Goal: Task Accomplishment & Management: Manage account settings

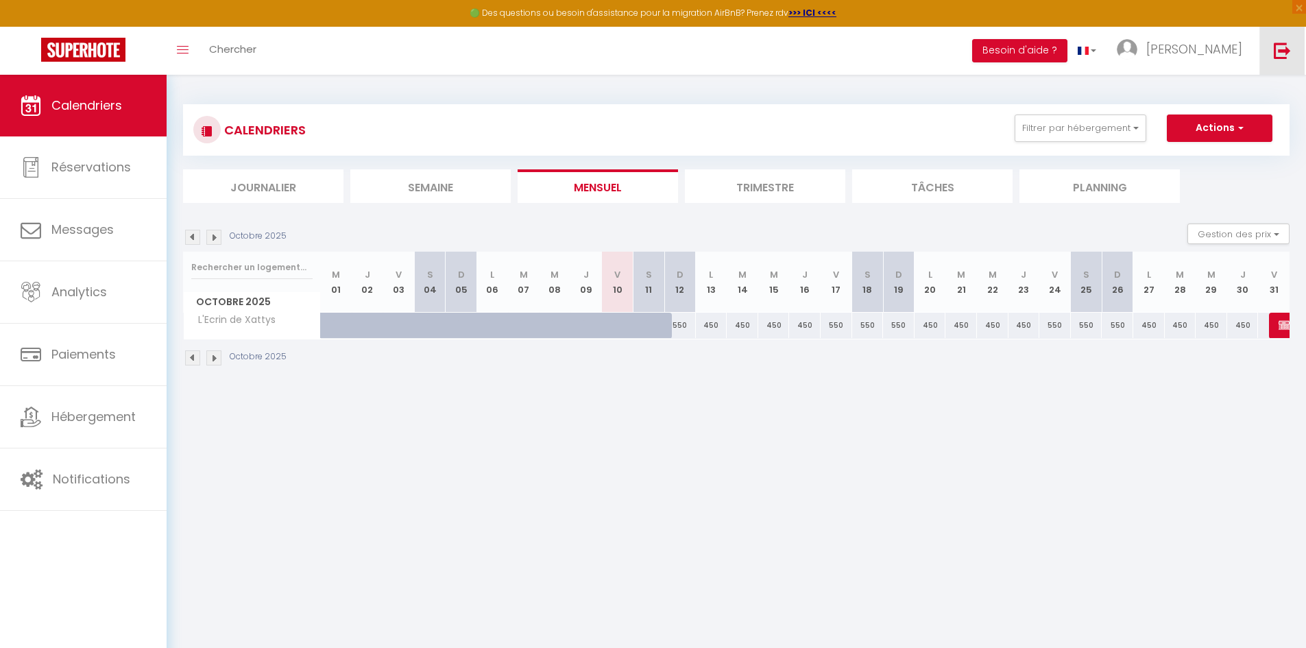
click at [1284, 49] on img at bounding box center [1282, 50] width 17 height 17
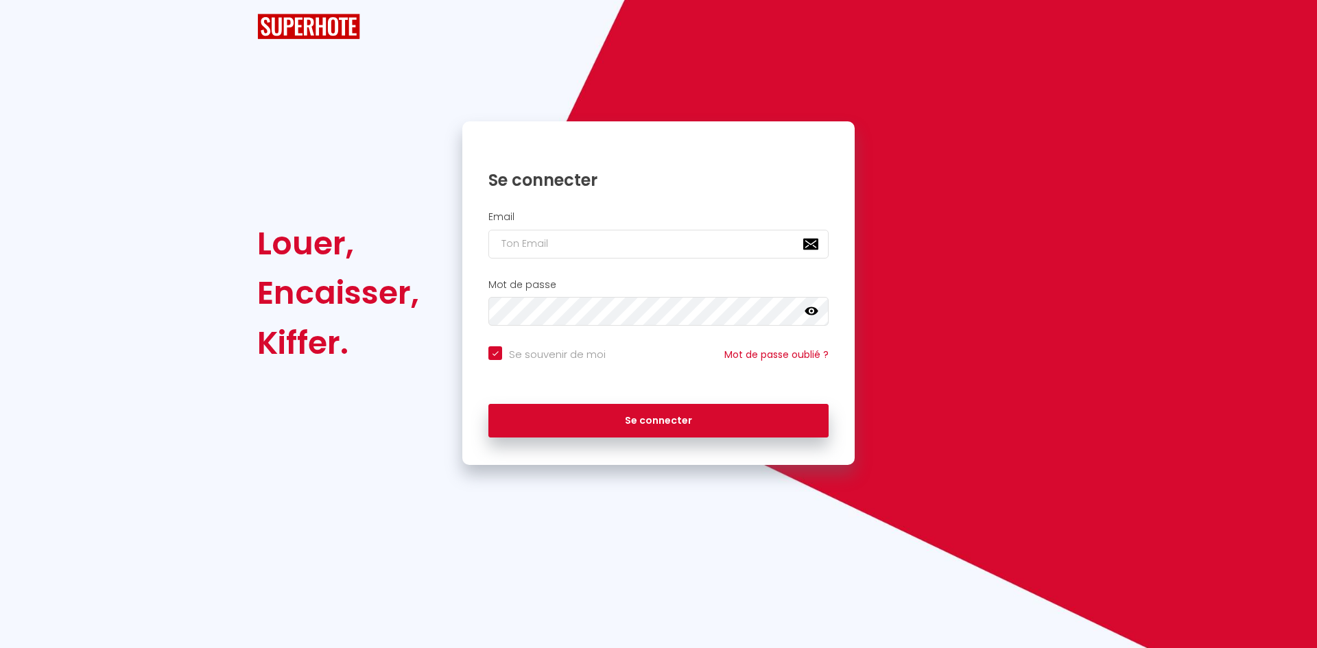
checkbox input "true"
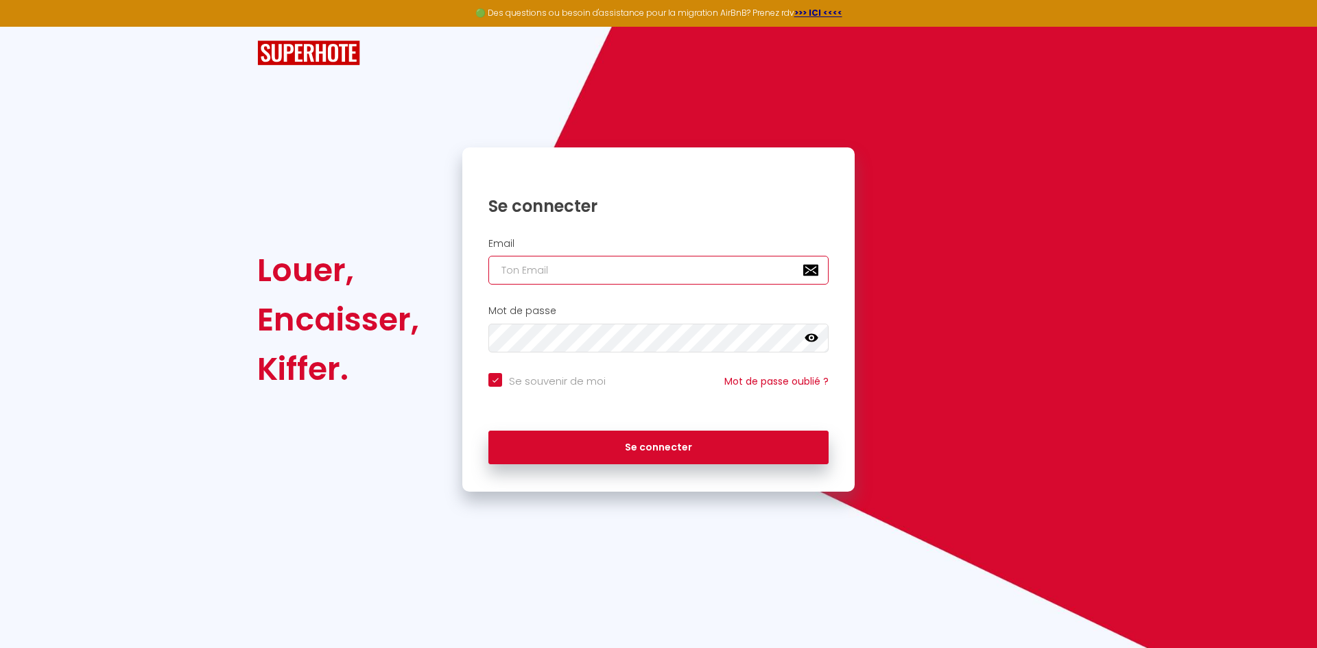
type input "[EMAIL_ADDRESS][DOMAIN_NAME]"
checkbox input "true"
drag, startPoint x: 574, startPoint y: 264, endPoint x: 361, endPoint y: 261, distance: 212.6
click at [361, 261] on div "Louer, Encaisser, [PERSON_NAME]. Se connecter Email [EMAIL_ADDRESS][DOMAIN_NAME…" at bounding box center [658, 319] width 820 height 344
click at [647, 262] on input "[EMAIL_ADDRESS][DOMAIN_NAME]" at bounding box center [658, 270] width 340 height 29
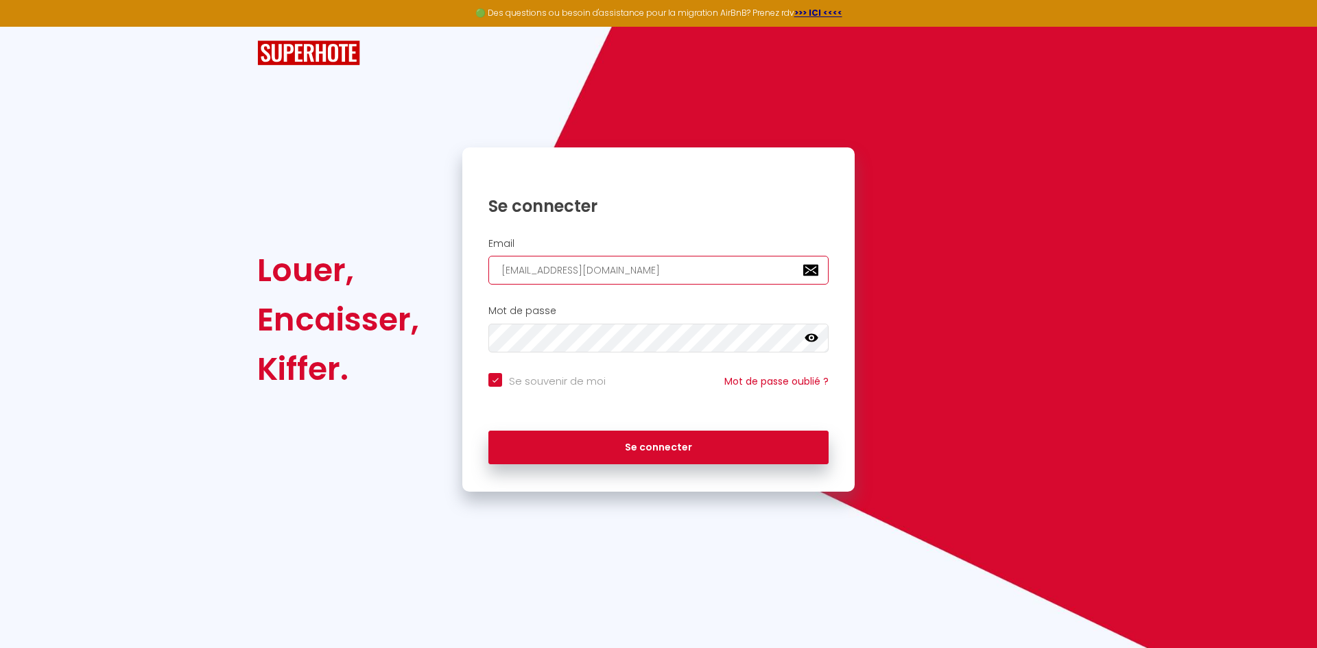
click at [653, 269] on input "[EMAIL_ADDRESS][DOMAIN_NAME]" at bounding box center [658, 270] width 340 height 29
drag, startPoint x: 653, startPoint y: 269, endPoint x: 661, endPoint y: 207, distance: 62.2
click at [655, 265] on input "[EMAIL_ADDRESS][DOMAIN_NAME]" at bounding box center [658, 270] width 340 height 29
click at [663, 193] on div "Se connecter" at bounding box center [658, 196] width 392 height 42
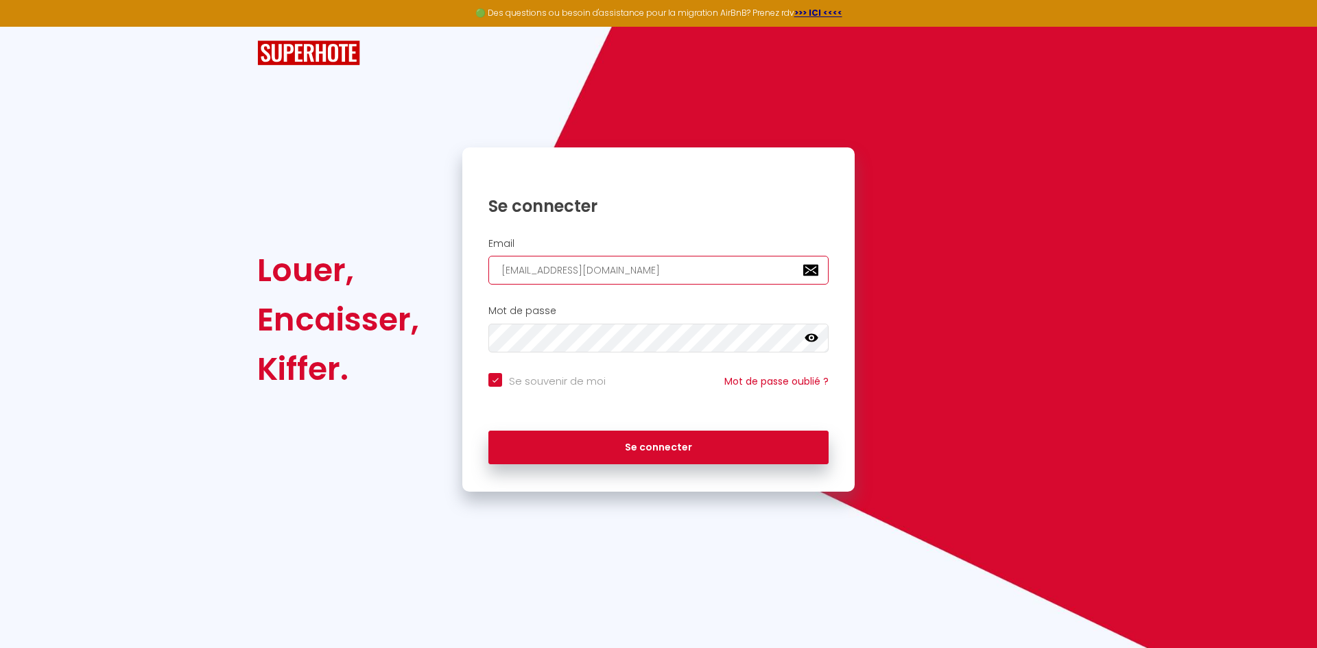
click at [658, 272] on input "[EMAIL_ADDRESS][DOMAIN_NAME]" at bounding box center [658, 270] width 340 height 29
click at [658, 271] on input "[EMAIL_ADDRESS][DOMAIN_NAME]" at bounding box center [658, 270] width 340 height 29
paste input "lemasdangelin"
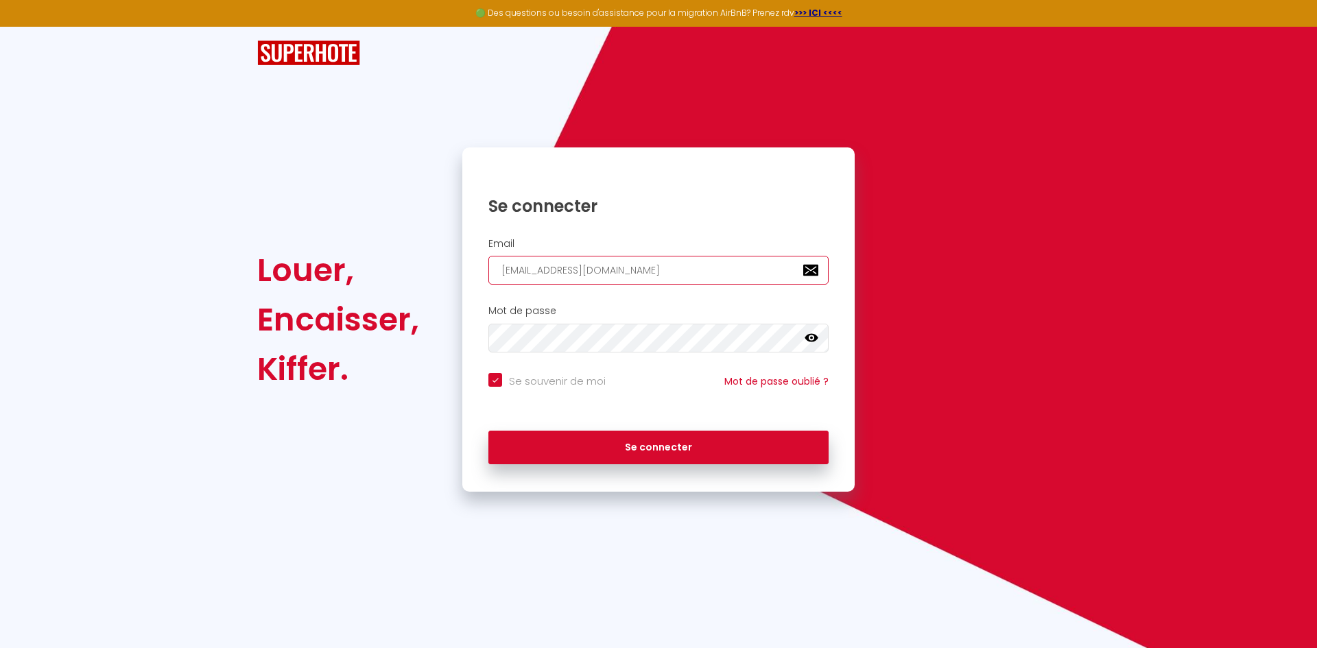
type input "[EMAIL_ADDRESS][DOMAIN_NAME]"
checkbox input "true"
type input "[EMAIL_ADDRESS][DOMAIN_NAME]"
click at [488, 431] on button "Se connecter" at bounding box center [658, 448] width 340 height 34
checkbox input "true"
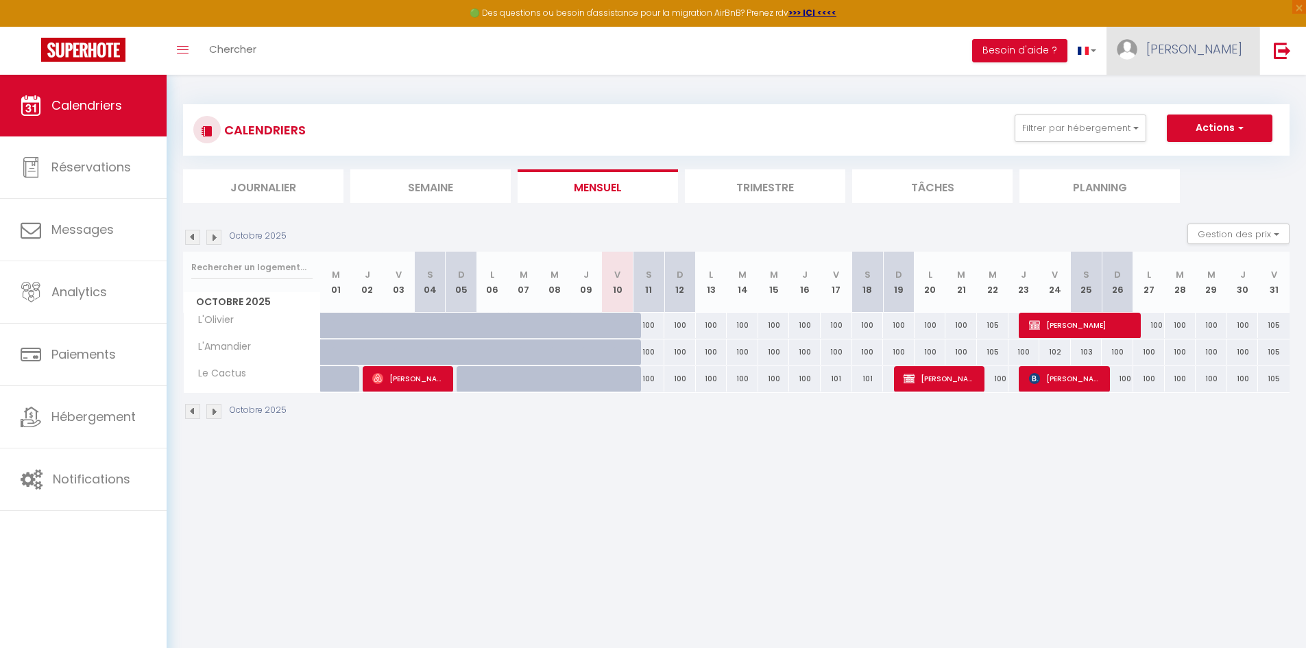
click at [1224, 49] on span "[PERSON_NAME]" at bounding box center [1194, 48] width 96 height 17
click at [1221, 91] on link "Paramètres" at bounding box center [1204, 95] width 101 height 23
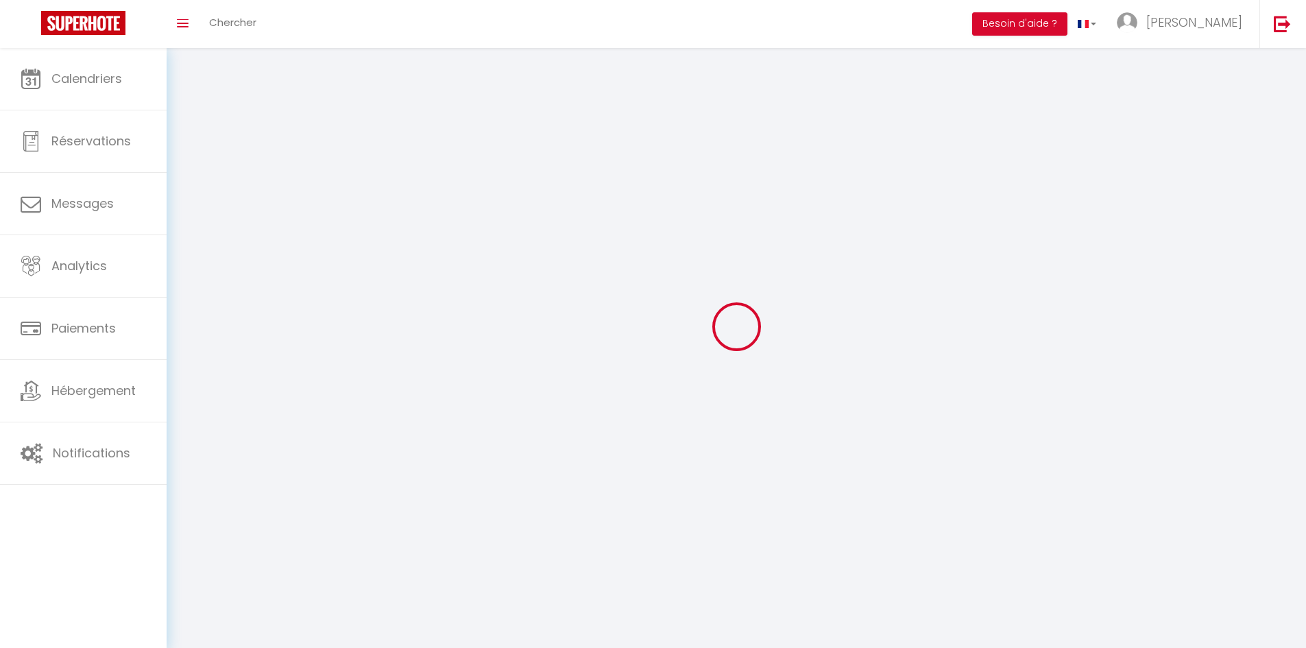
type input "[PERSON_NAME]"
type input "Christmann"
type input "+33782075701"
type input "838a Chemin de La Turbie. Le Mas d'Angeline"
type input "06240"
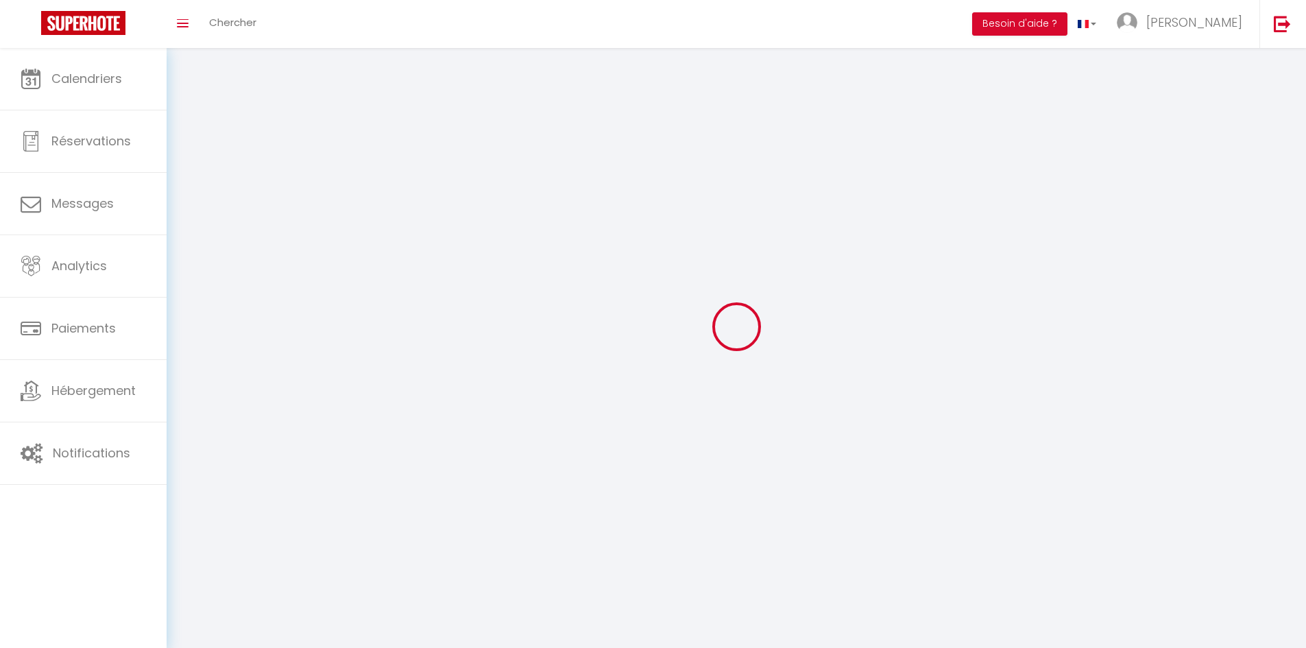
type input "Beausoleil"
type input "gBD19ONN39XnM6rInTRrhxAph"
type input "xlDwsGwkYMrKxFp1mMvX1bVnp"
type input "gBD19ONN39XnM6rInTRrhxAph"
type input "xlDwsGwkYMrKxFp1mMvX1bVnp"
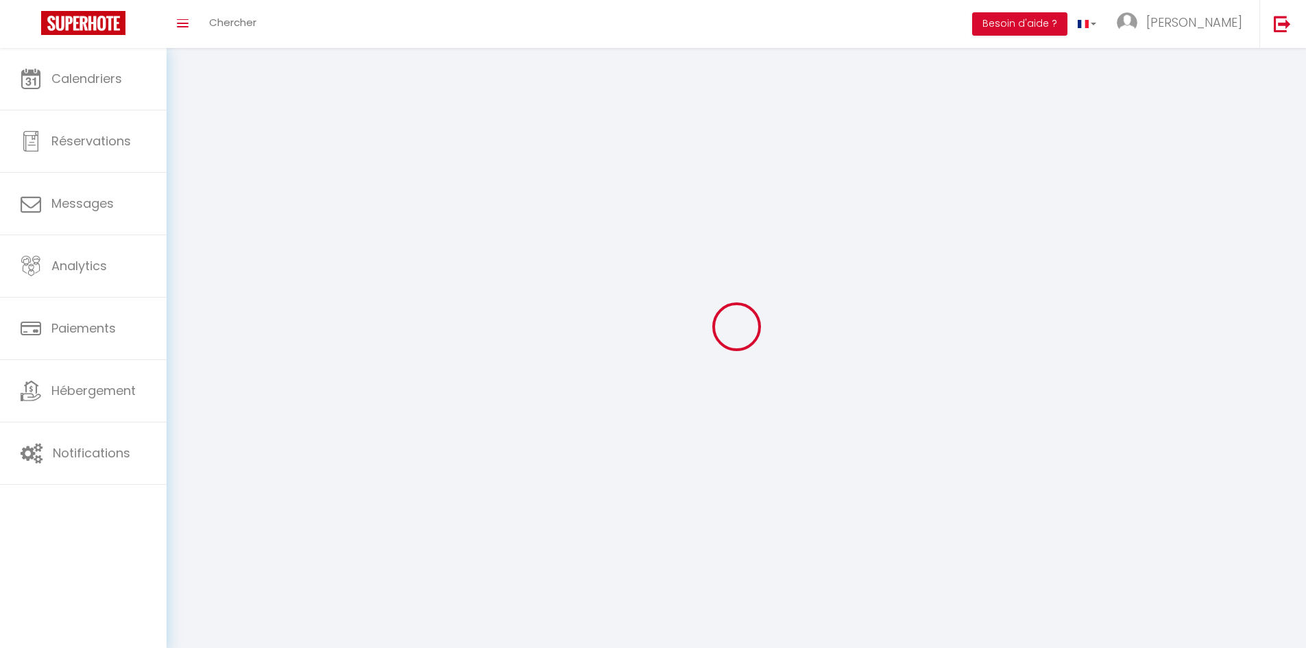
type input "https://app.superhote.com/#/get-available-rentals/xlDwsGwkYMrKxFp1mMvX1bVnp"
select select "28"
select select "fr"
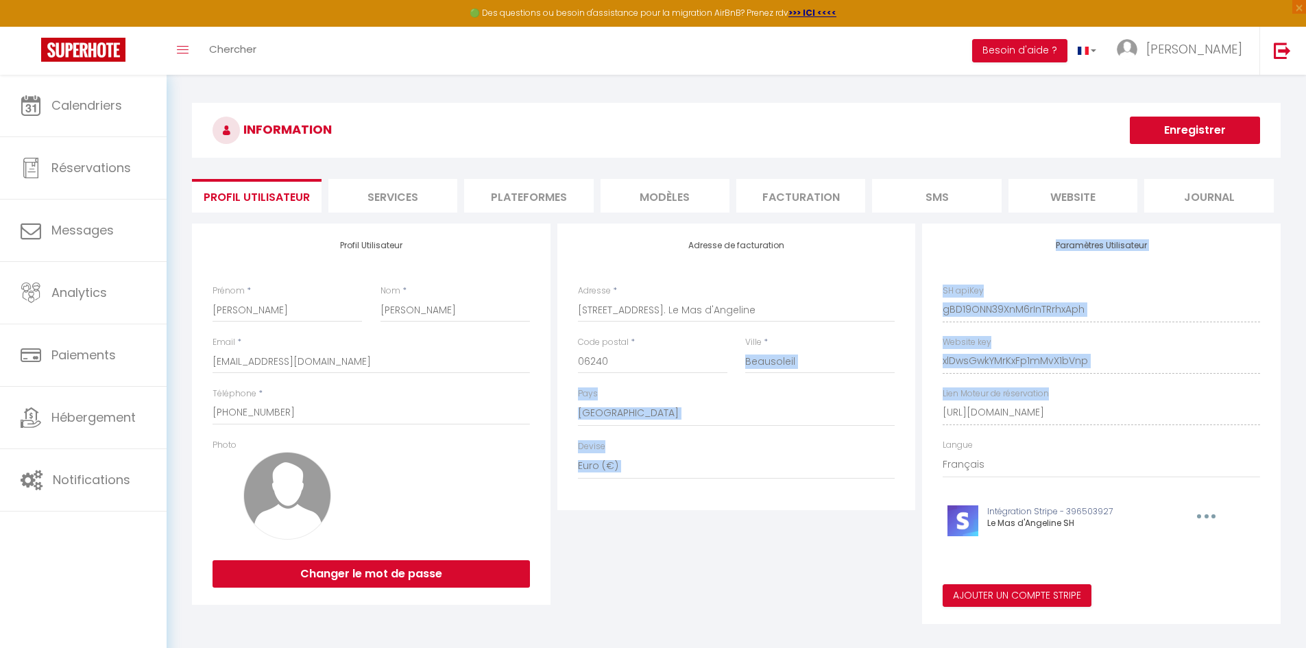
drag, startPoint x: 1108, startPoint y: 376, endPoint x: 963, endPoint y: 372, distance: 145.4
click at [859, 375] on div "Profil Utilisateur Prénom * Ludovic Nom * Christmann Email * lemasdangeline@gma…" at bounding box center [737, 424] width 1096 height 400
click at [867, 404] on select "France Portugal Afghanistan Albania Algeria American Samoa Andorra Angola Angui…" at bounding box center [736, 413] width 317 height 26
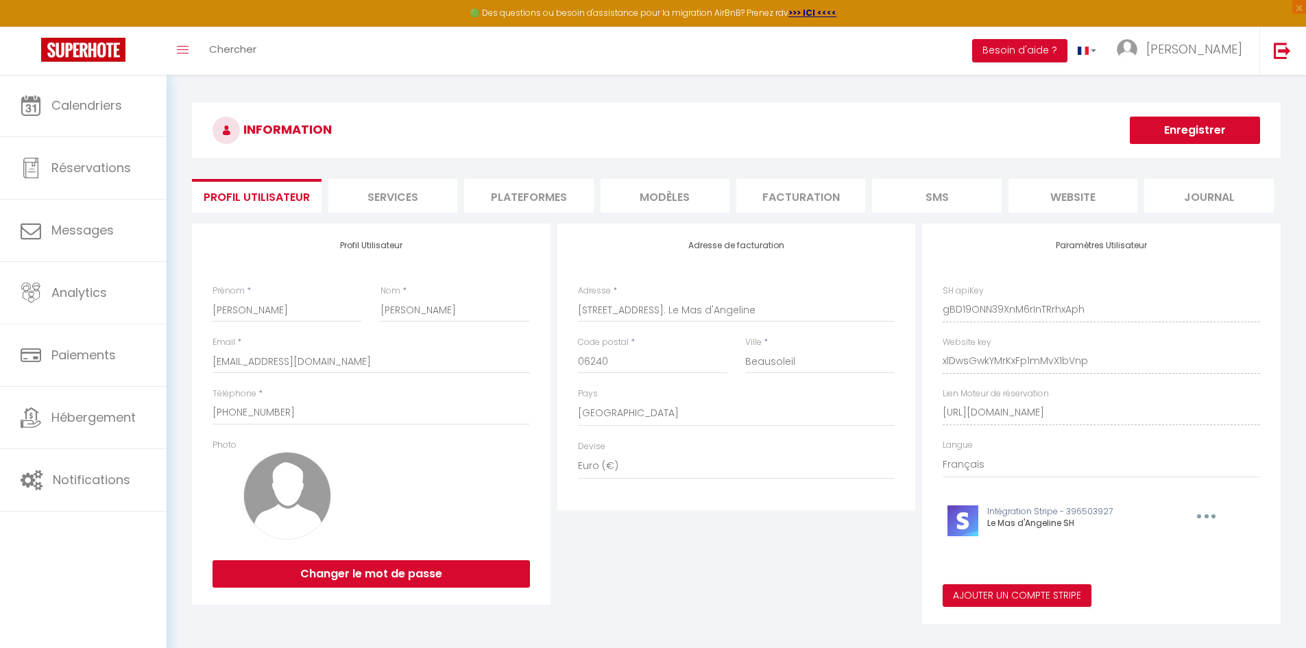
click at [1026, 141] on h3 "INFORMATION" at bounding box center [736, 130] width 1089 height 55
click at [933, 372] on div "Paramètres Utilisateur SH apiKey gBD19ONN39XnM6rInTRrhxAph Website key xlDwsGwk…" at bounding box center [1101, 424] width 359 height 400
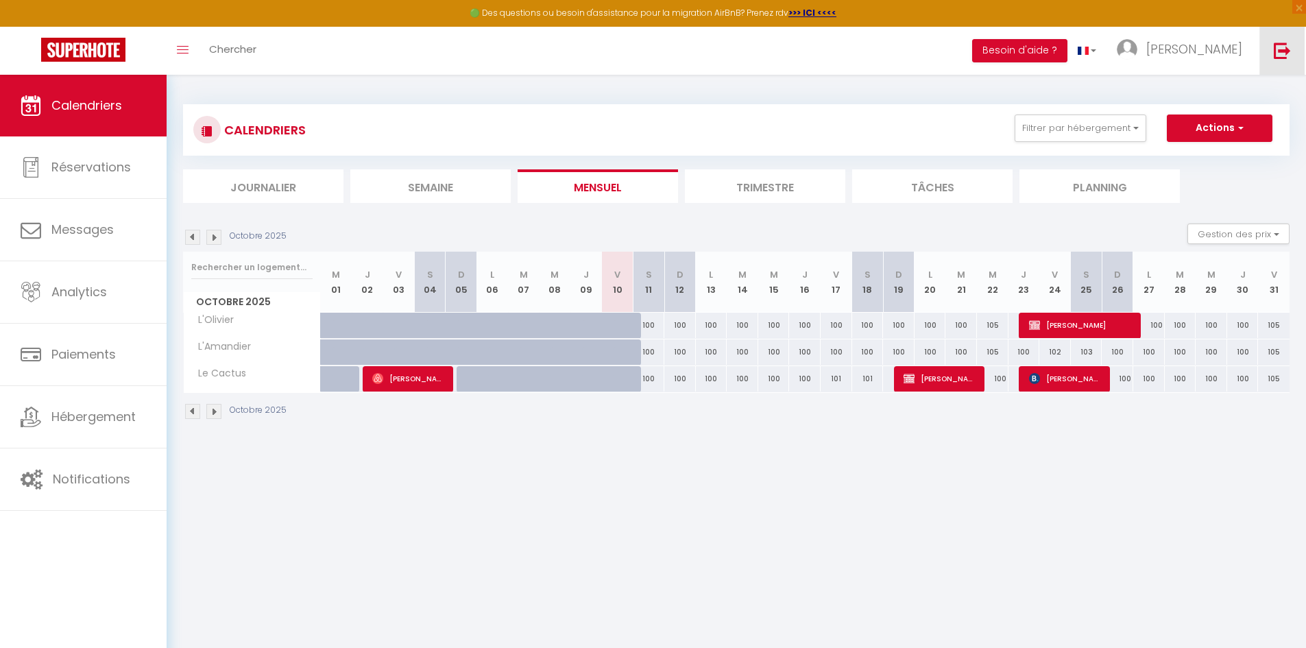
click at [1289, 51] on img at bounding box center [1282, 50] width 17 height 17
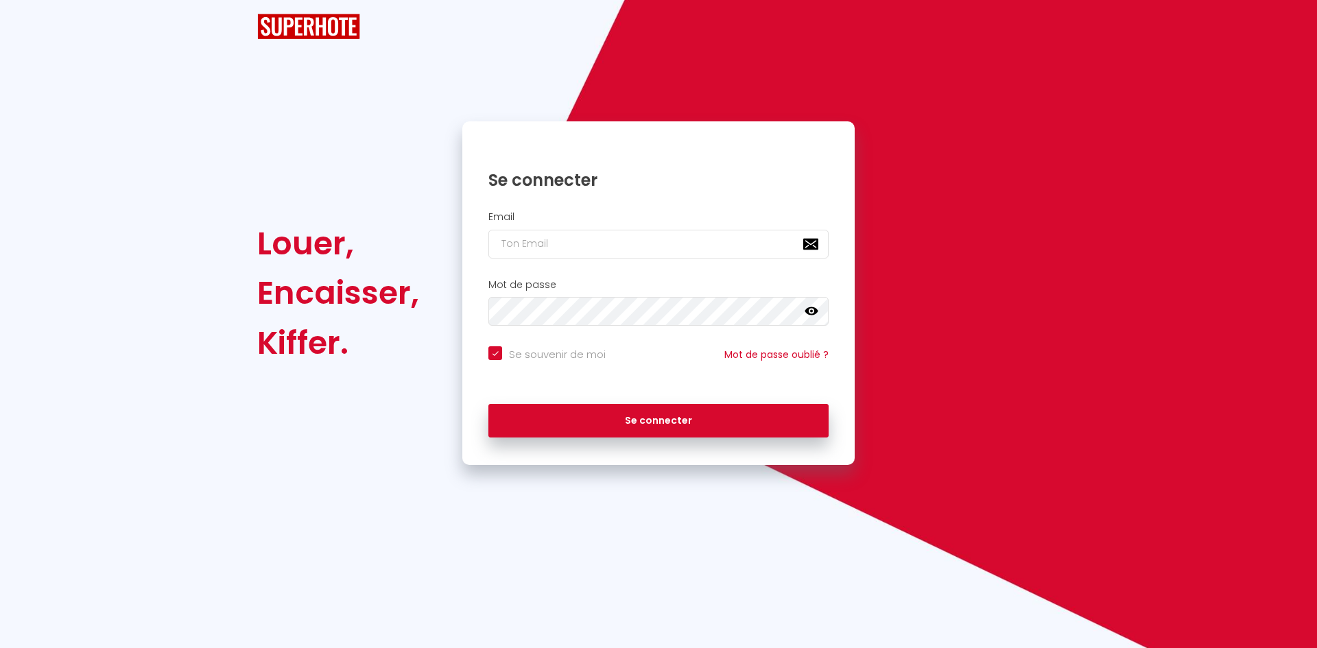
checkbox input "true"
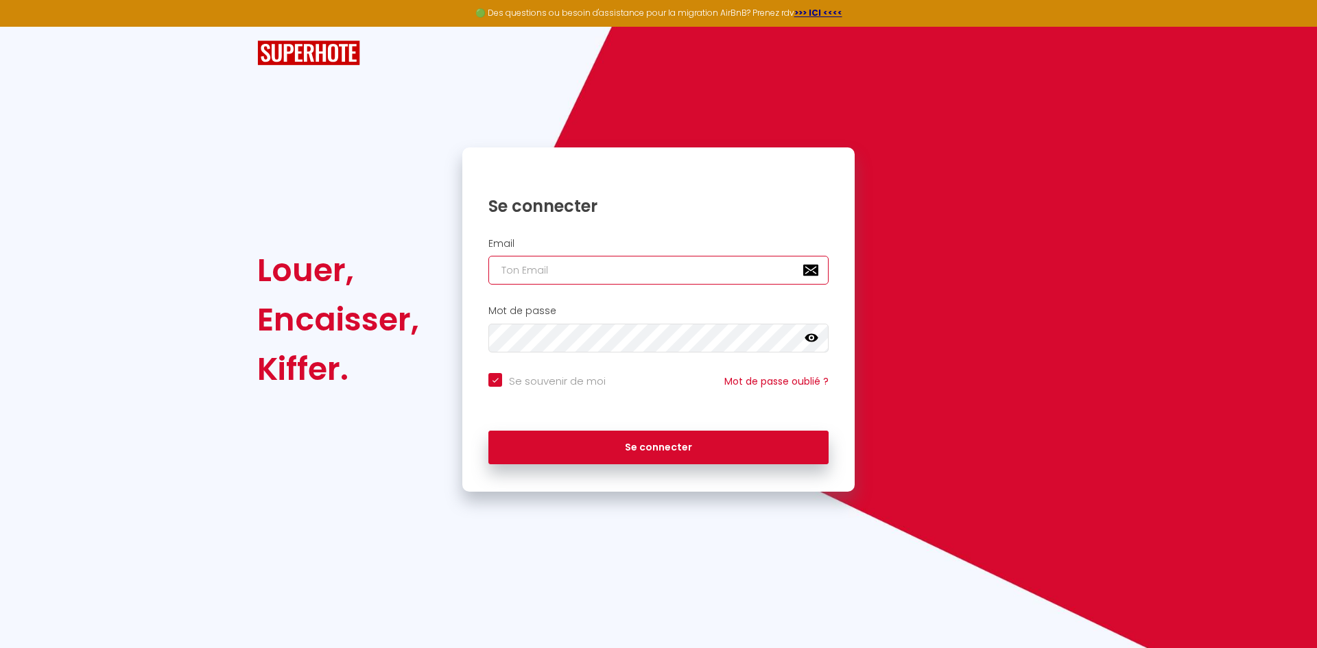
type input "[EMAIL_ADDRESS][DOMAIN_NAME]"
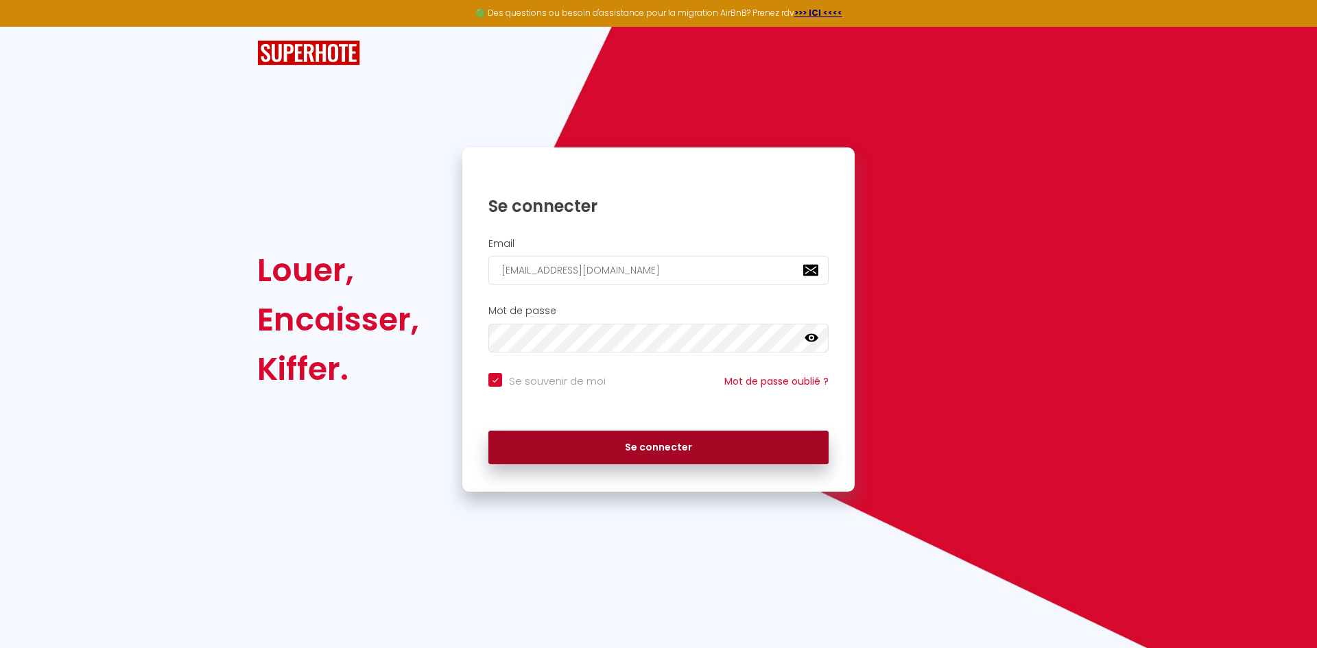
click at [661, 452] on button "Se connecter" at bounding box center [658, 448] width 340 height 34
checkbox input "true"
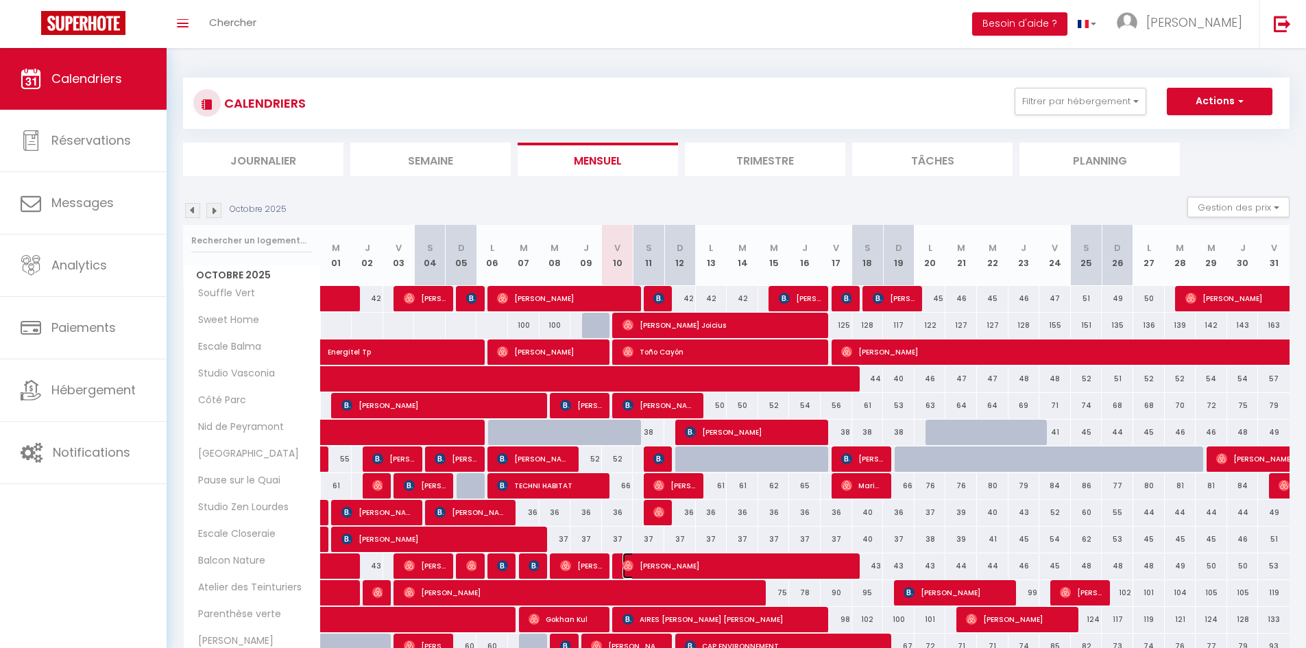
drag, startPoint x: 637, startPoint y: 566, endPoint x: 618, endPoint y: 507, distance: 61.8
click at [637, 566] on span "Nasreddine Souissi" at bounding box center [738, 566] width 231 height 26
select select "OK"
select select "0"
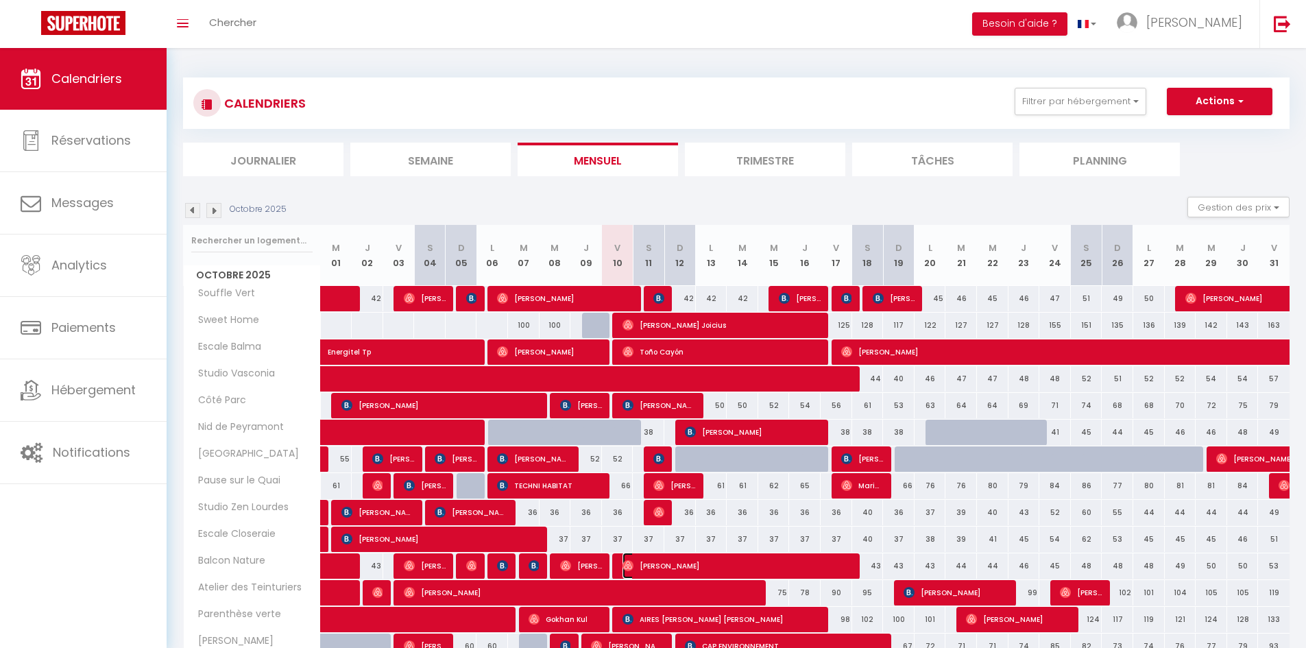
select select "0"
select select "1"
select select
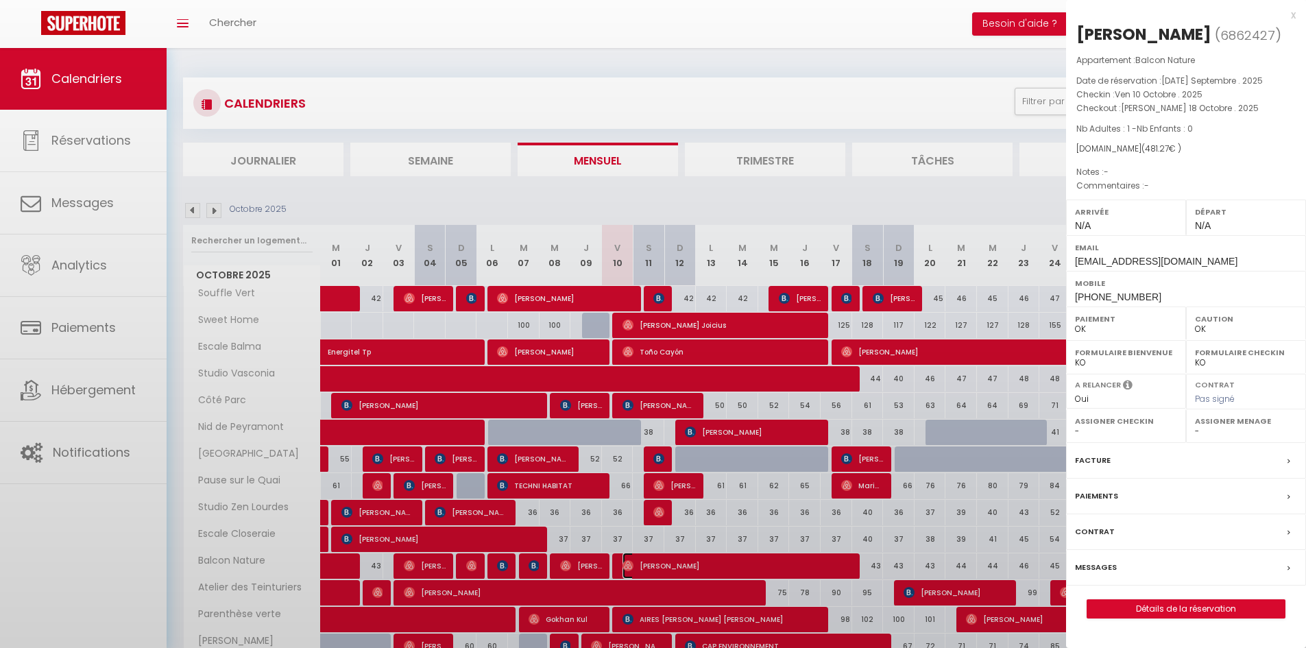
select select "51716"
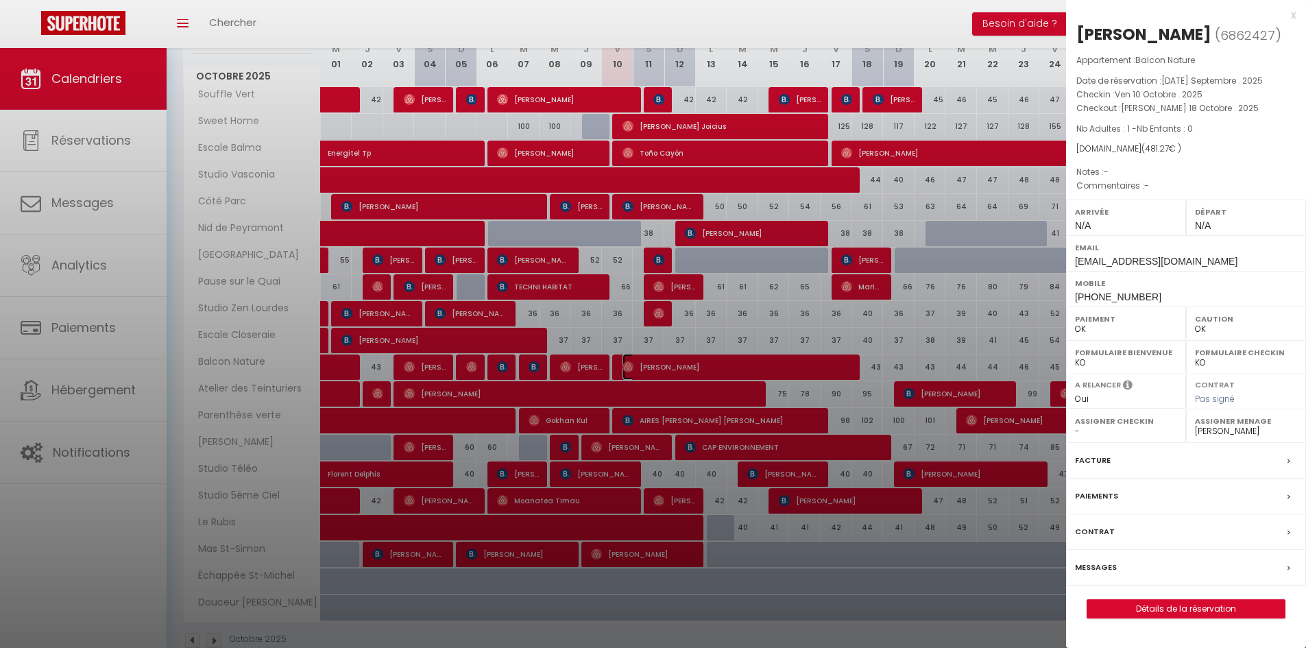
scroll to position [206, 0]
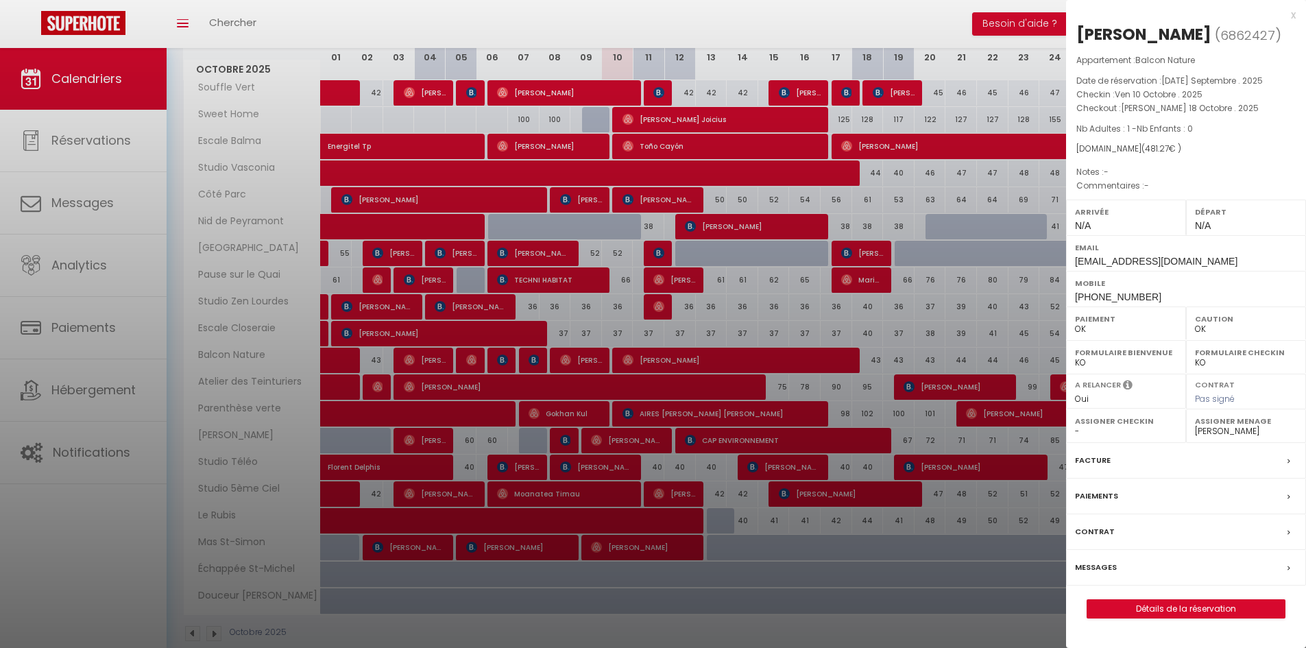
click at [1208, 550] on div "Contrat" at bounding box center [1186, 532] width 240 height 36
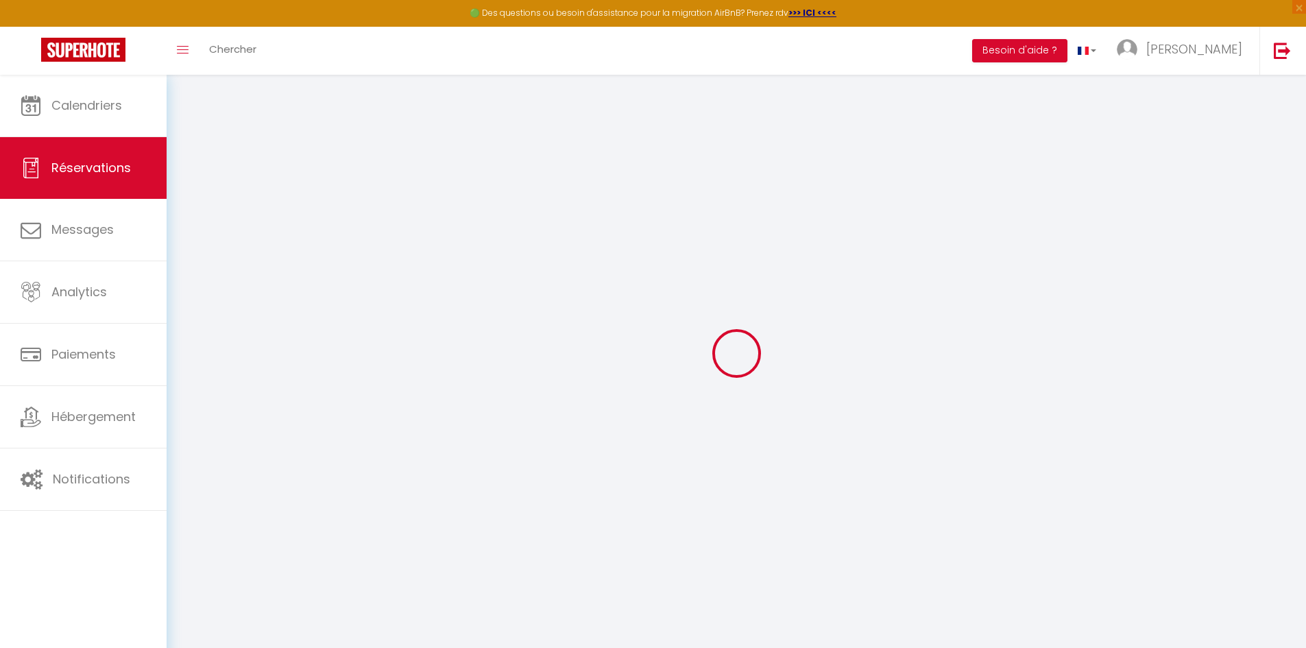
select select
checkbox input "false"
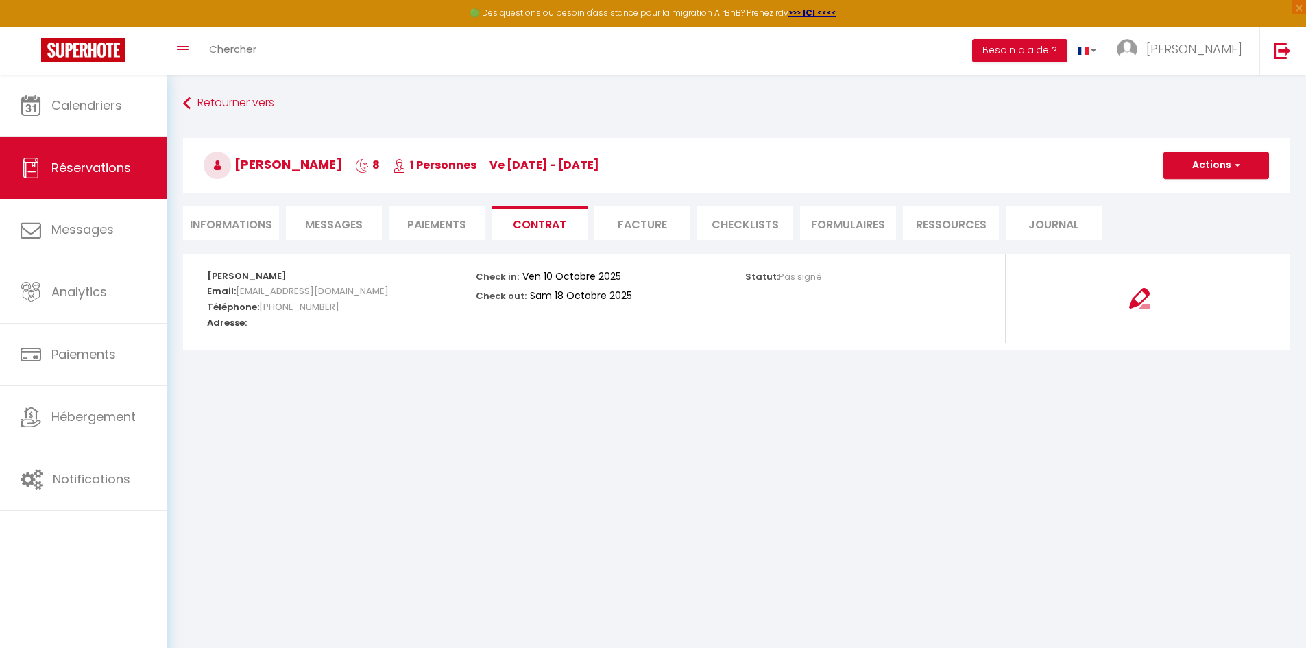
click at [747, 221] on li "CHECKLISTS" at bounding box center [745, 223] width 96 height 34
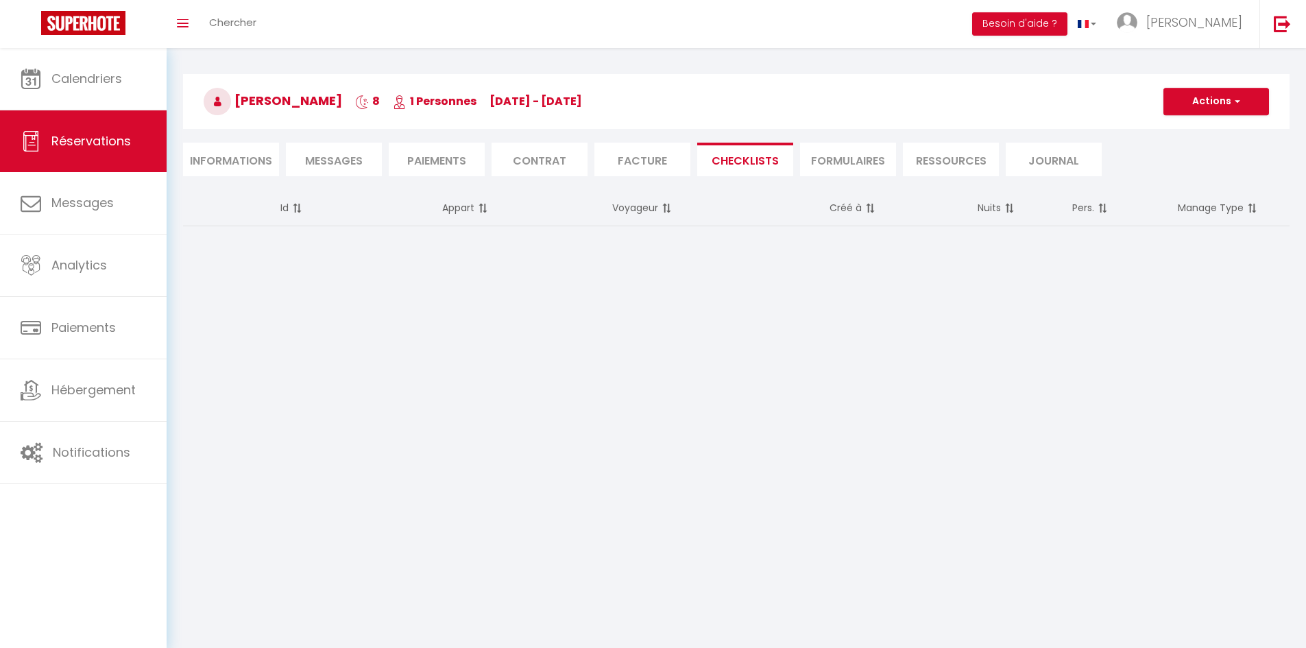
scroll to position [48, 0]
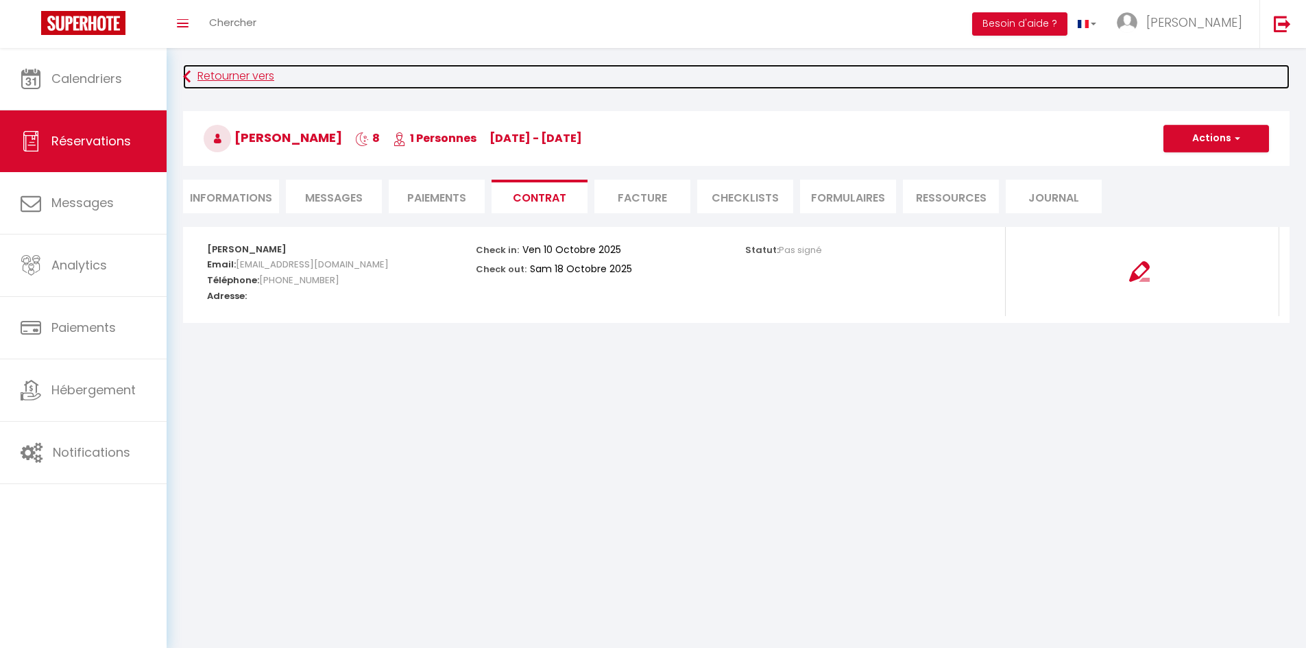
click at [191, 69] on link "Retourner vers" at bounding box center [736, 76] width 1107 height 25
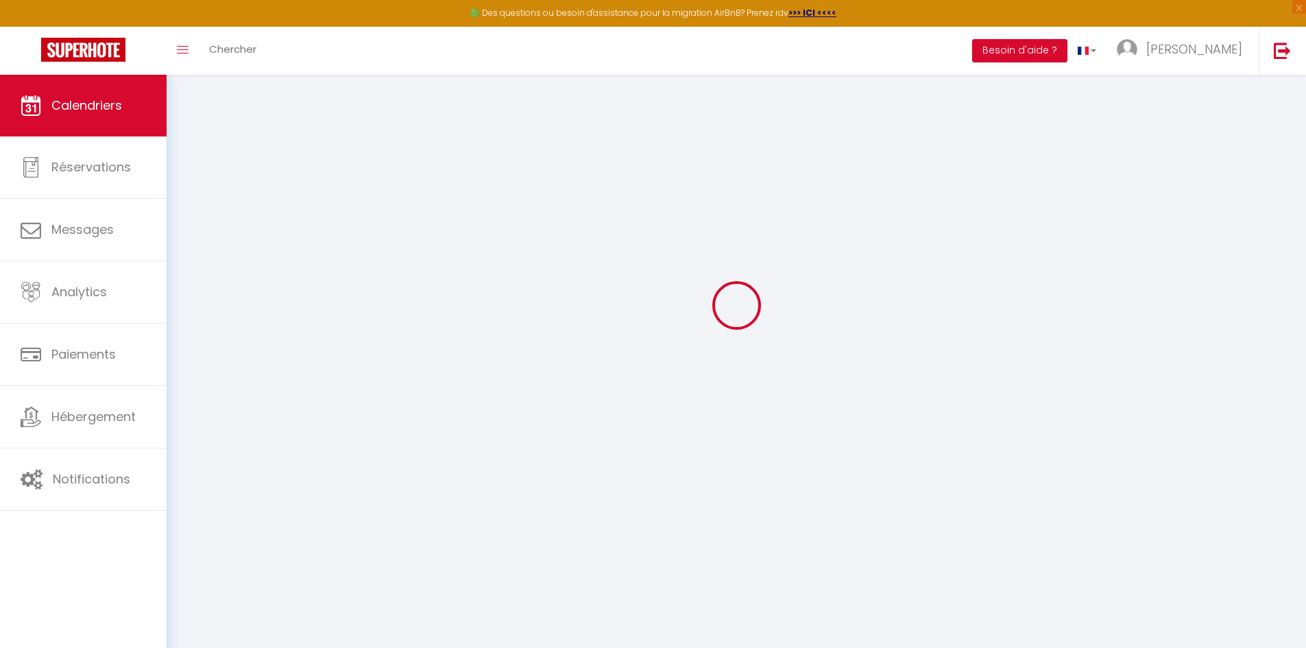
scroll to position [75, 0]
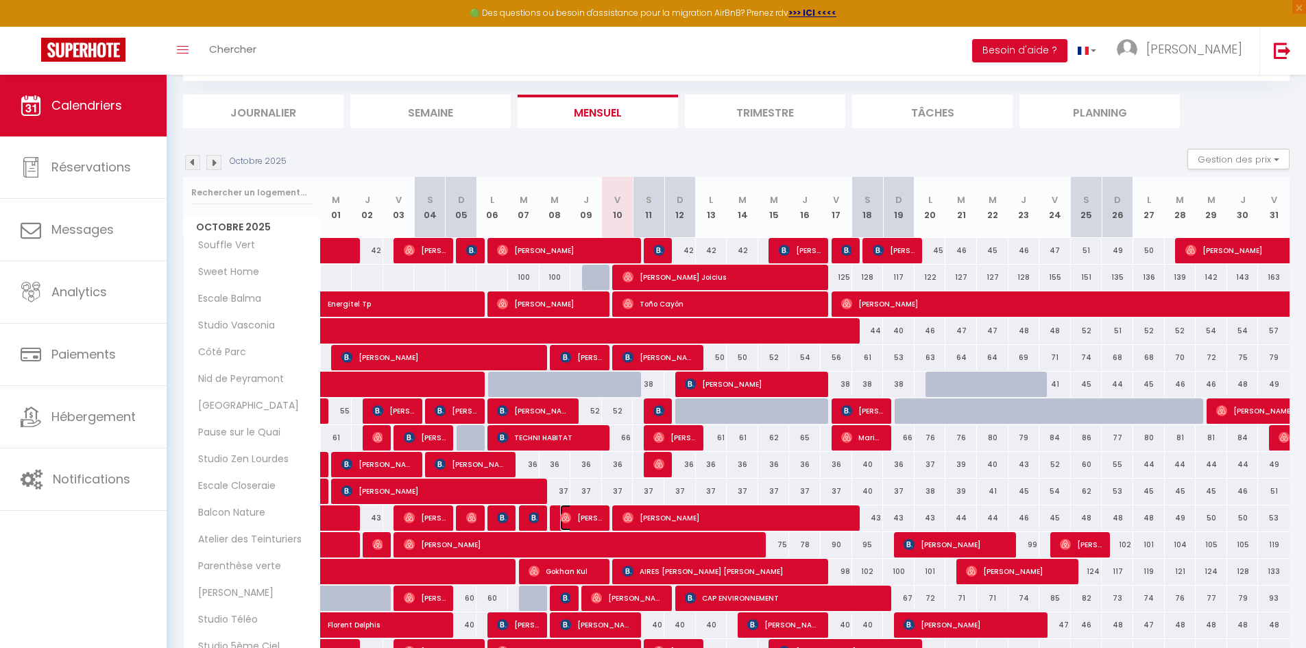
click at [593, 518] on span "Gregory Germack" at bounding box center [581, 518] width 42 height 26
select select "OK"
select select "0"
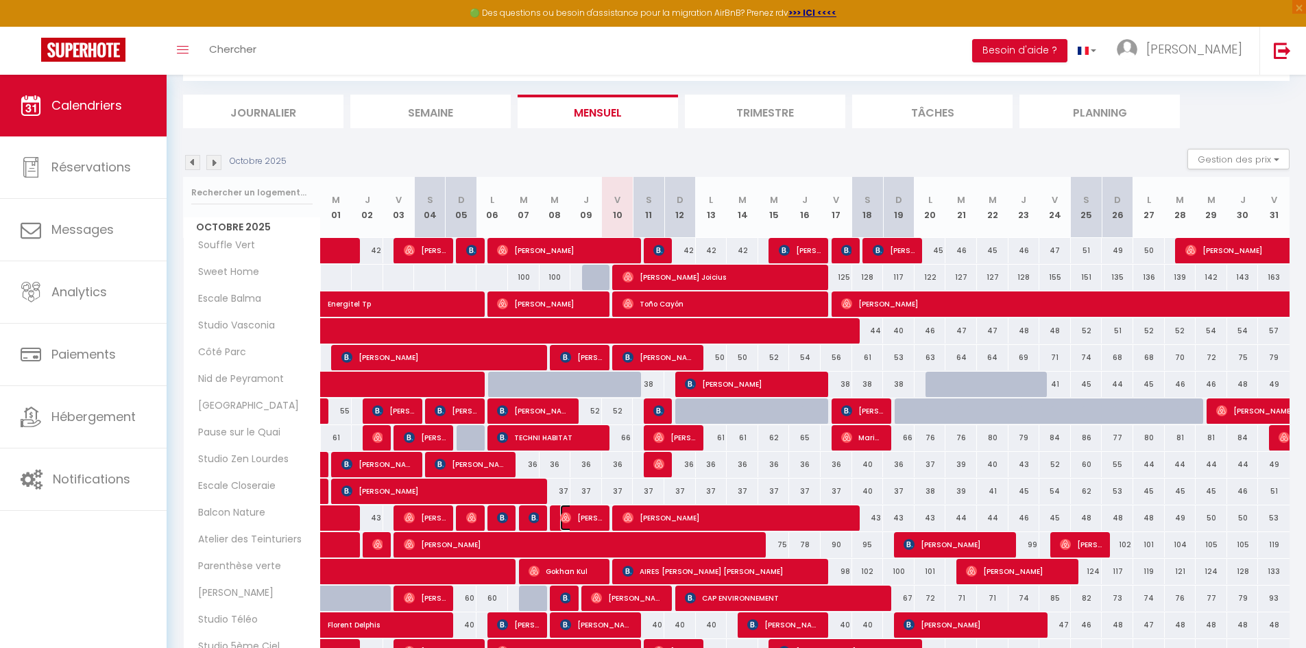
select select "1"
select select
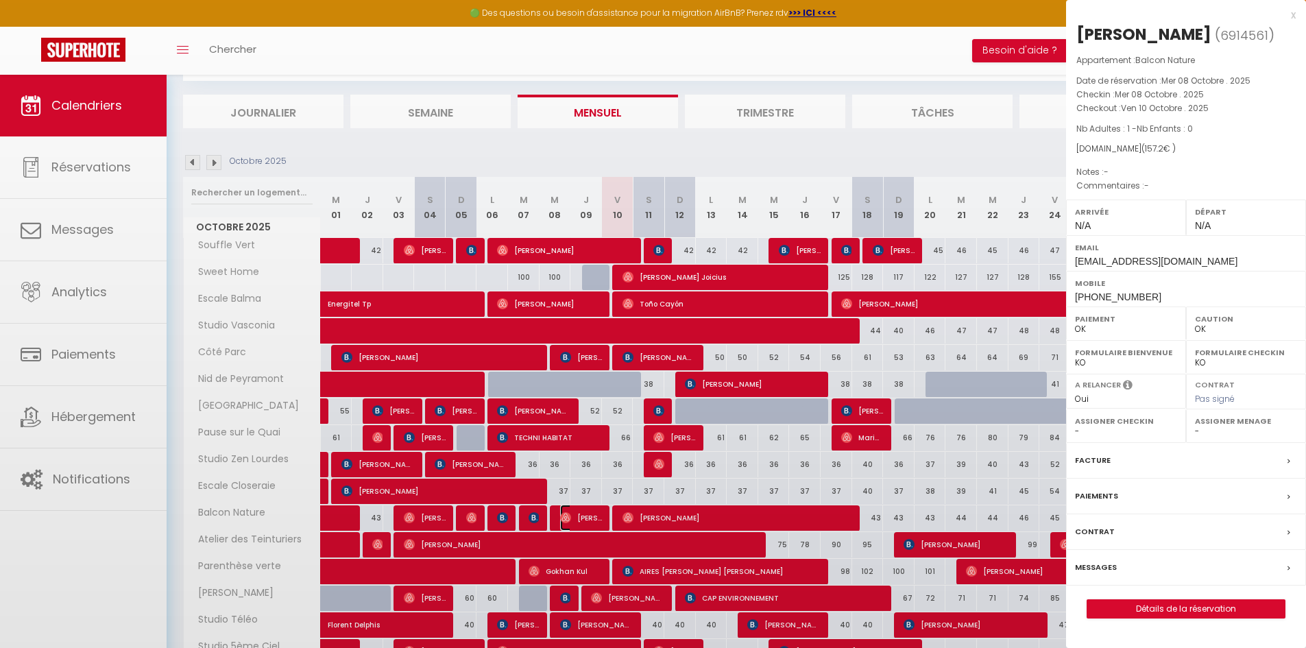
select select "51716"
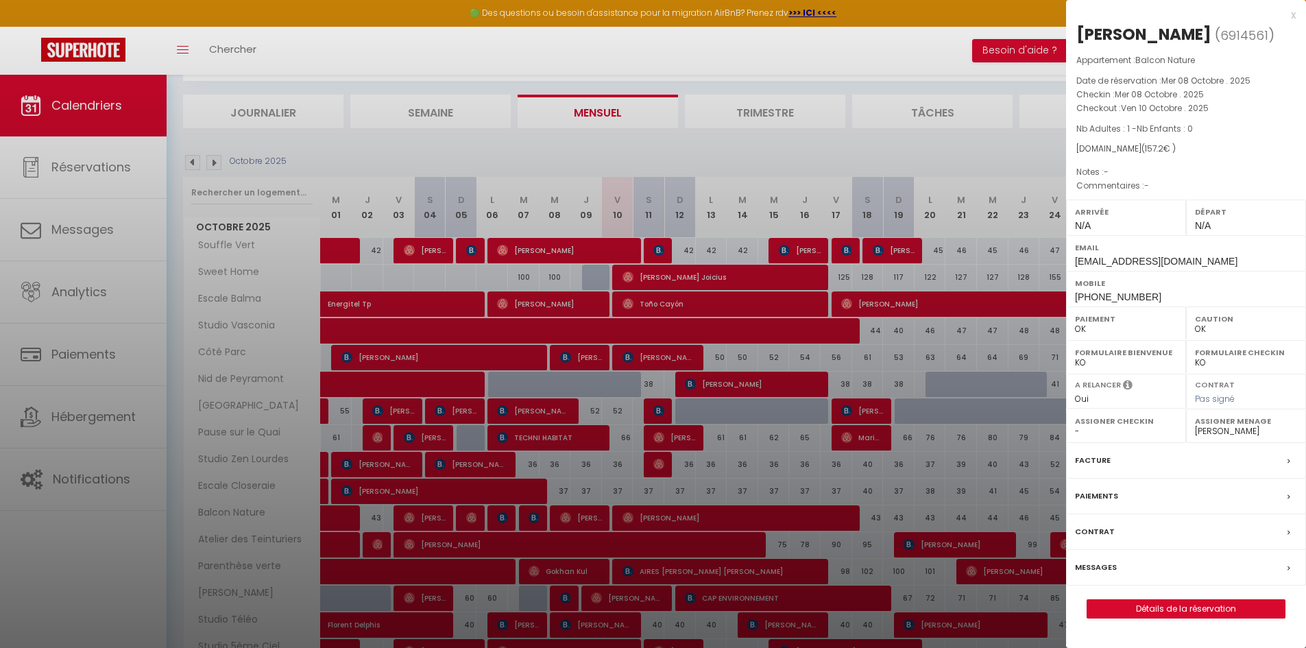
click at [1108, 535] on label "Contrat" at bounding box center [1095, 532] width 40 height 14
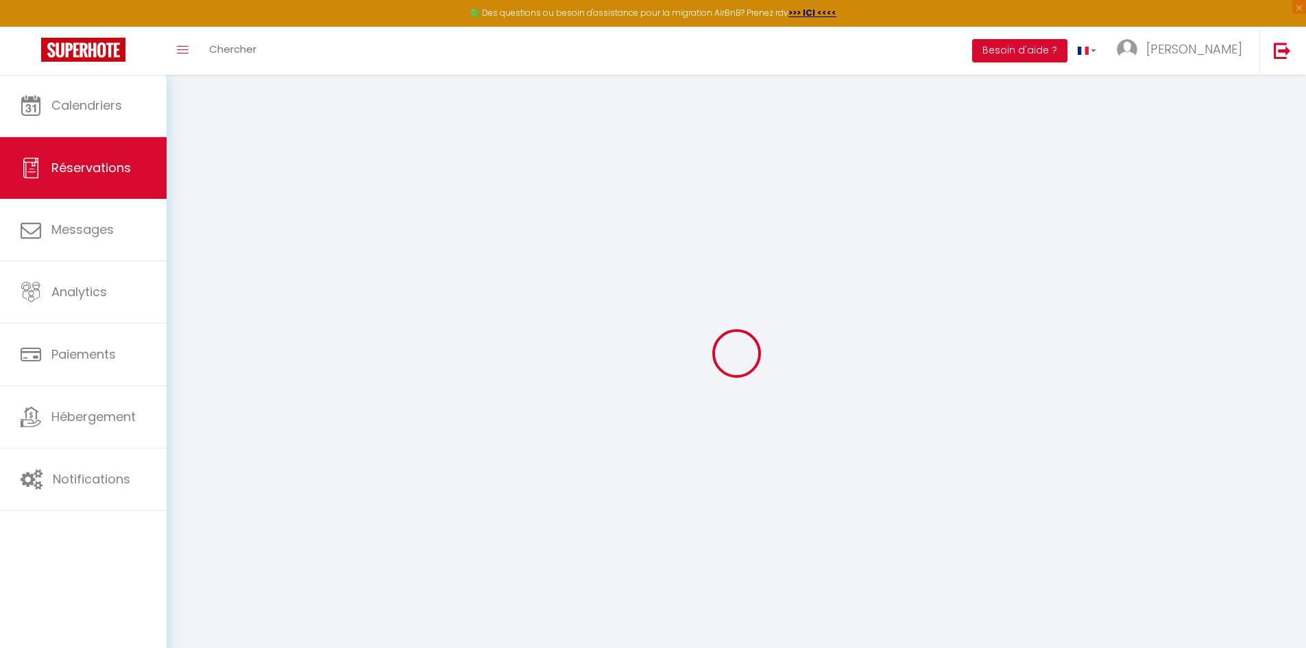
select select
checkbox input "false"
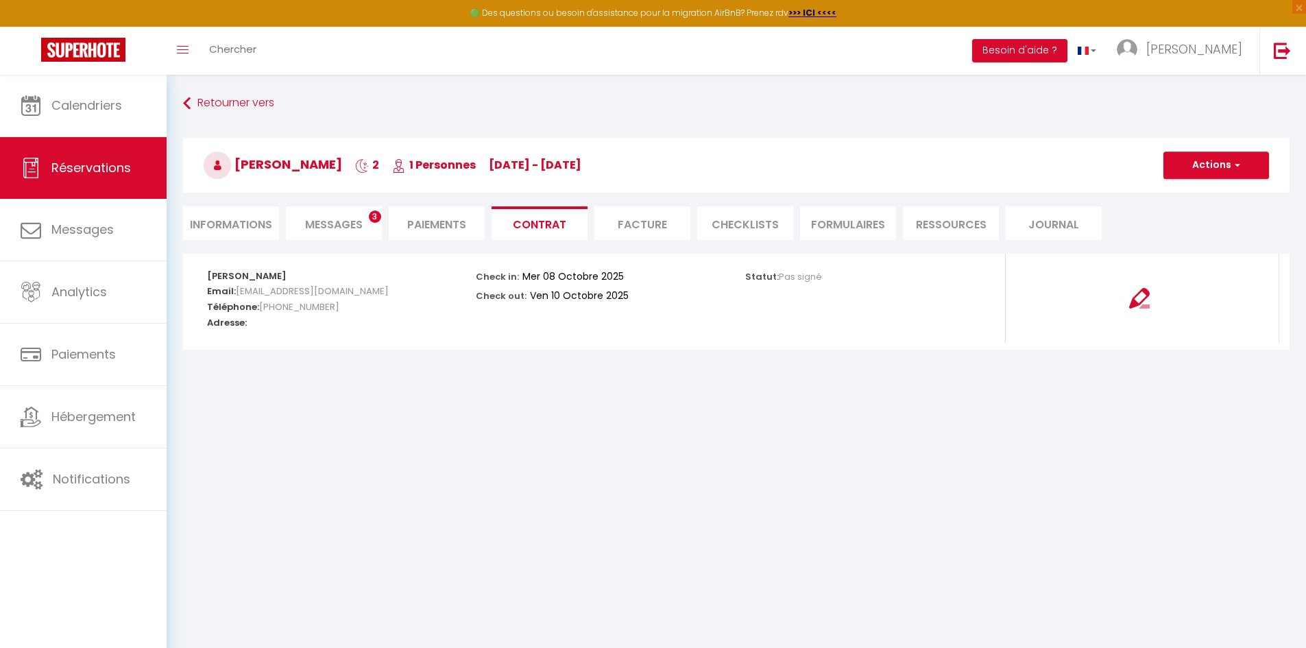
click at [733, 224] on li "CHECKLISTS" at bounding box center [745, 223] width 96 height 34
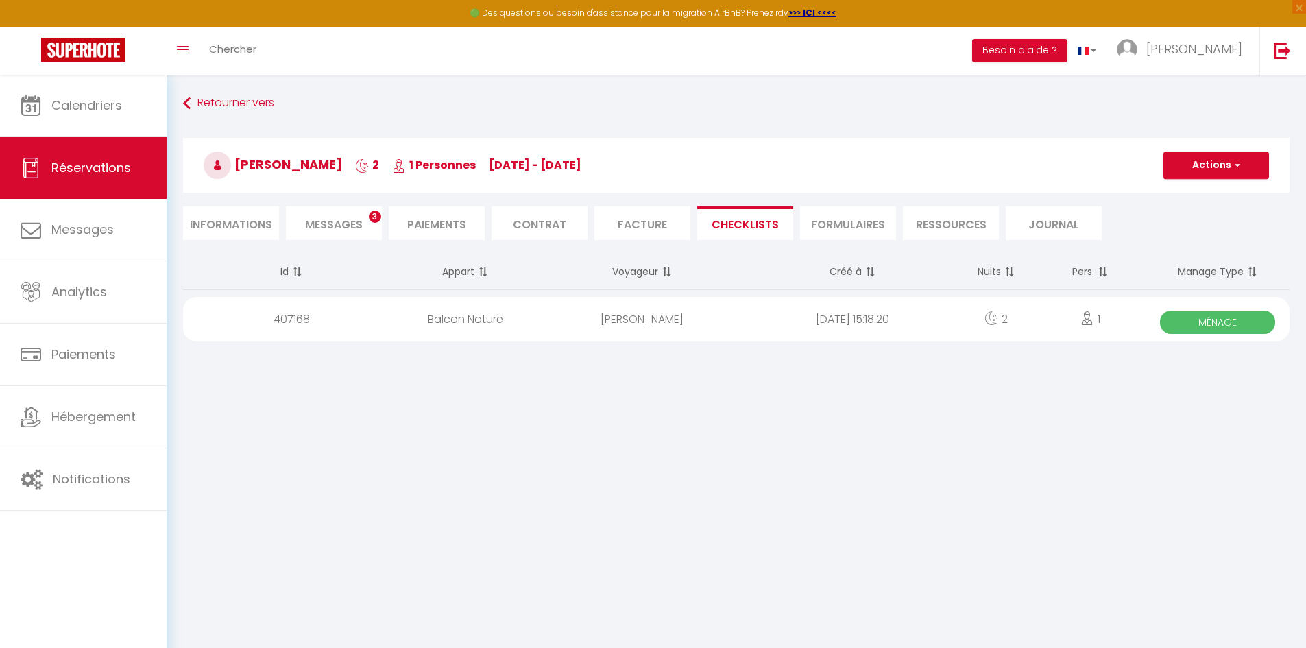
click at [1188, 323] on span "Ménage" at bounding box center [1217, 322] width 115 height 23
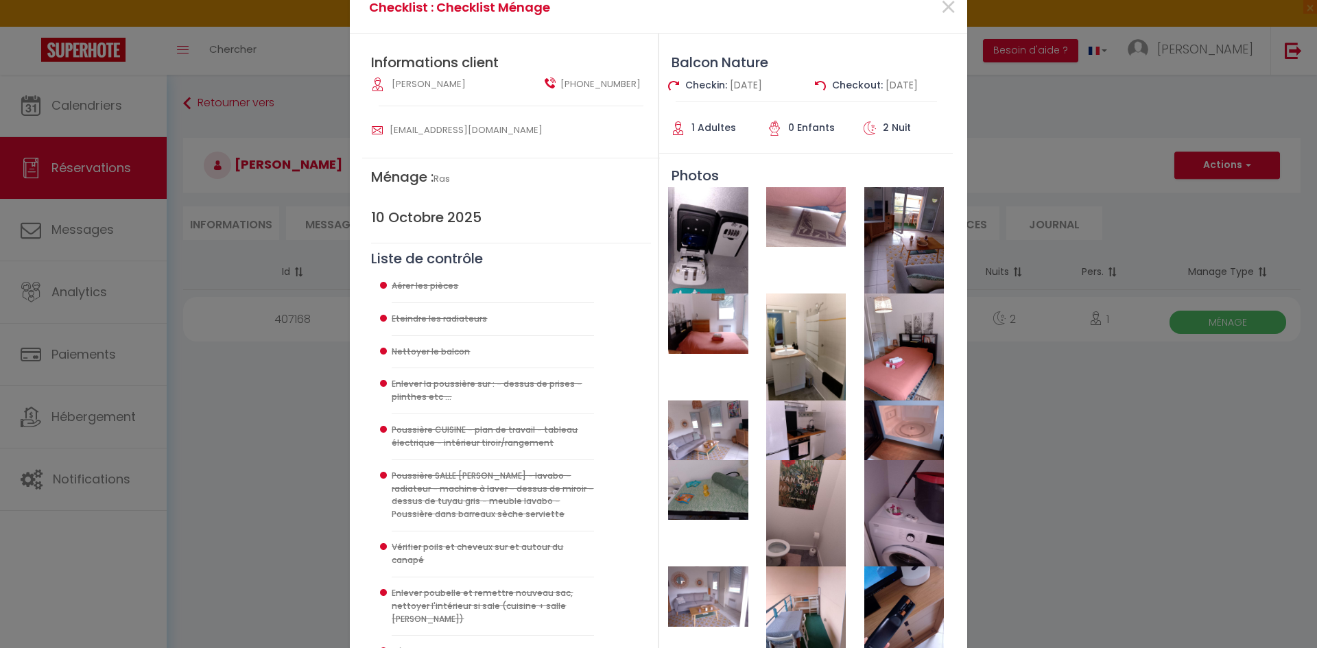
scroll to position [137, 0]
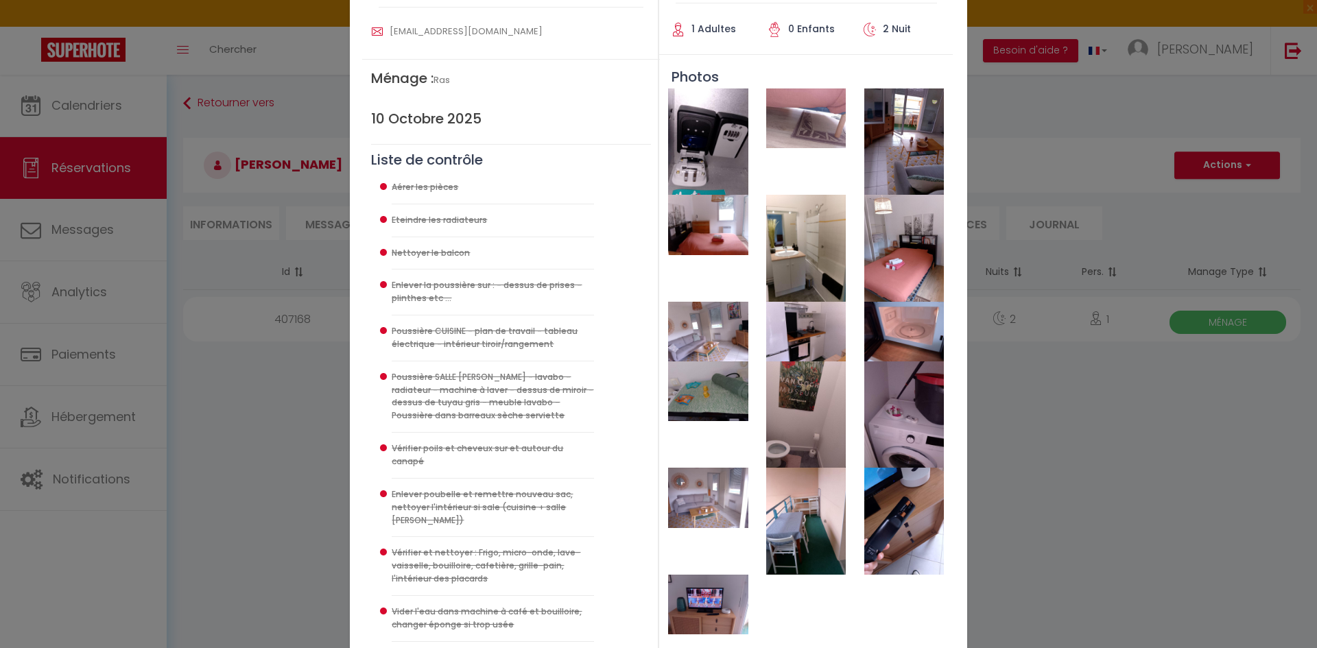
click at [694, 393] on img at bounding box center [708, 391] width 80 height 60
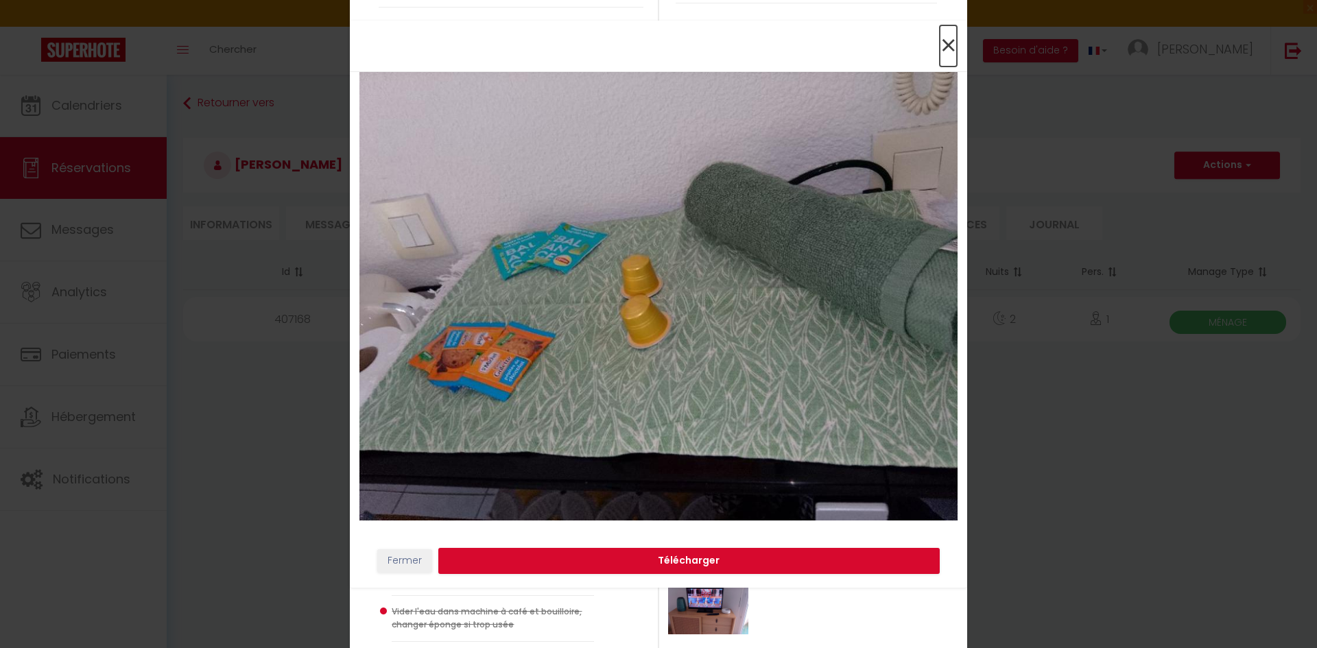
click at [950, 49] on span "×" at bounding box center [947, 45] width 17 height 41
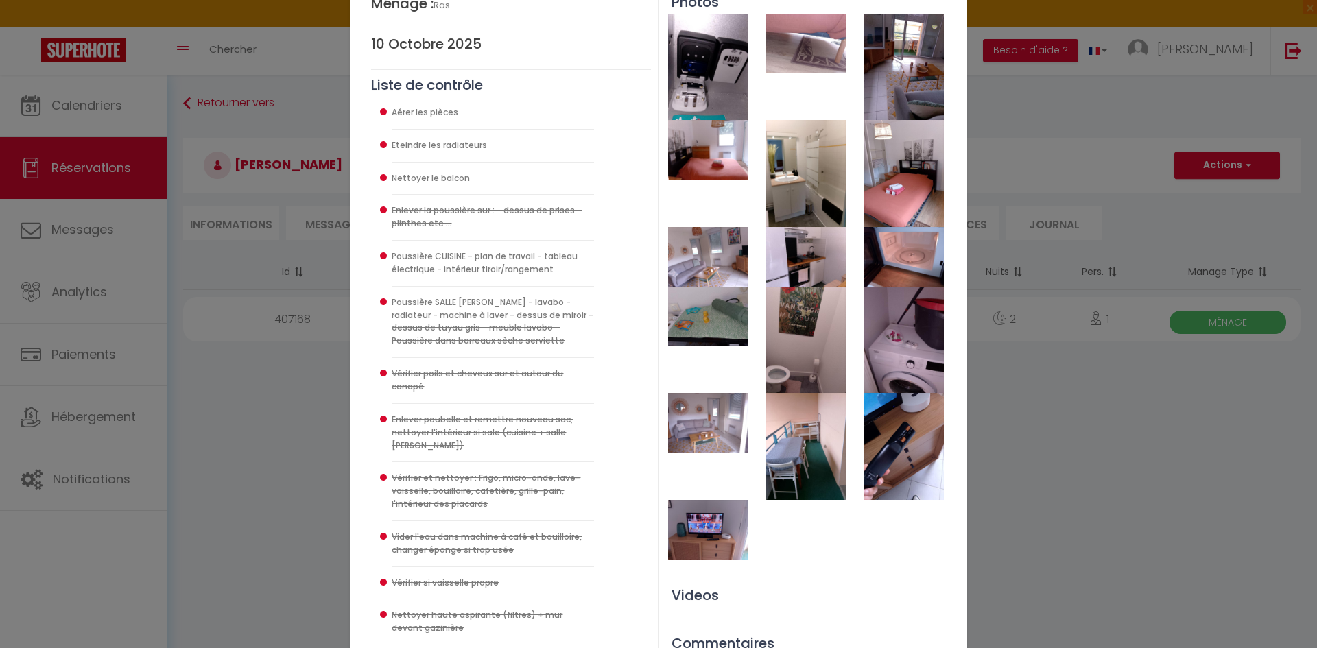
scroll to position [274, 0]
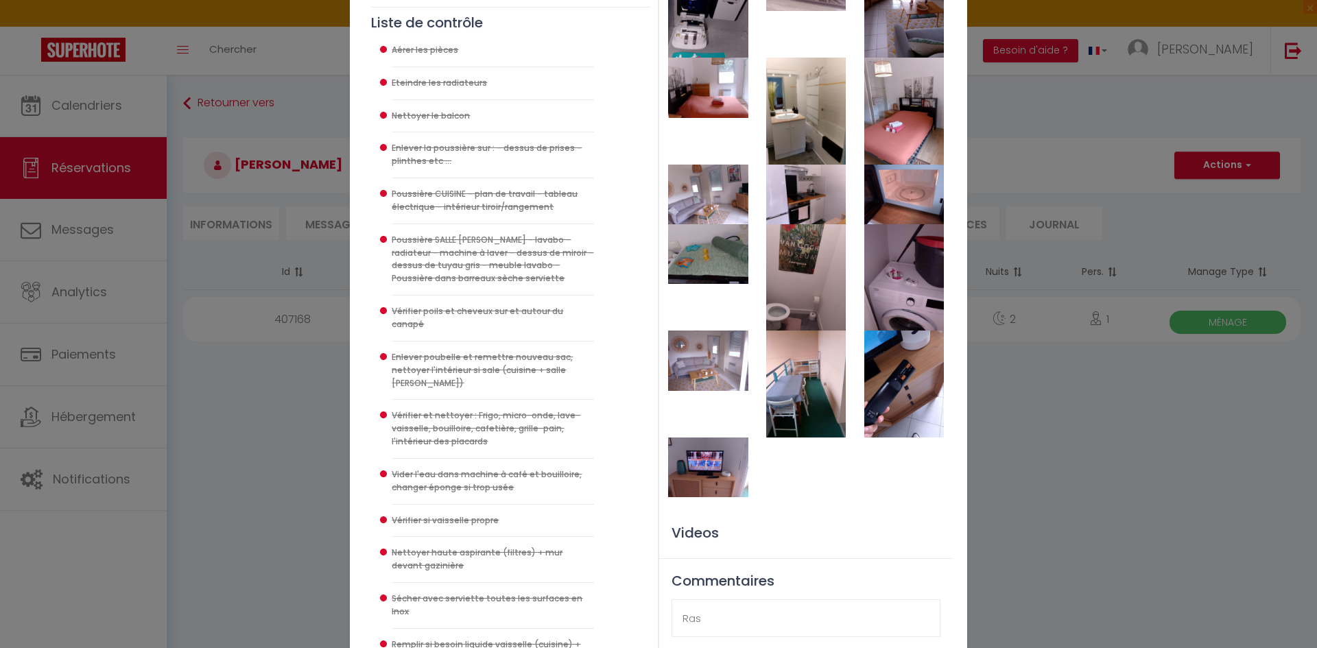
click at [895, 269] on img at bounding box center [904, 277] width 80 height 106
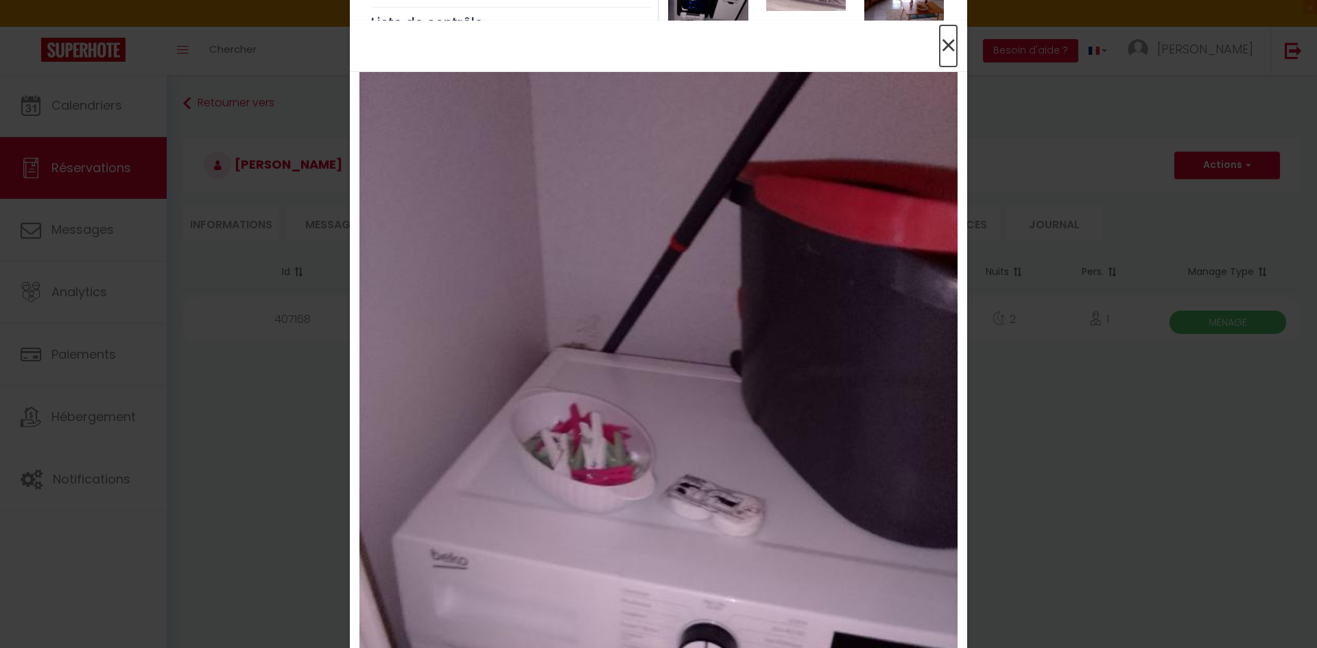
click at [946, 44] on span "×" at bounding box center [947, 45] width 17 height 41
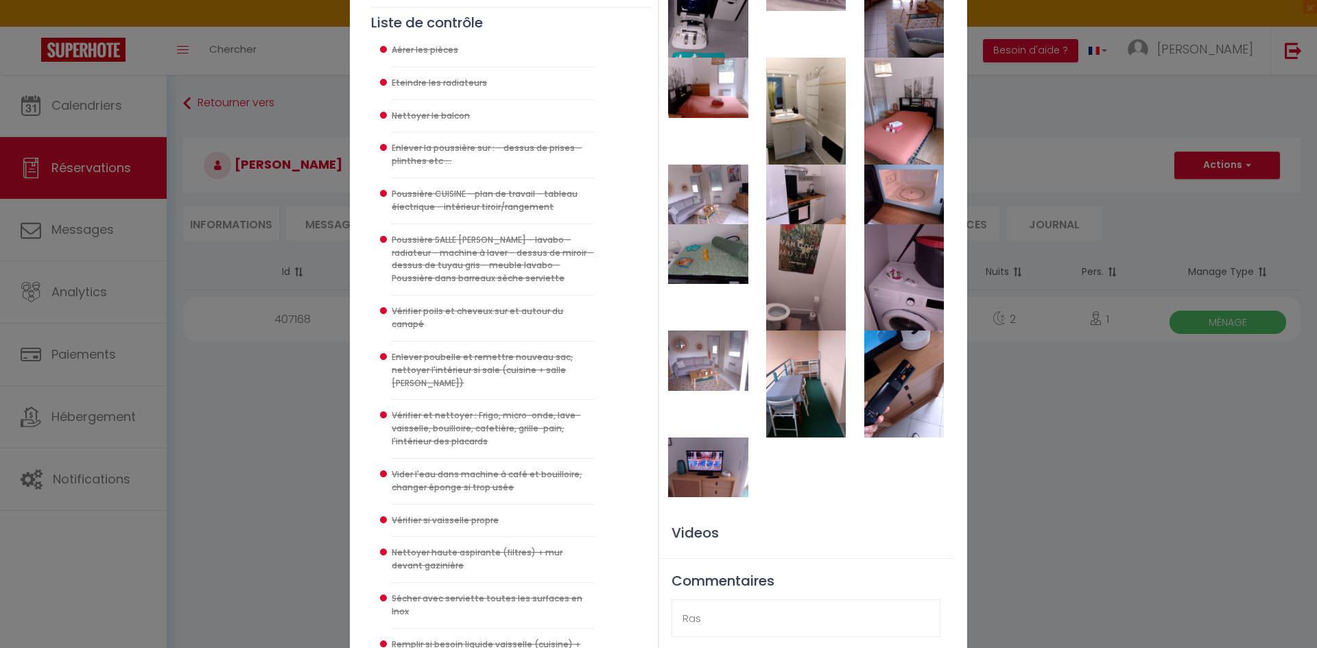
click at [725, 376] on img at bounding box center [708, 360] width 80 height 60
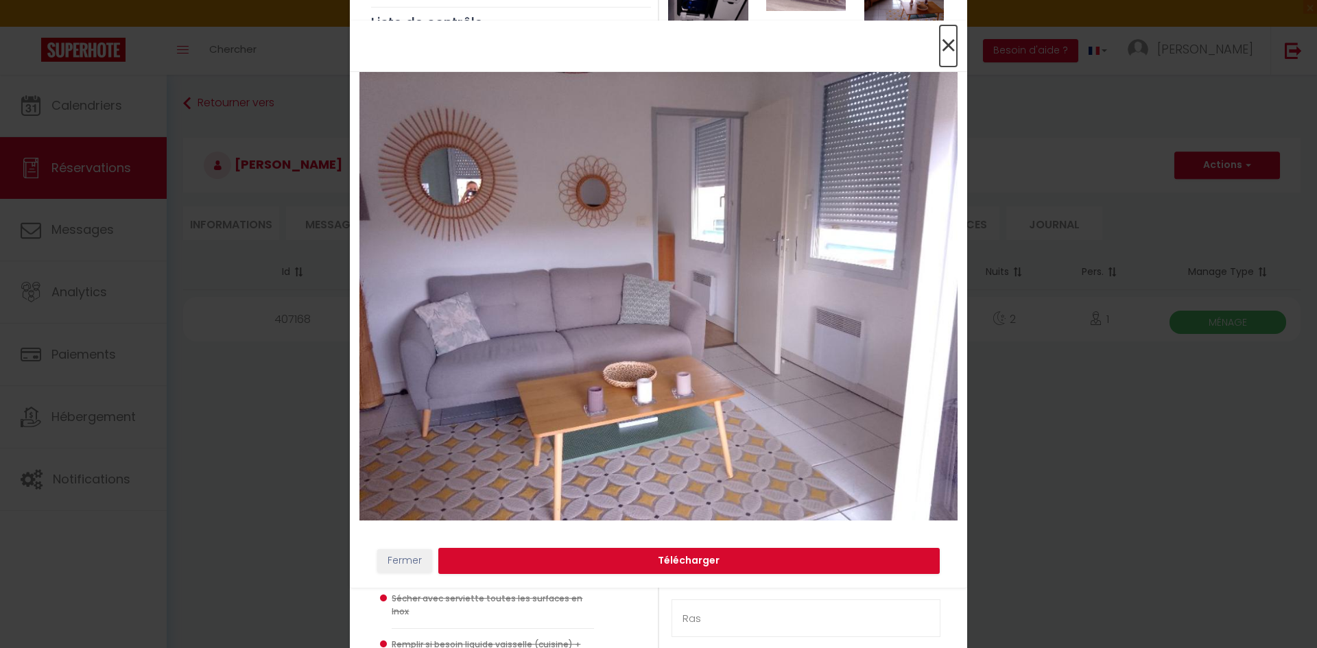
click at [948, 49] on span "×" at bounding box center [947, 45] width 17 height 41
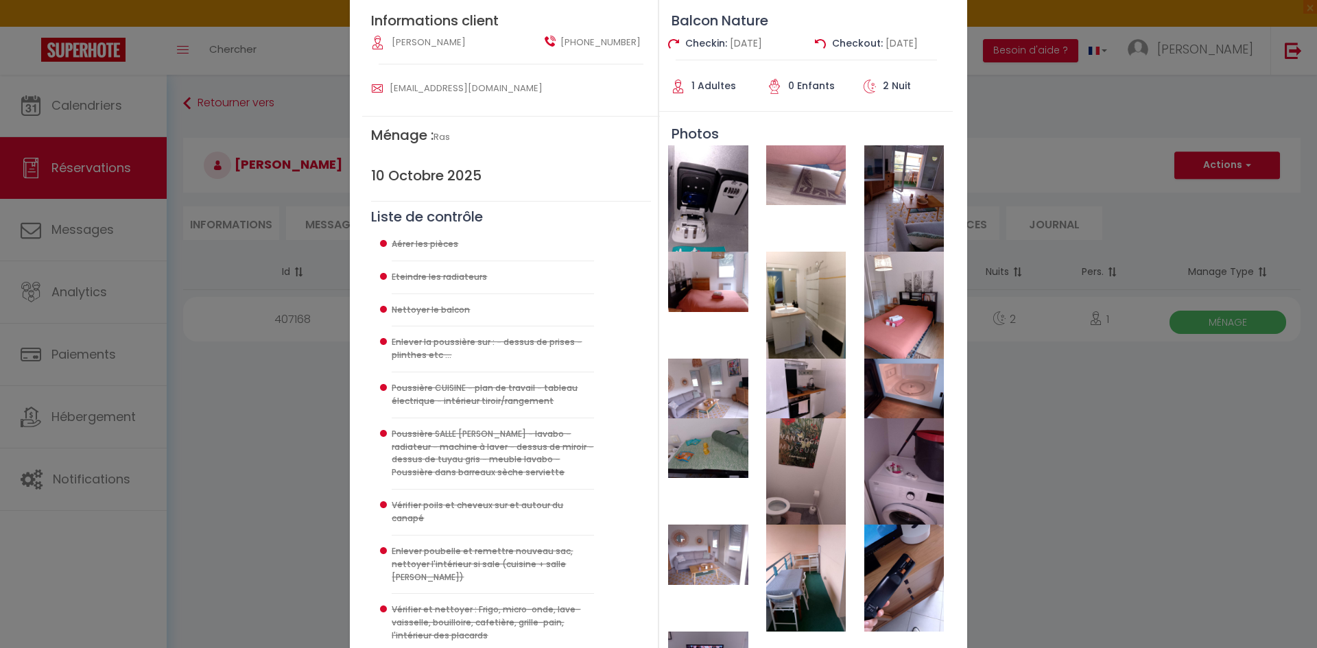
scroll to position [0, 0]
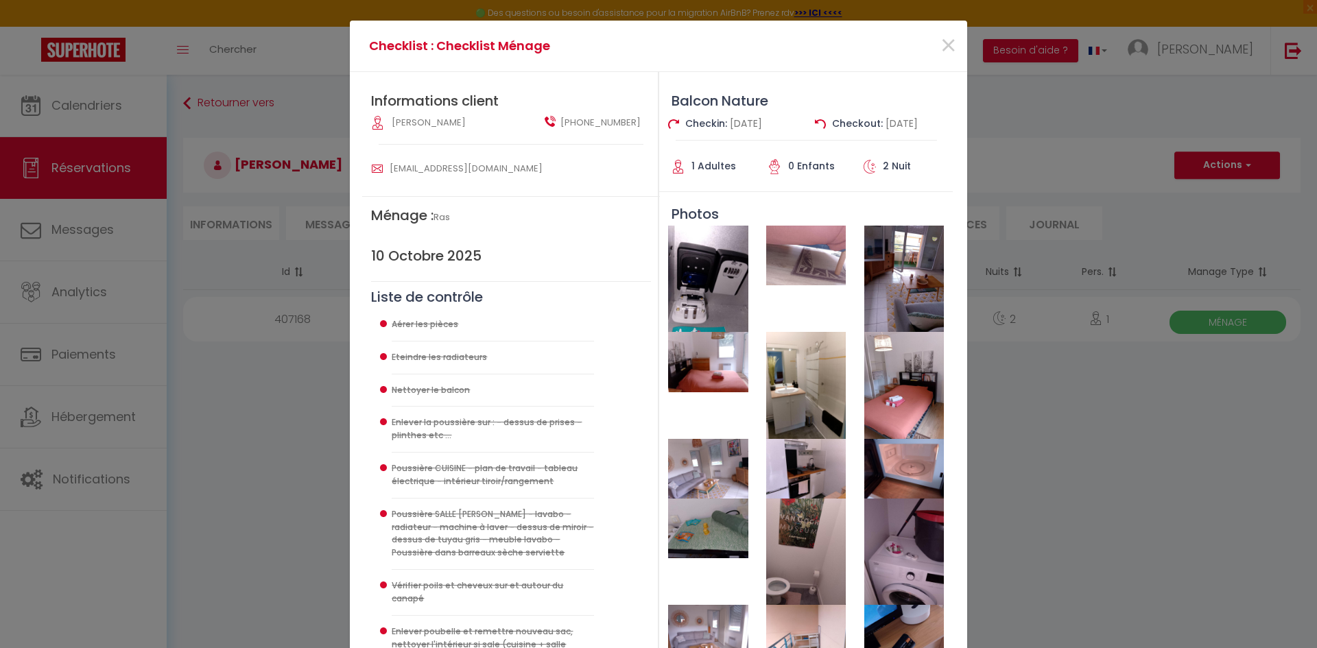
click at [917, 398] on img at bounding box center [904, 385] width 80 height 106
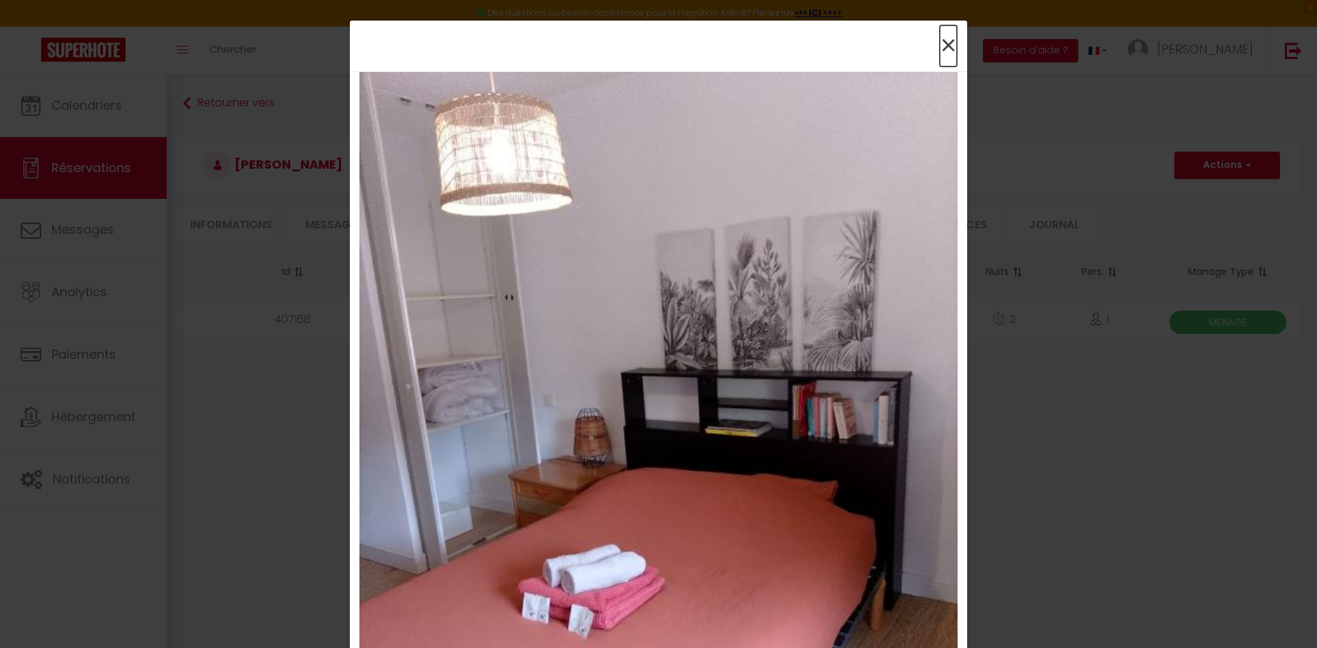
click at [939, 43] on span "×" at bounding box center [947, 45] width 17 height 41
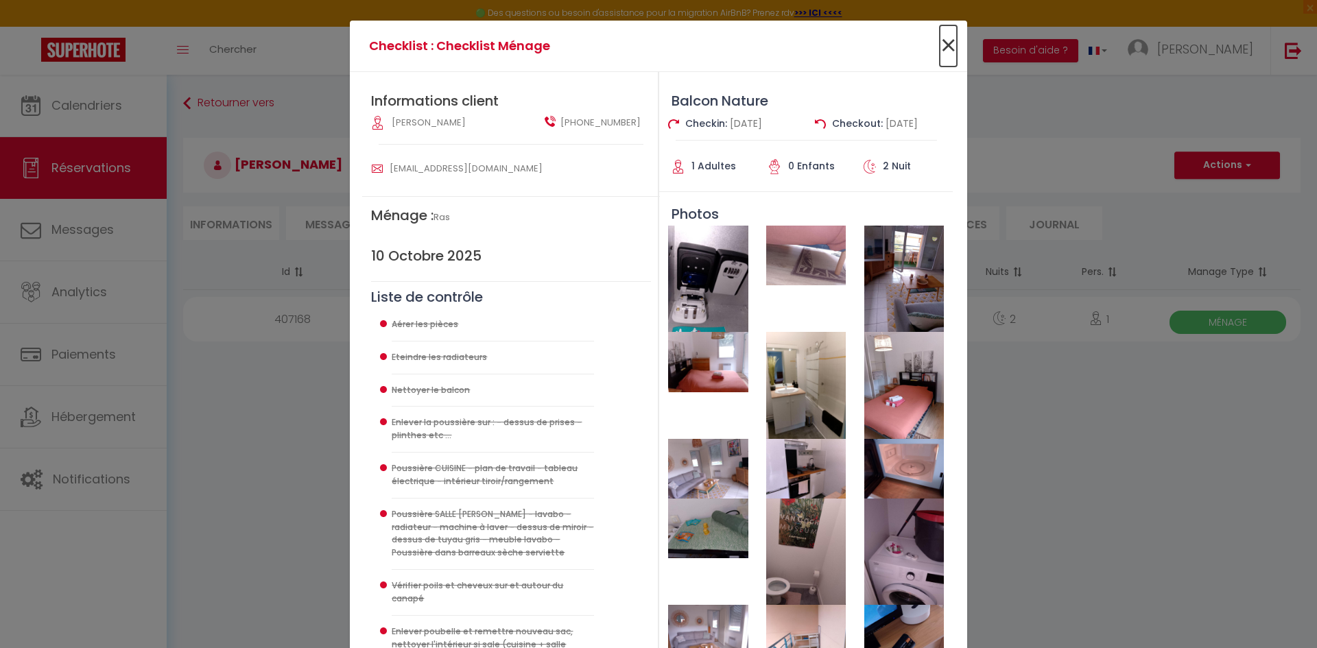
click at [946, 39] on span "×" at bounding box center [947, 45] width 17 height 41
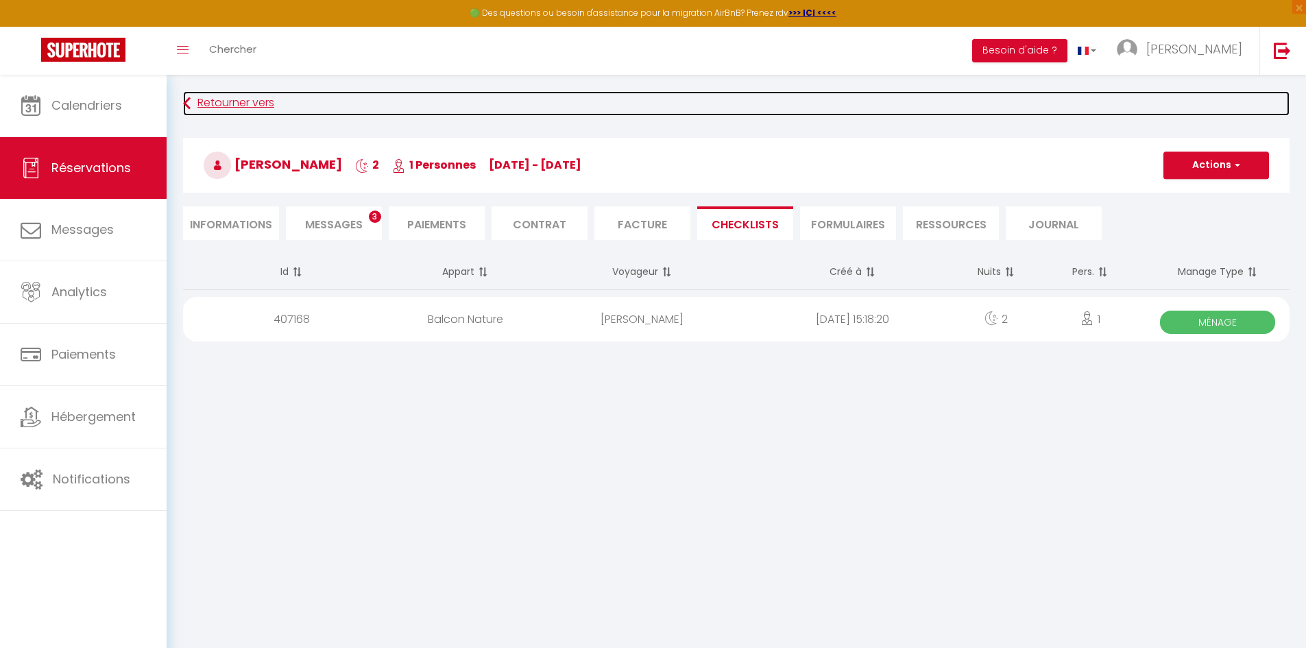
click at [222, 105] on link "Retourner vers" at bounding box center [736, 103] width 1107 height 25
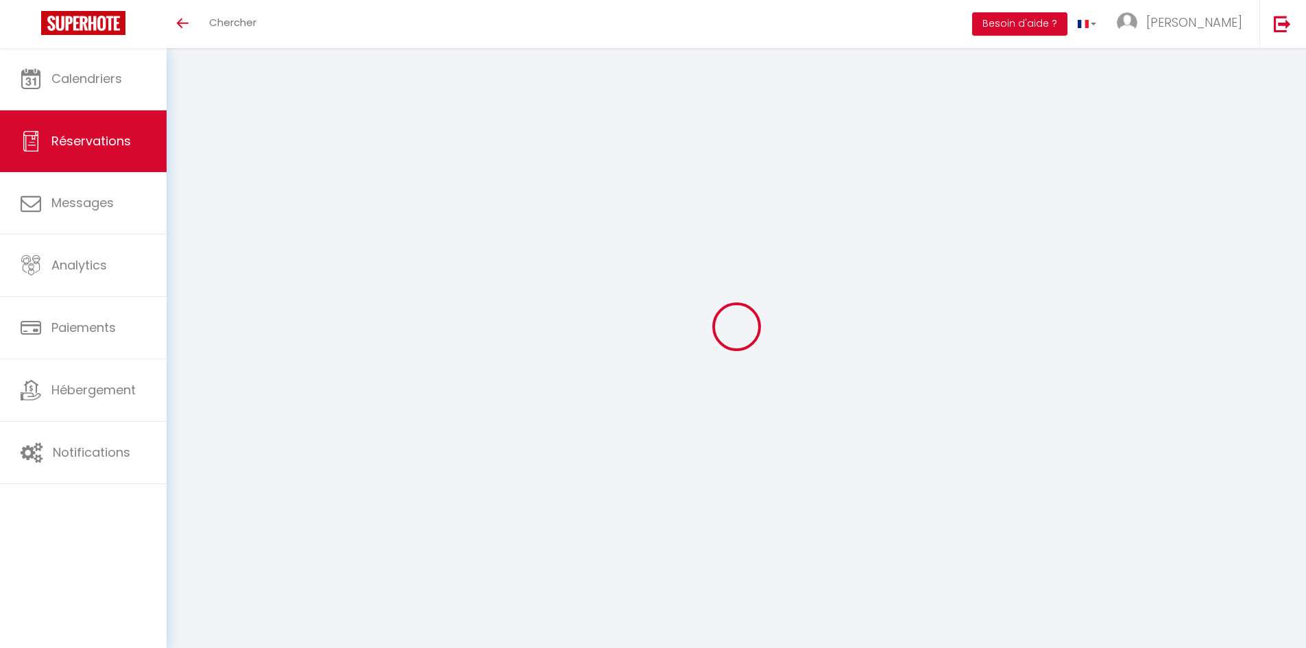
select select
checkbox input "false"
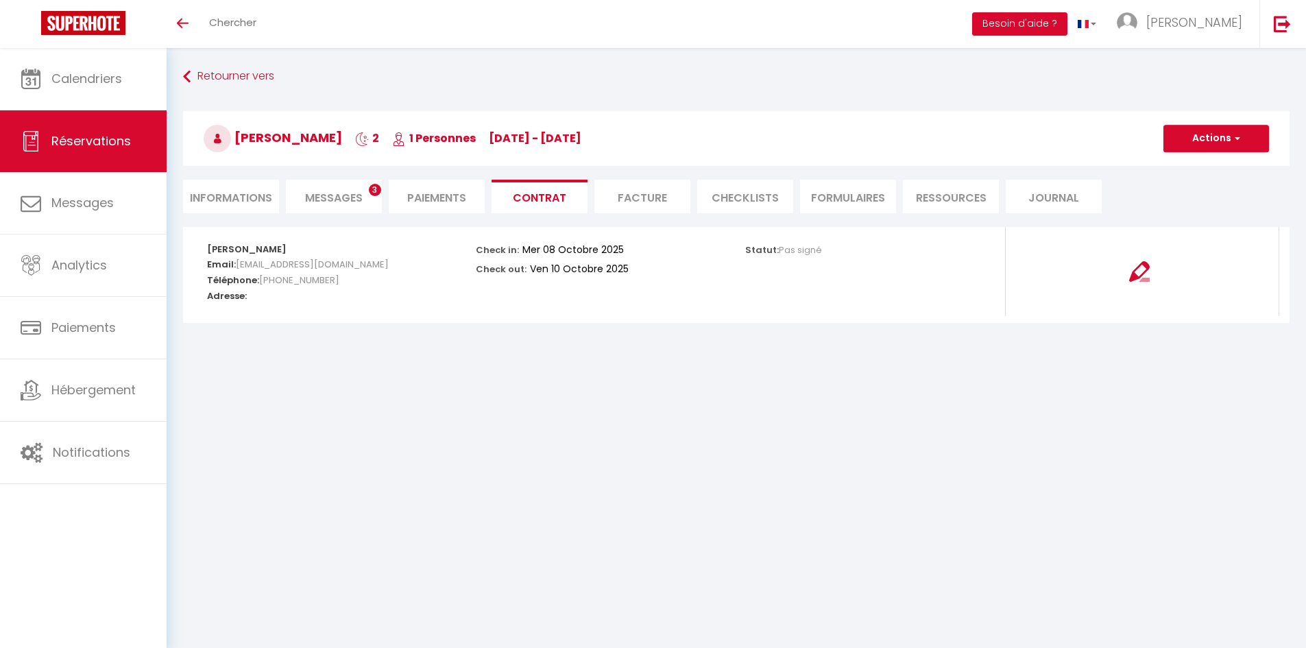
click at [222, 62] on div "Retourner vers Gregory Germack 2 1 Personnes We 08 Oct - Fr 10 Oct Actions Enre…" at bounding box center [737, 202] width 1140 height 309
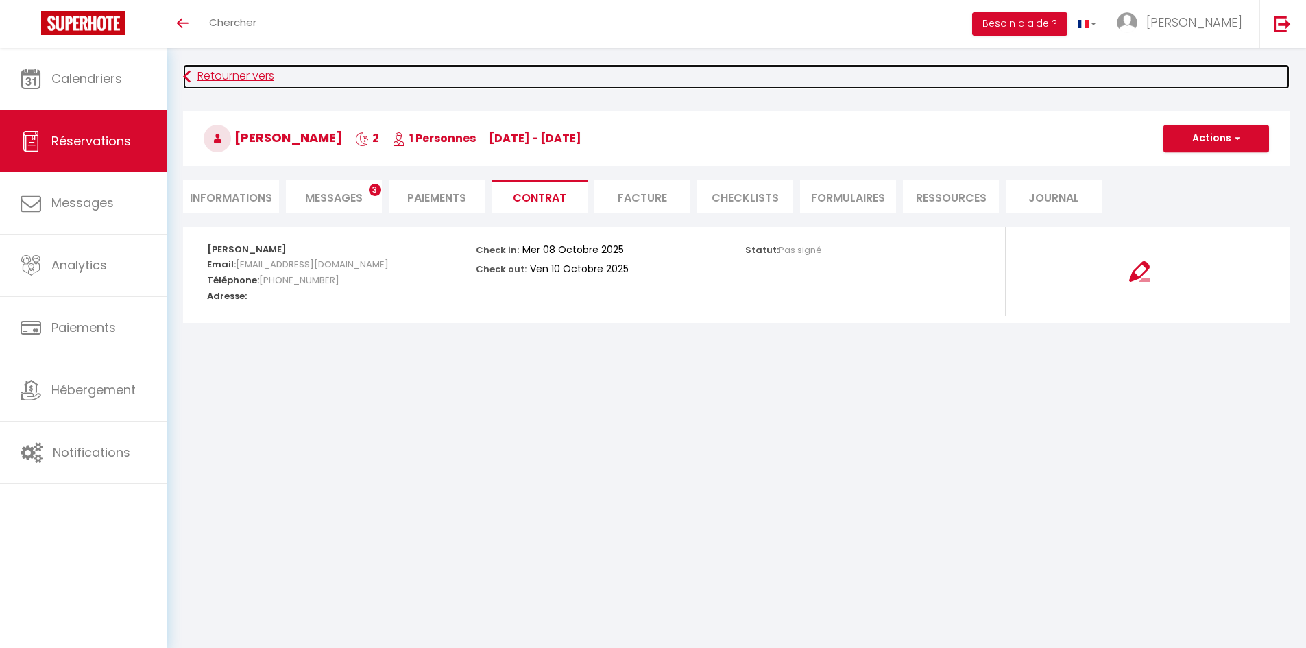
click at [225, 77] on link "Retourner vers" at bounding box center [736, 76] width 1107 height 25
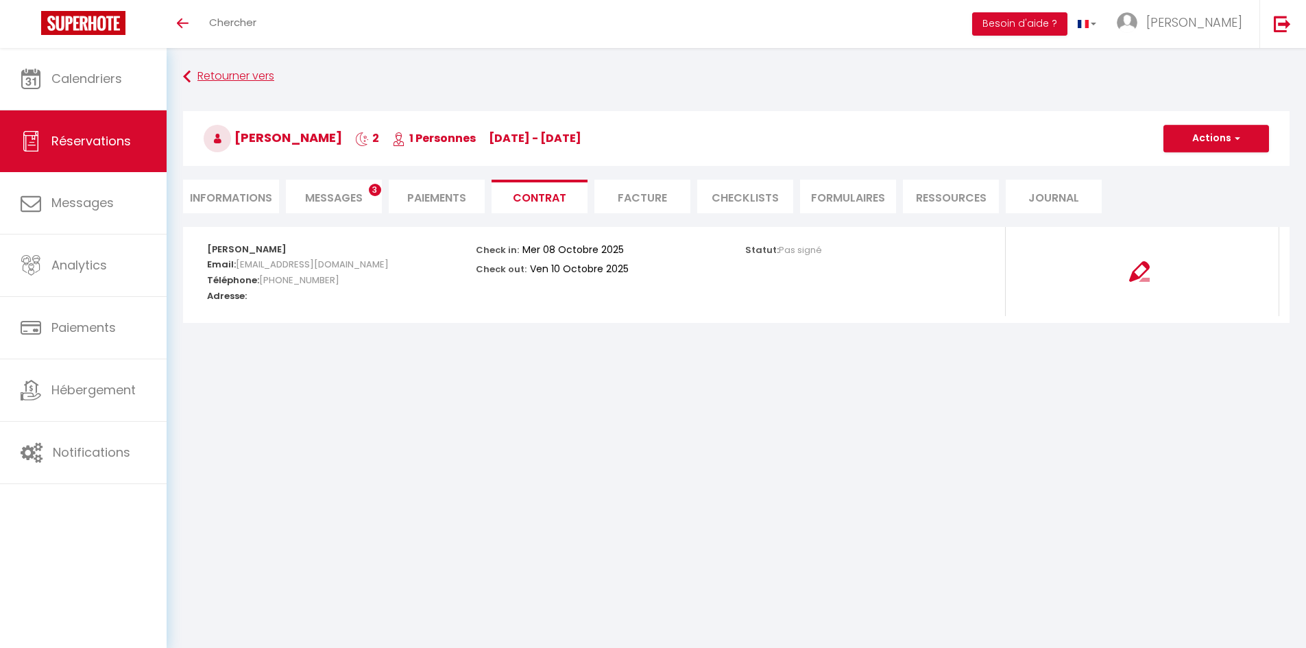
scroll to position [75, 0]
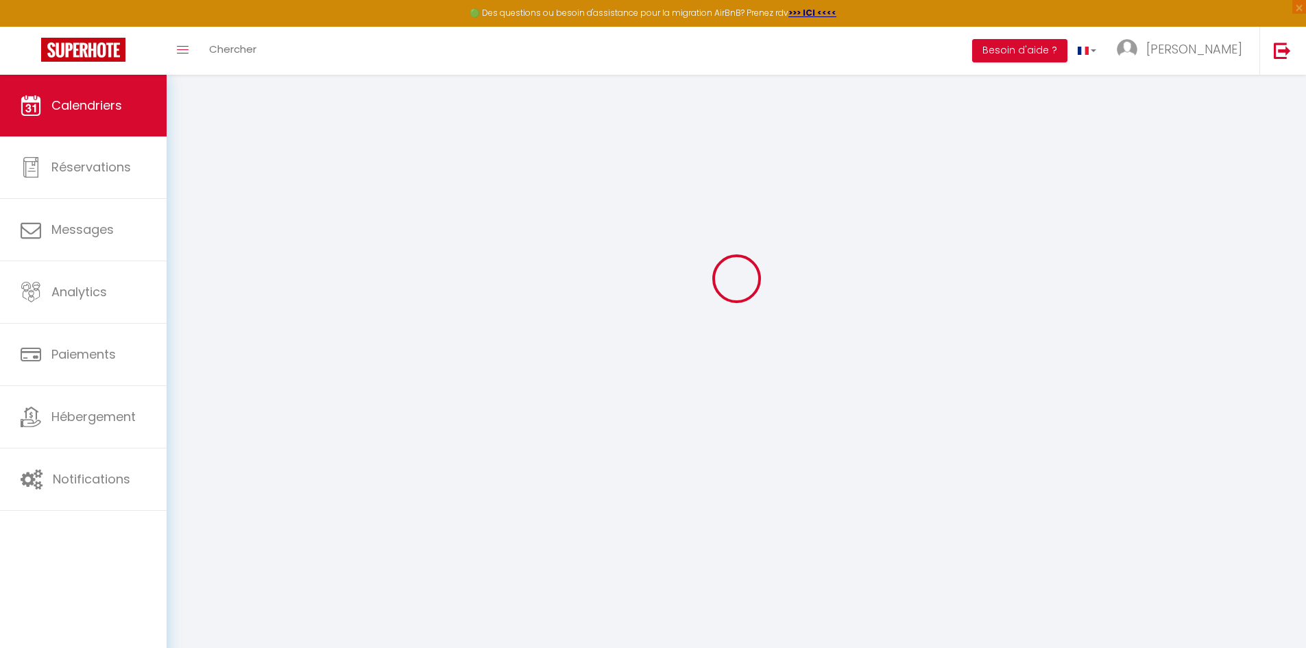
select select
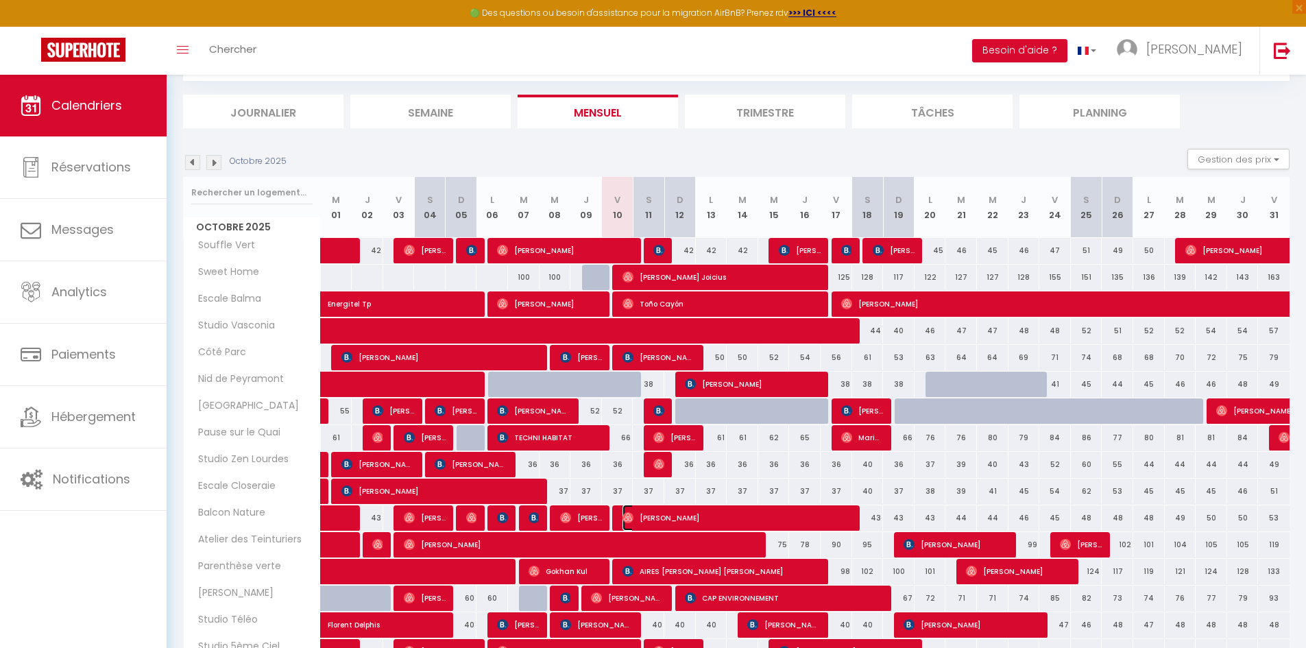
click at [660, 518] on span "Nasreddine Souissi" at bounding box center [738, 518] width 231 height 26
select select "OK"
select select "0"
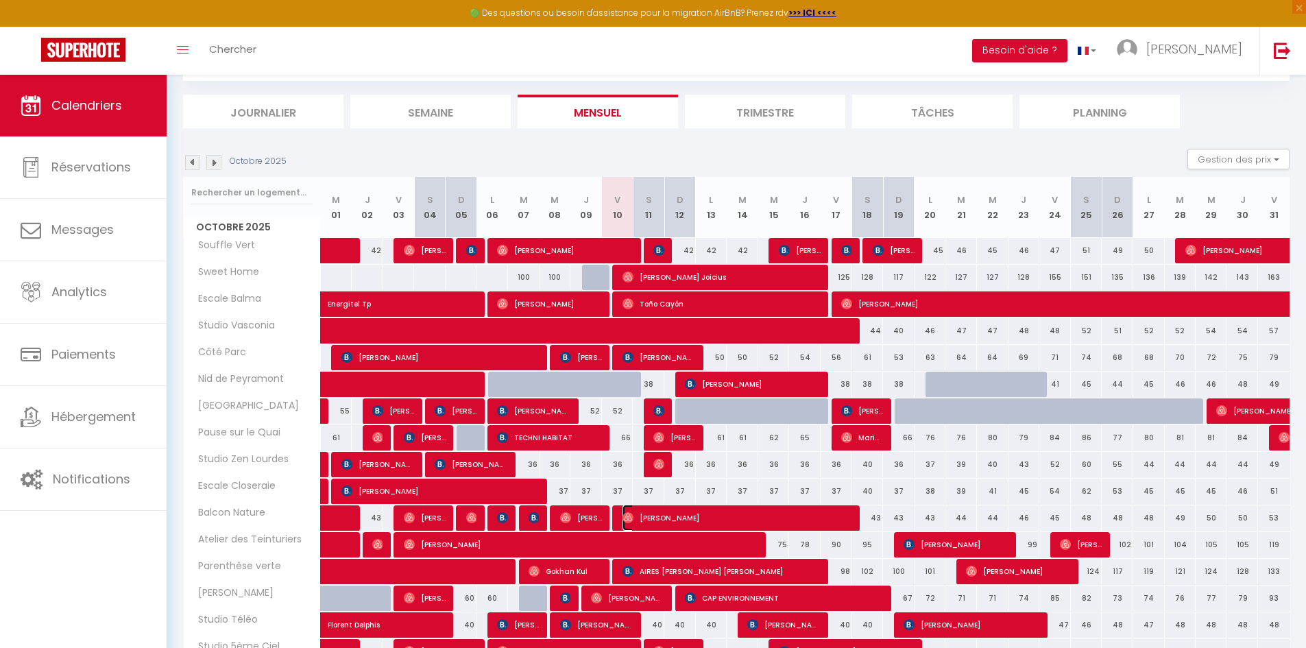
select select "1"
select select
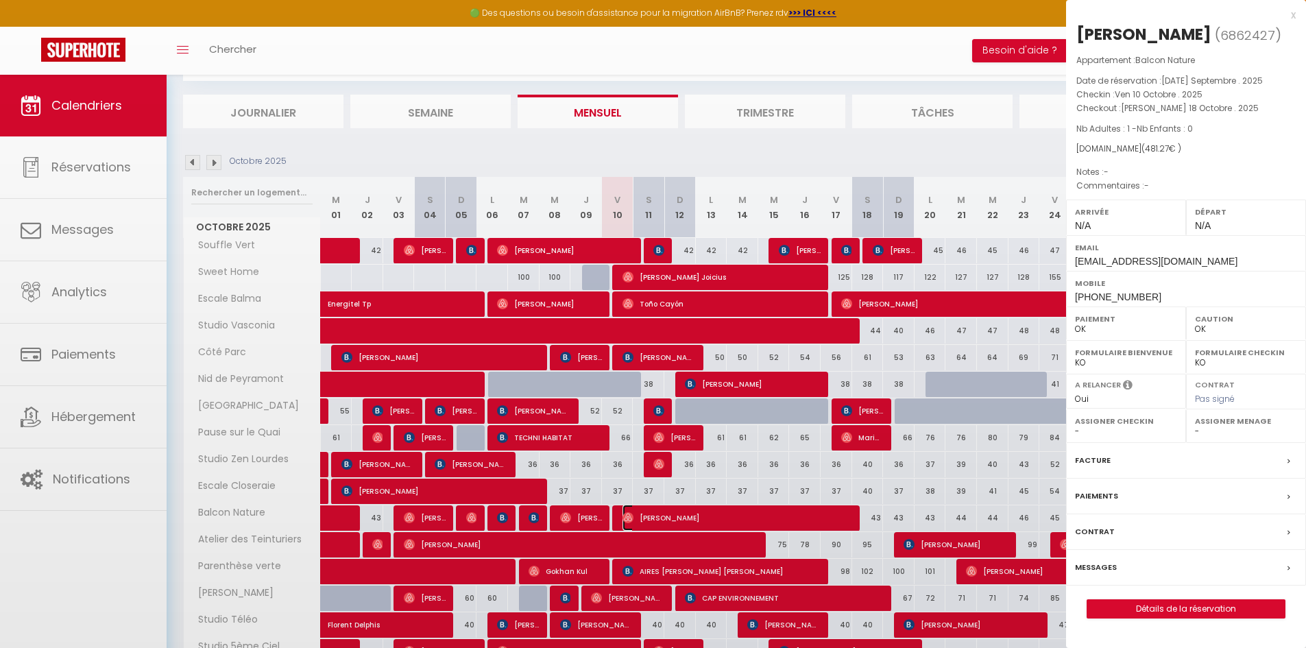
select select "51716"
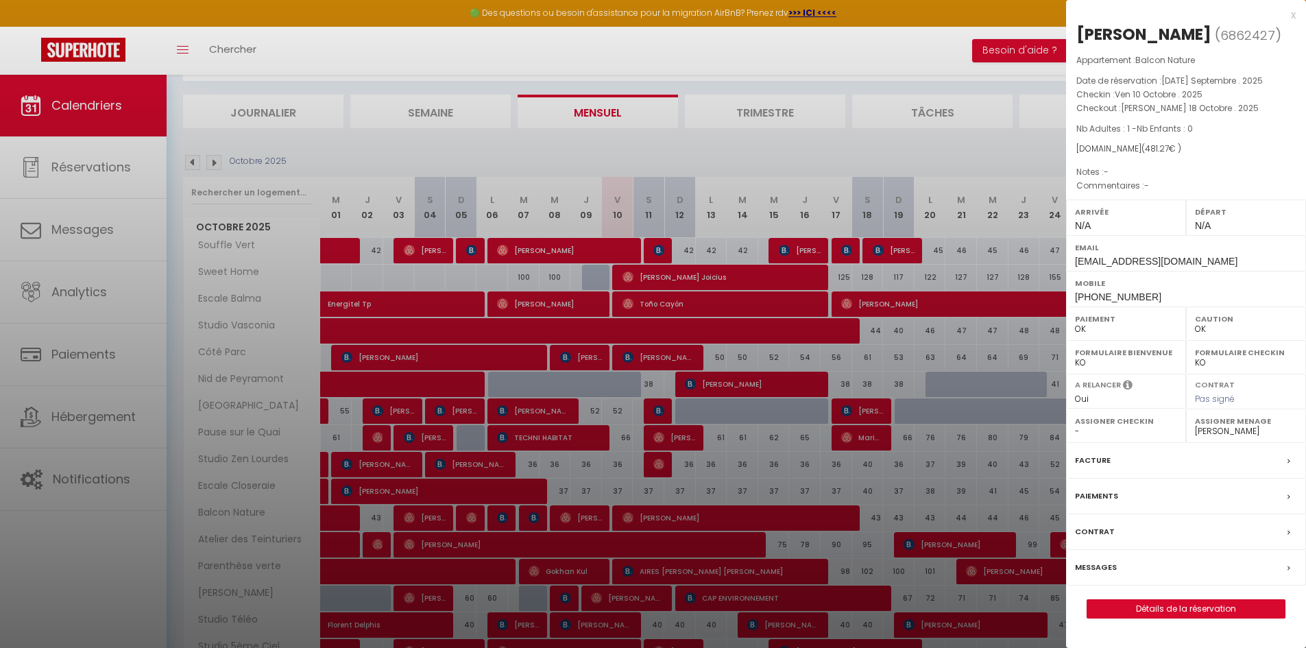
click at [658, 490] on div at bounding box center [653, 324] width 1306 height 648
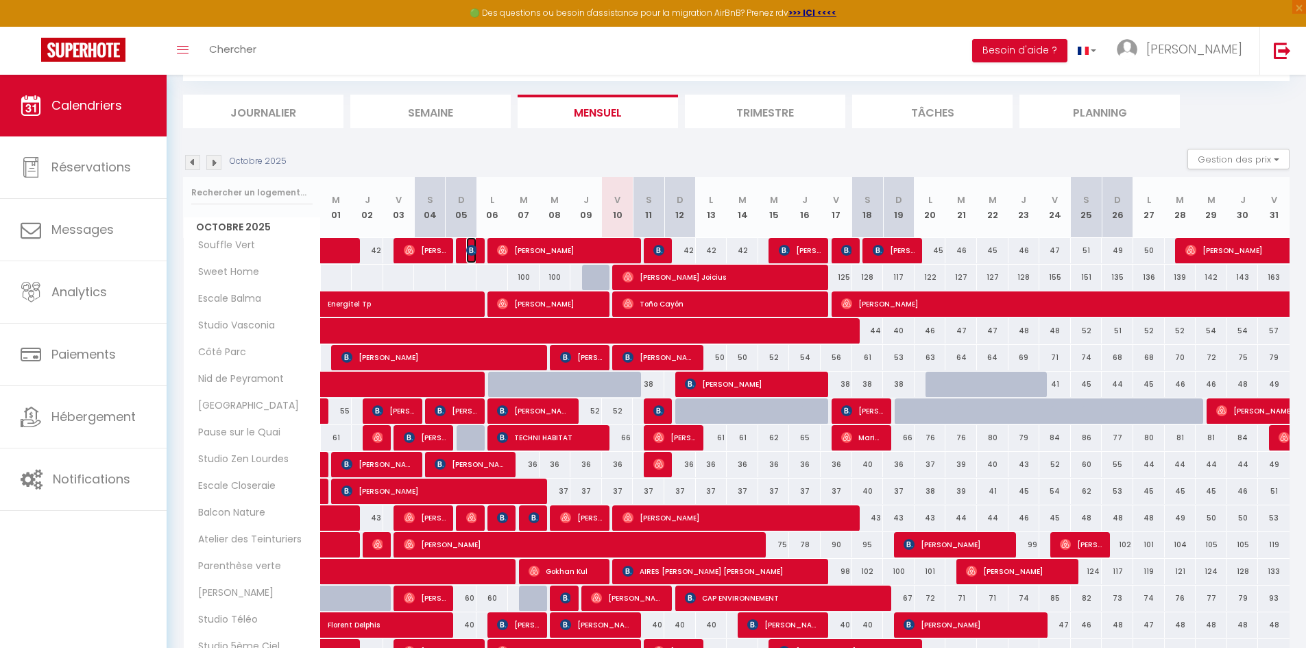
click at [472, 254] on img at bounding box center [471, 250] width 11 height 11
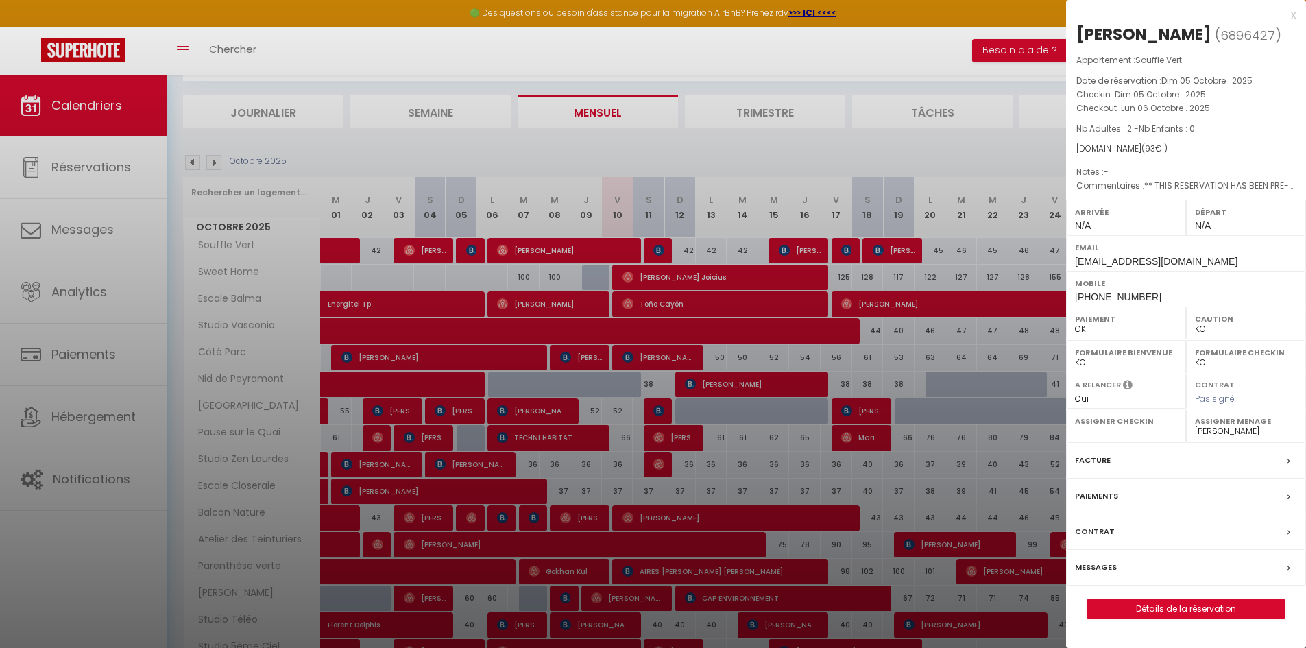
click at [538, 254] on div at bounding box center [653, 324] width 1306 height 648
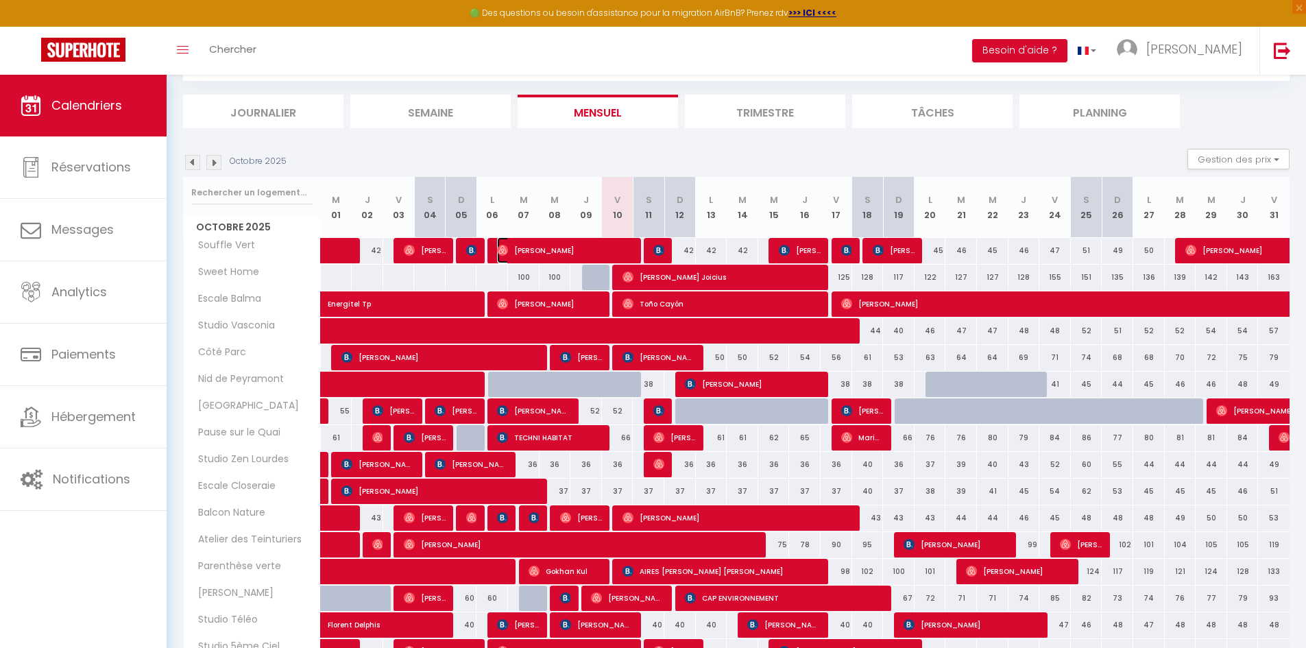
click at [538, 254] on span "[PERSON_NAME]" at bounding box center [565, 250] width 136 height 26
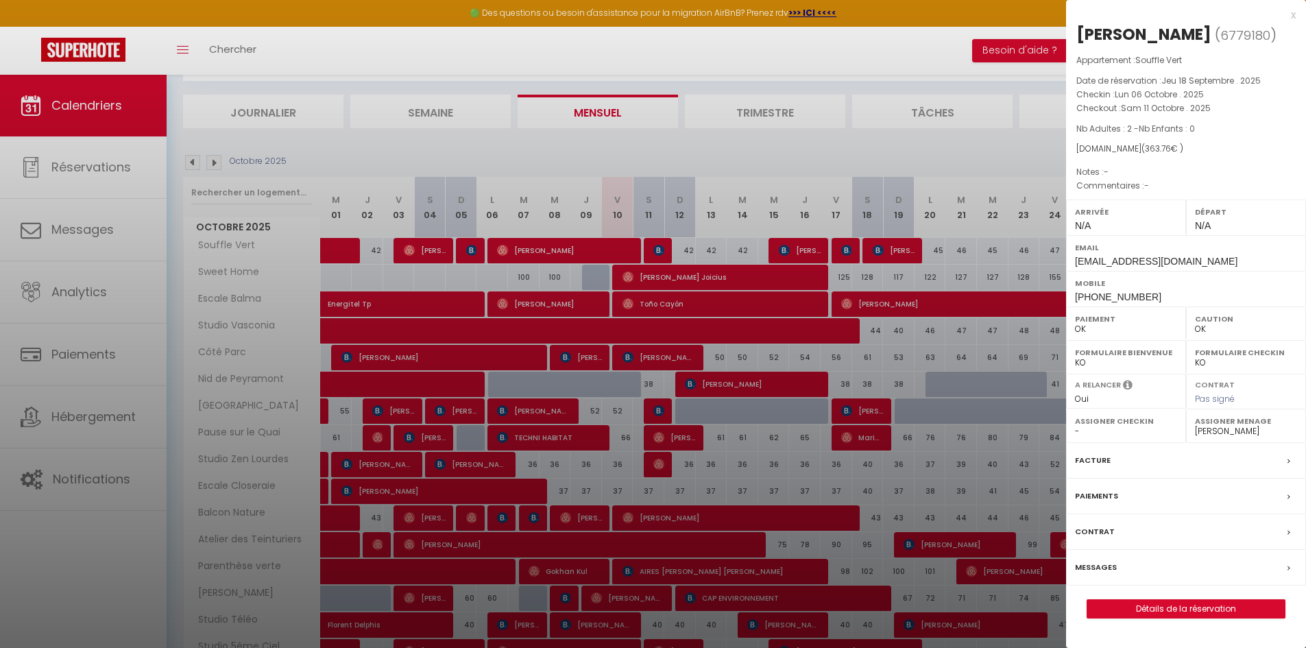
click at [467, 251] on div at bounding box center [653, 324] width 1306 height 648
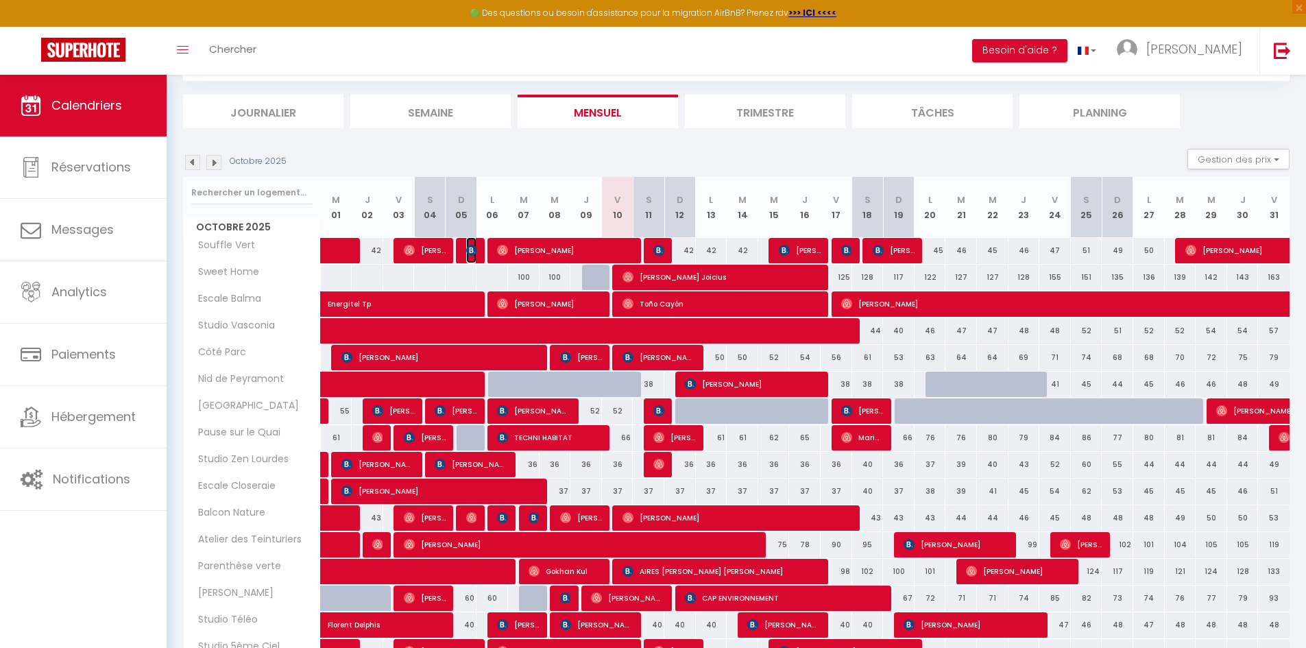
click at [467, 251] on img at bounding box center [471, 250] width 11 height 11
select select "KO"
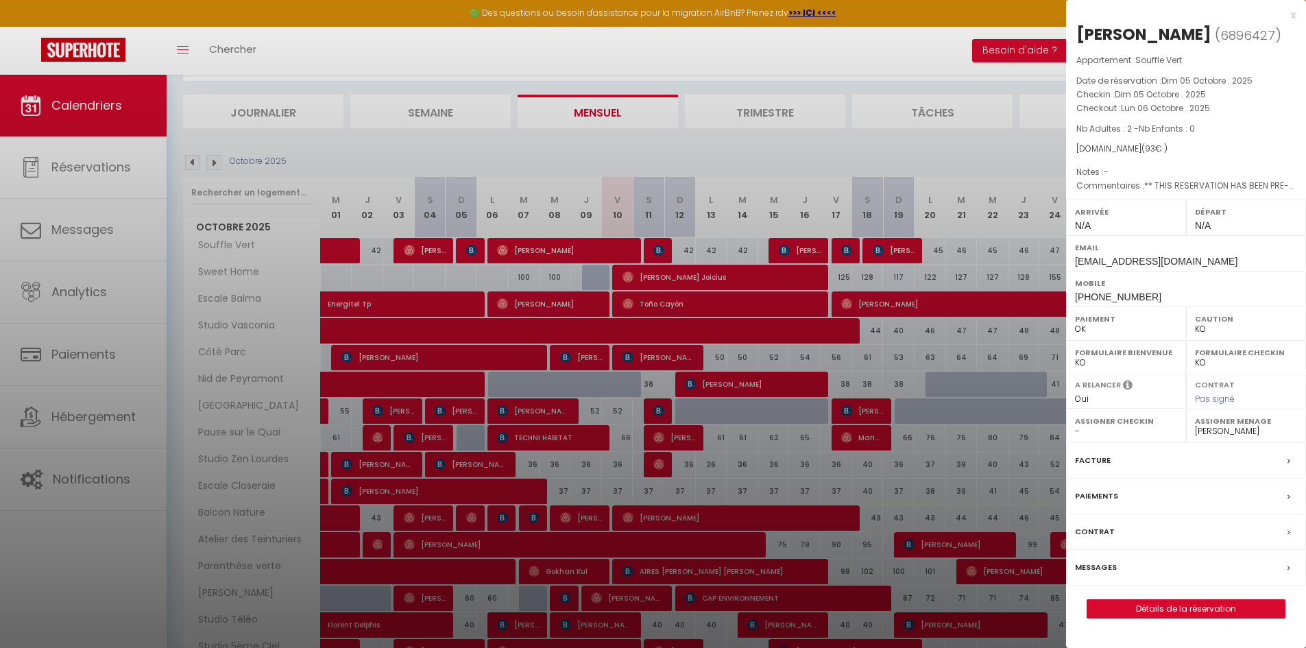
click at [1117, 534] on div "Contrat" at bounding box center [1186, 532] width 240 height 36
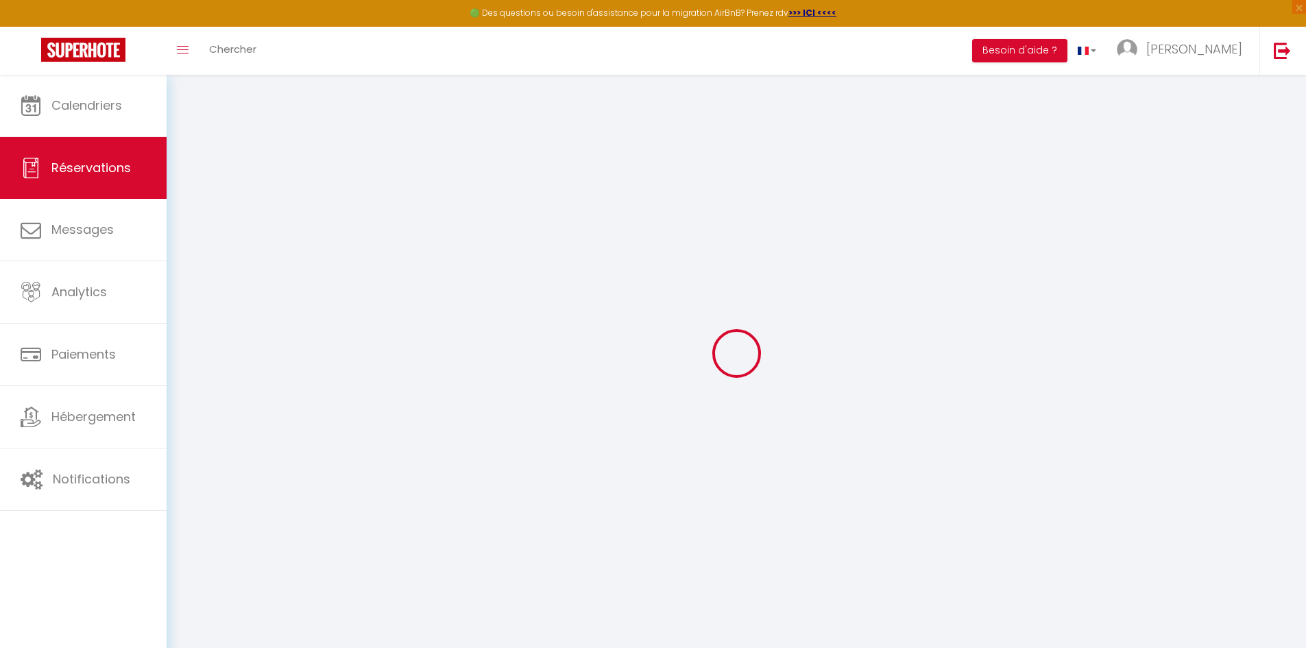
select select
checkbox input "false"
type textarea "** THIS RESERVATION HAS BEEN PRE-PAID ** BOOKING NOTE : Payment charge is EUR 1…"
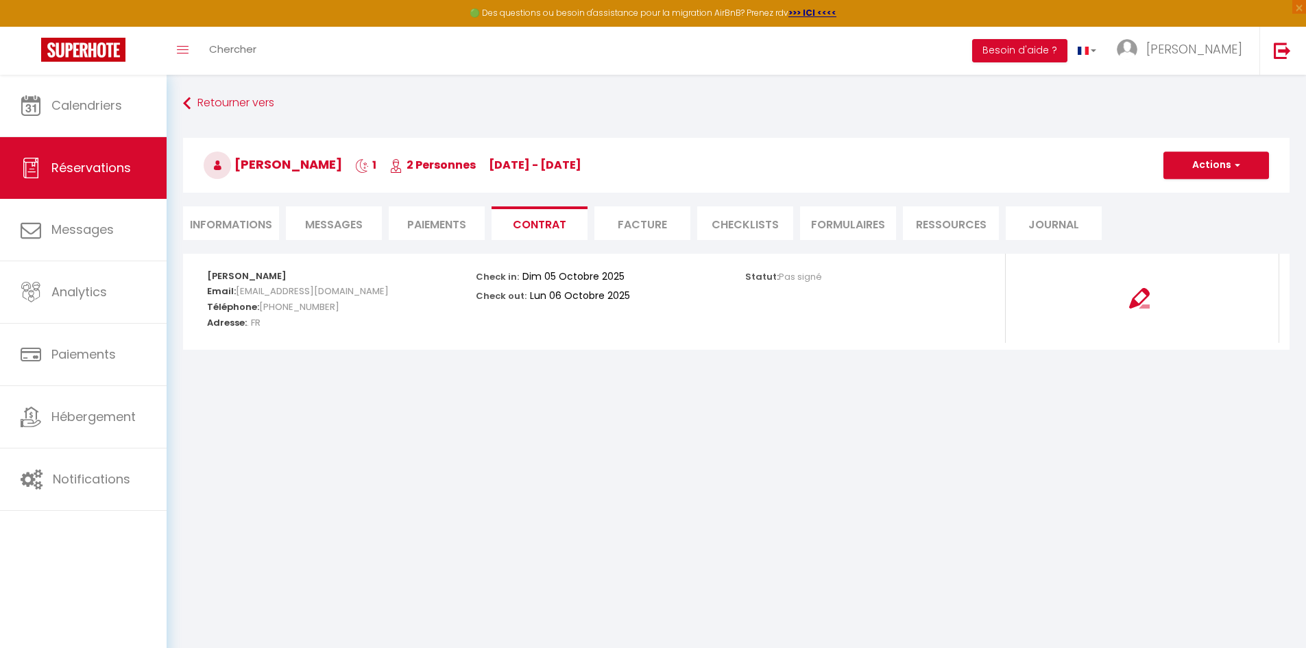
drag, startPoint x: 755, startPoint y: 221, endPoint x: 751, endPoint y: 252, distance: 30.4
click at [755, 223] on li "CHECKLISTS" at bounding box center [745, 223] width 96 height 34
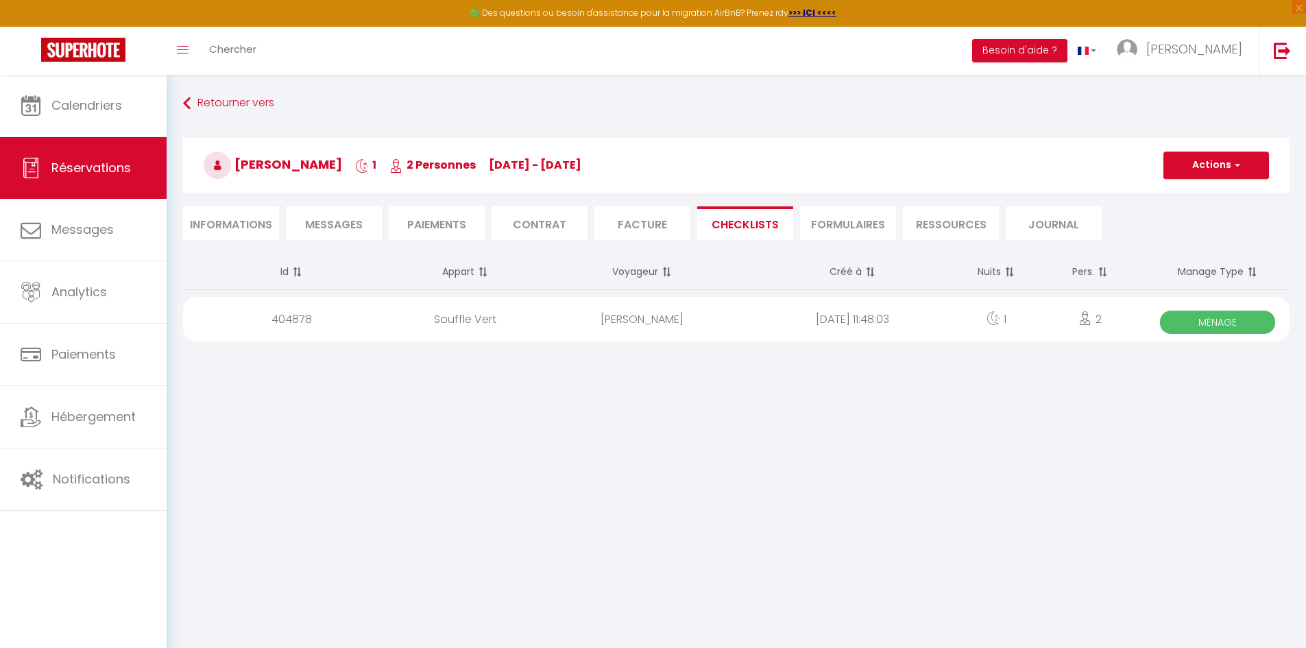
click at [1180, 326] on span "Ménage" at bounding box center [1217, 322] width 115 height 23
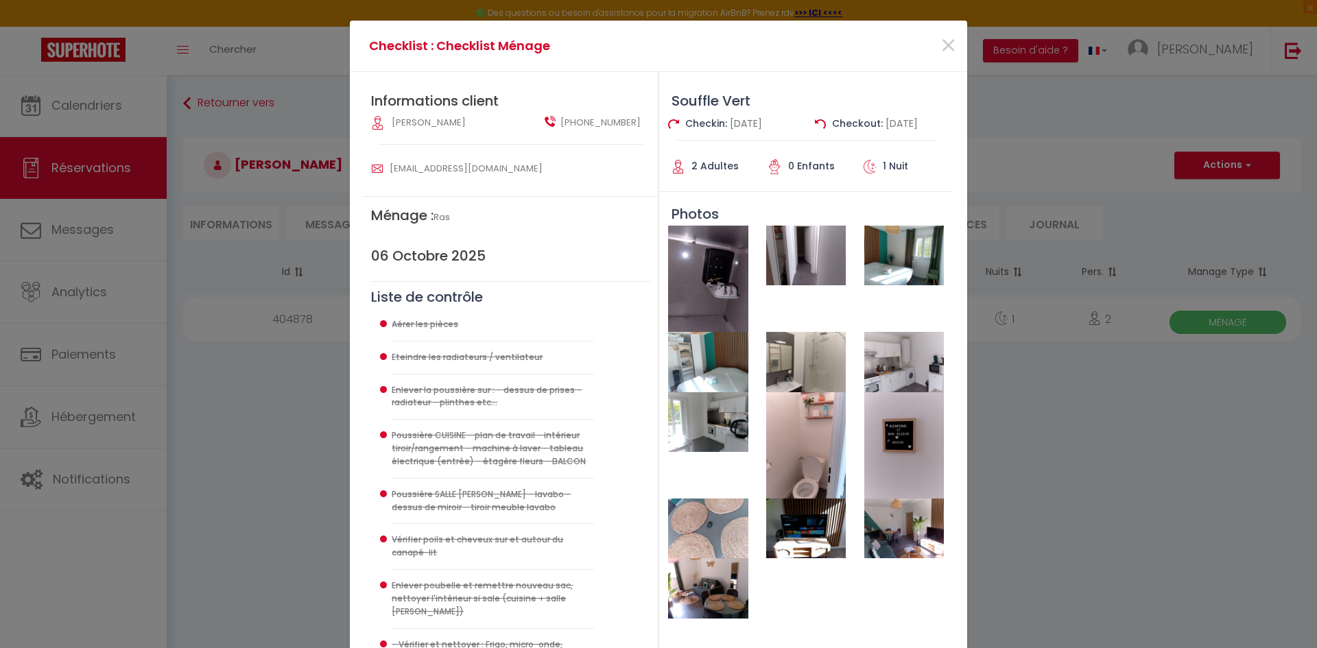
click at [885, 256] on img at bounding box center [904, 256] width 80 height 60
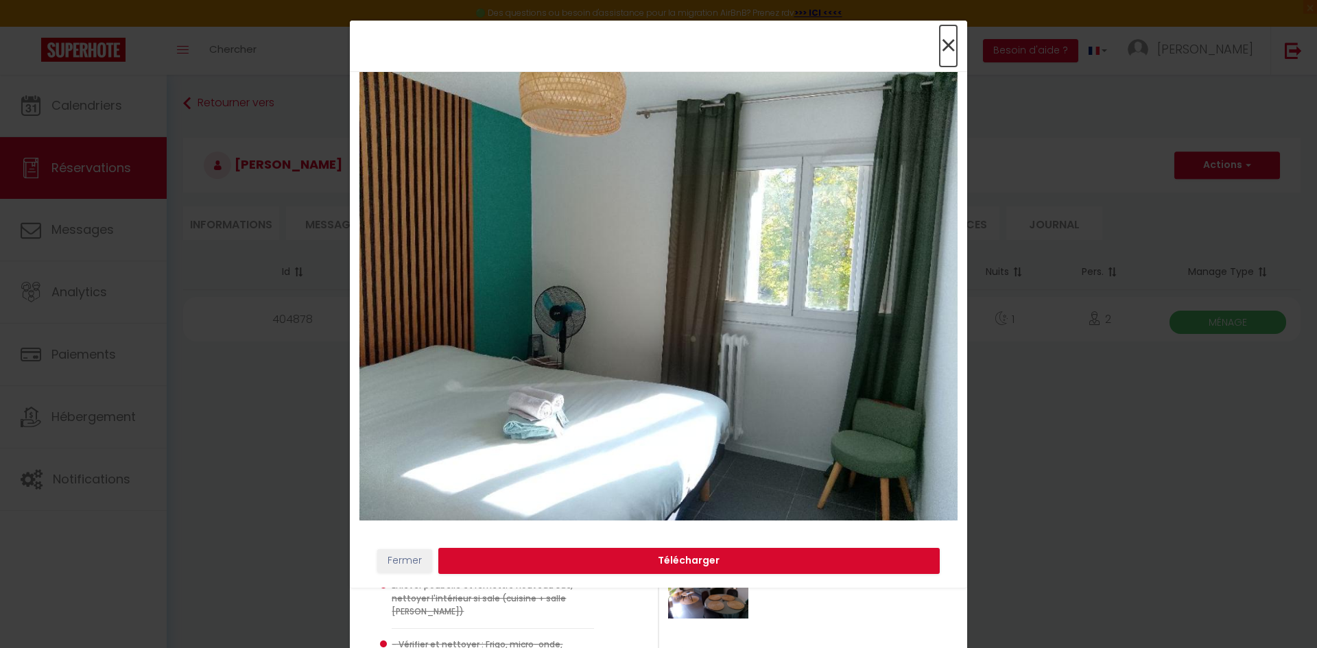
click at [948, 45] on span "×" at bounding box center [947, 45] width 17 height 41
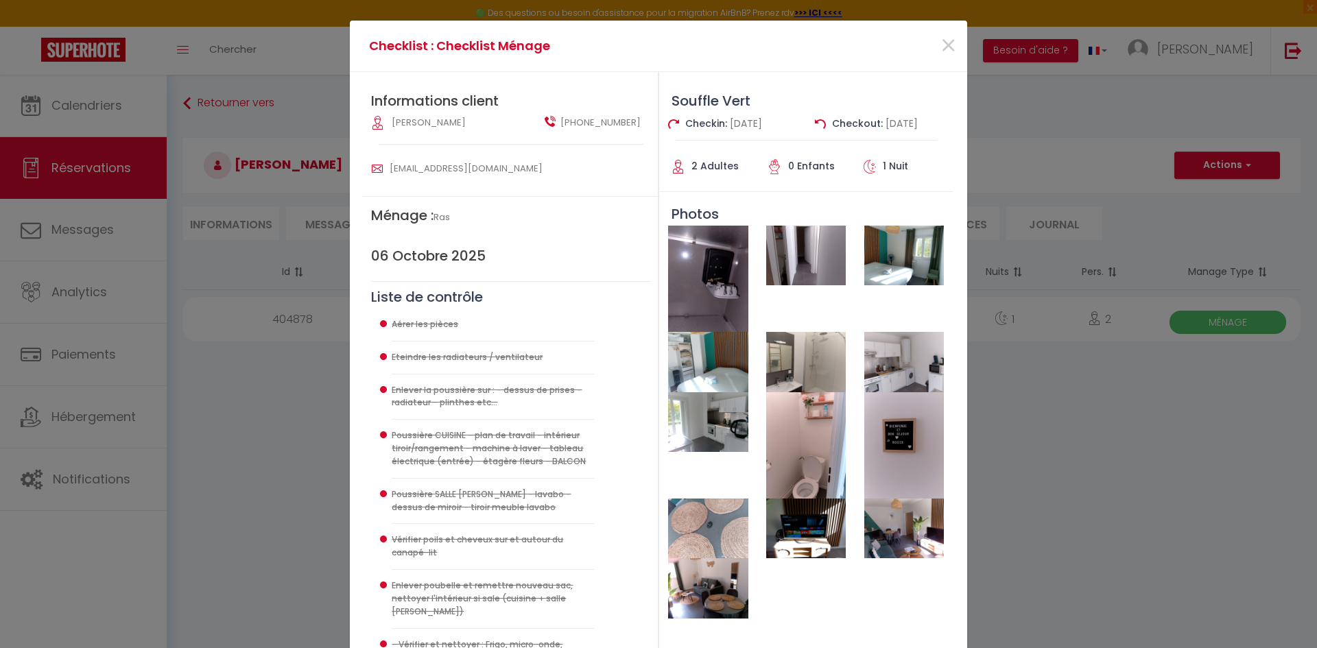
click at [726, 357] on img at bounding box center [708, 362] width 80 height 60
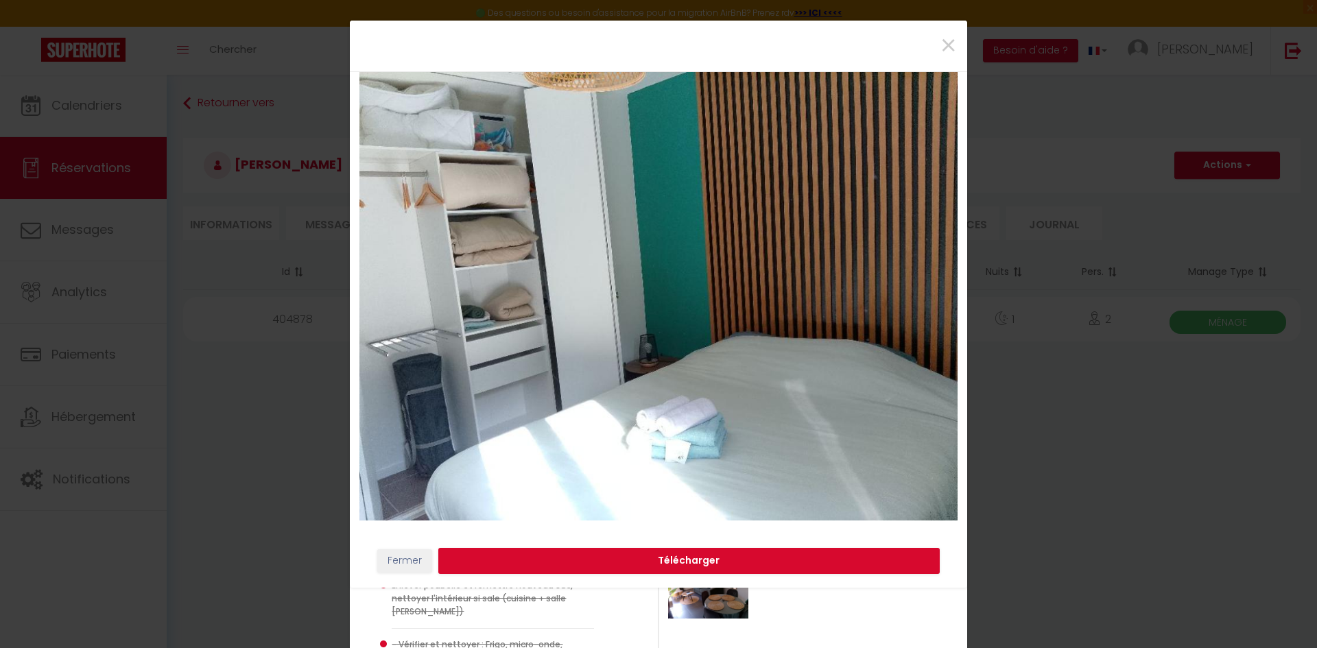
click at [461, 331] on img at bounding box center [658, 296] width 598 height 448
click at [952, 44] on span "×" at bounding box center [947, 45] width 17 height 41
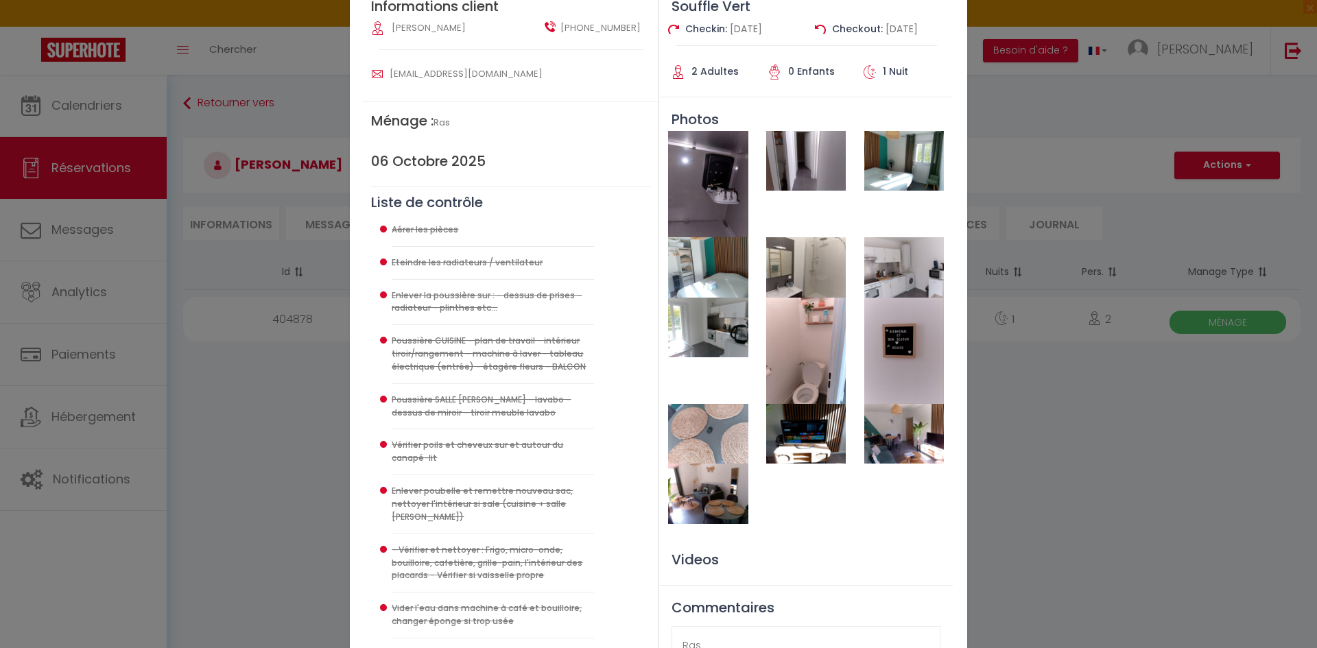
scroll to position [137, 0]
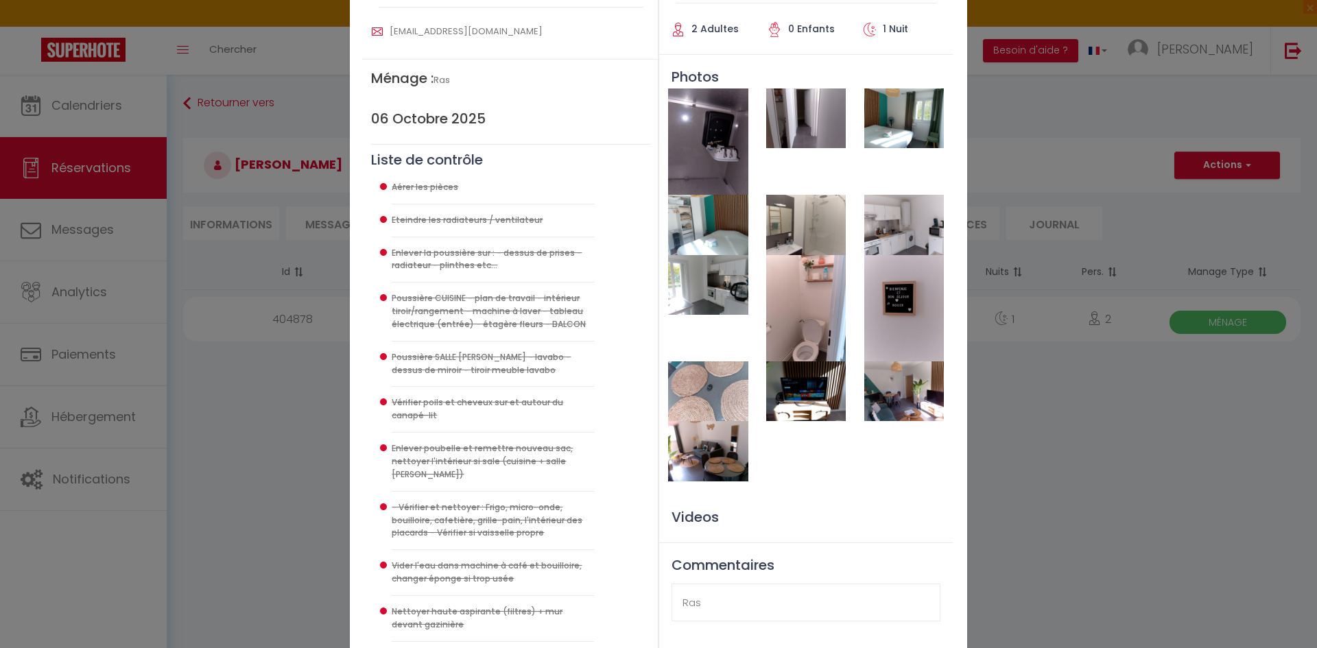
click at [807, 314] on img at bounding box center [806, 308] width 80 height 106
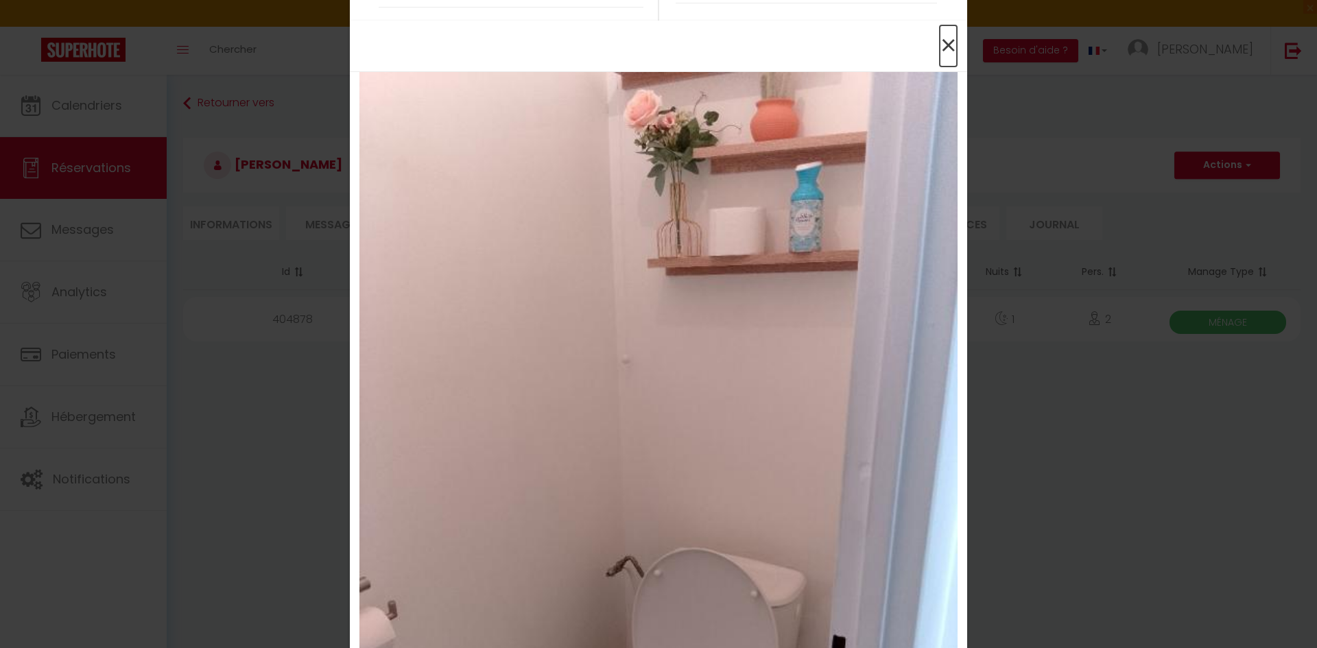
click at [939, 41] on span "×" at bounding box center [947, 45] width 17 height 41
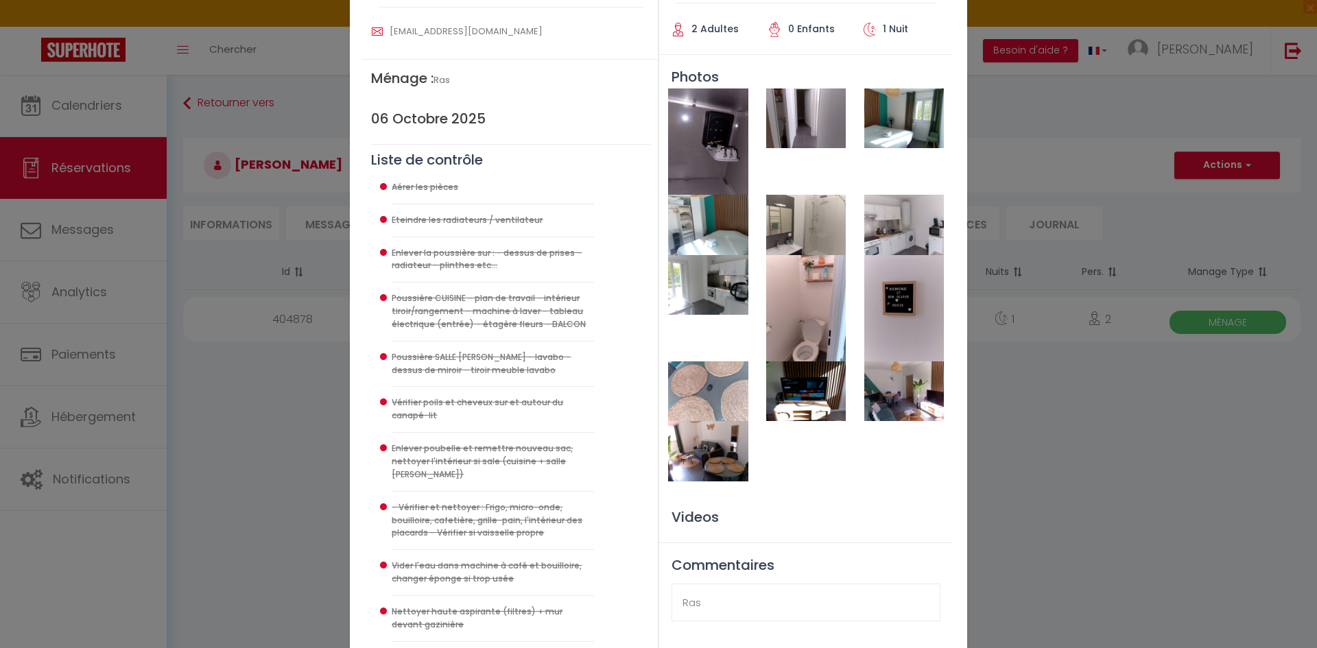
click at [894, 334] on img at bounding box center [904, 308] width 80 height 106
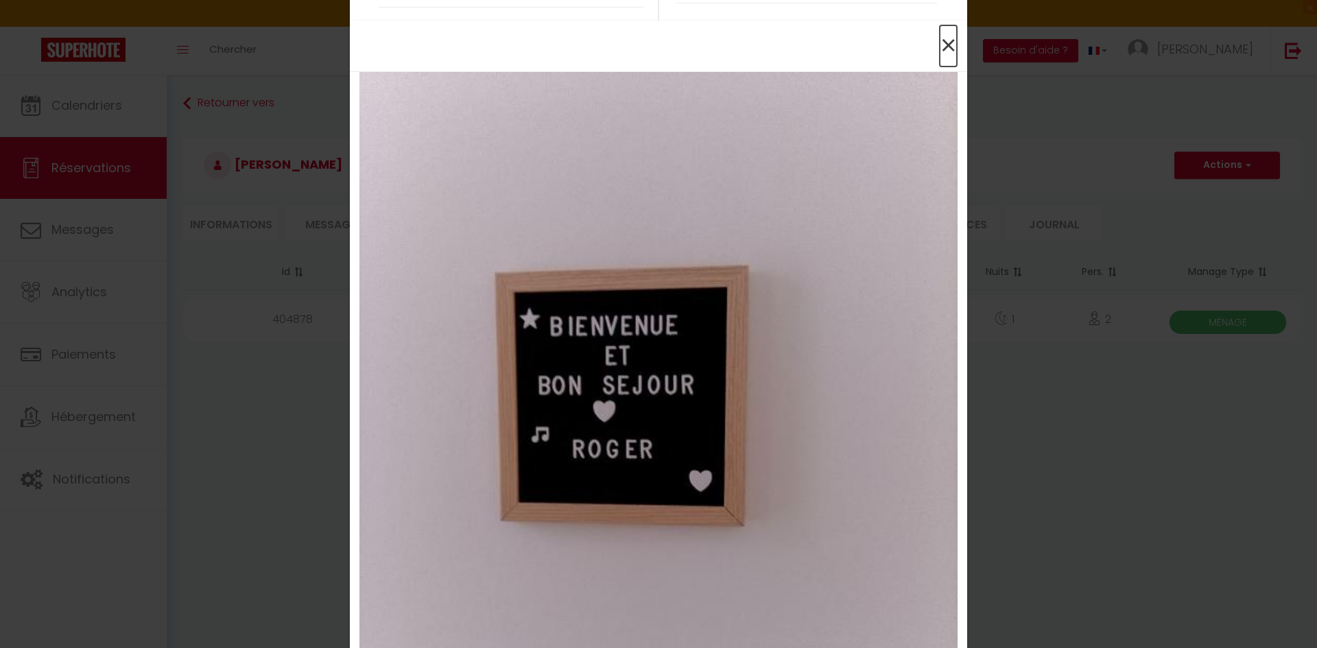
click at [939, 45] on span "×" at bounding box center [947, 45] width 17 height 41
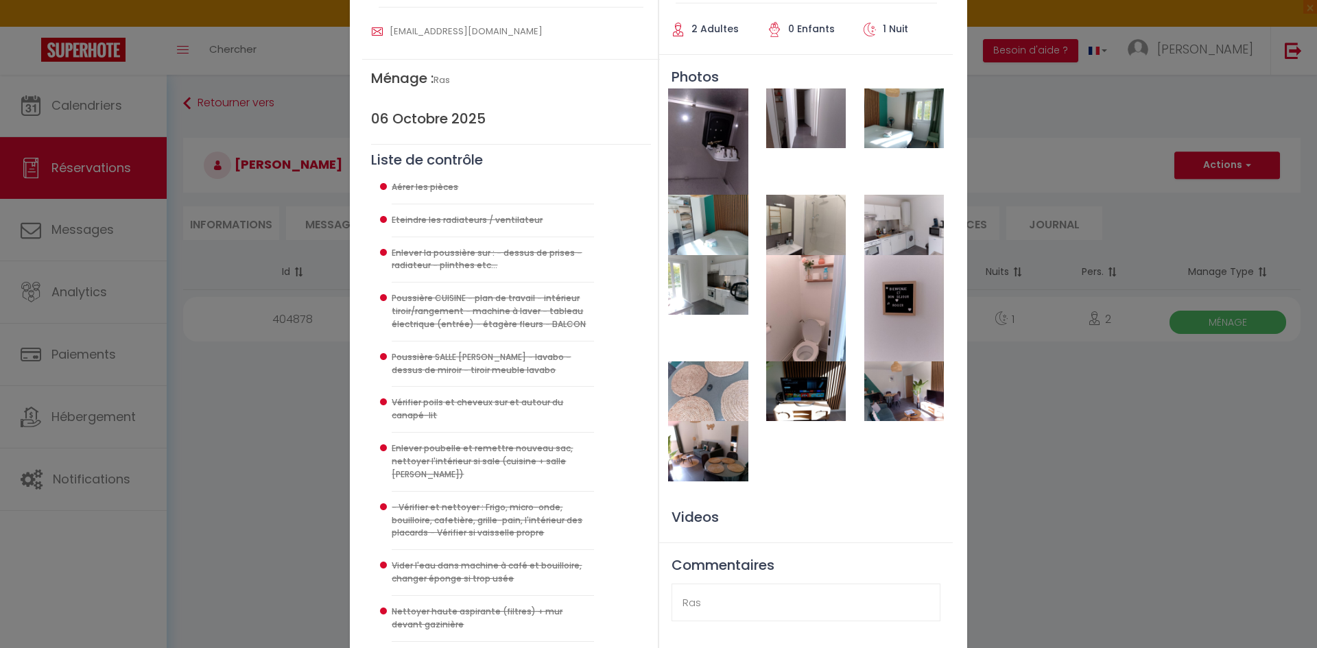
click at [899, 383] on img at bounding box center [904, 391] width 80 height 60
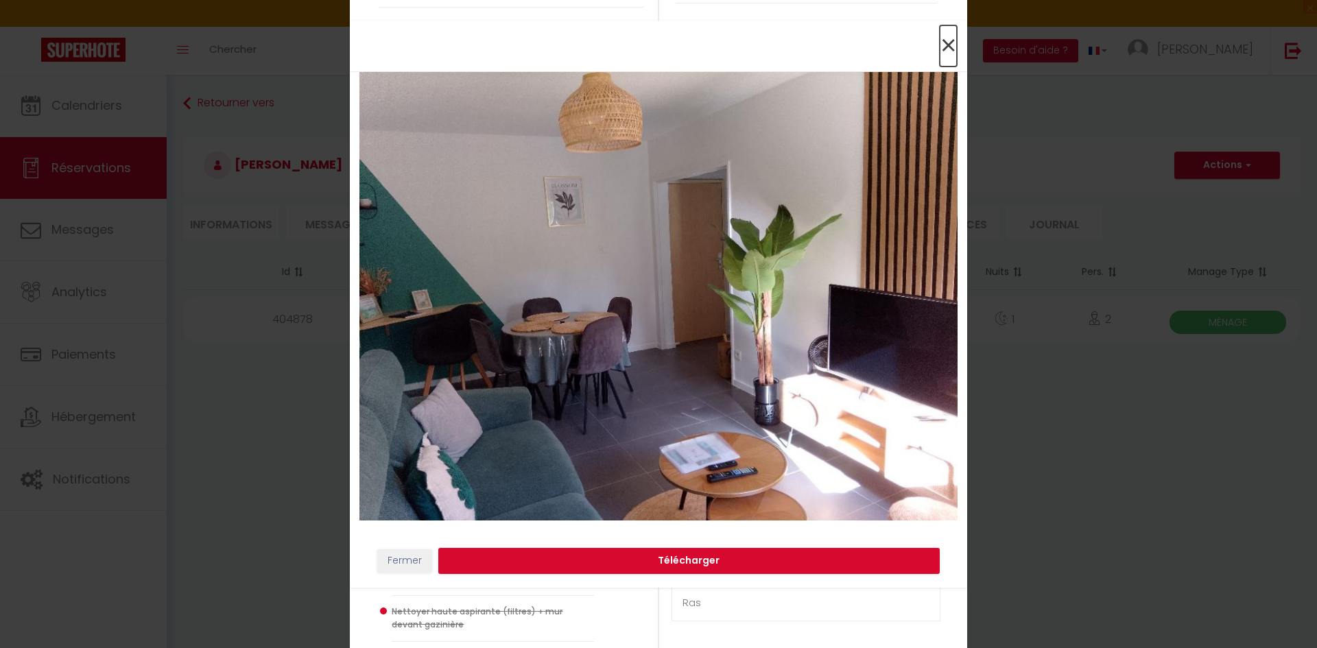
click at [948, 44] on span "×" at bounding box center [947, 45] width 17 height 41
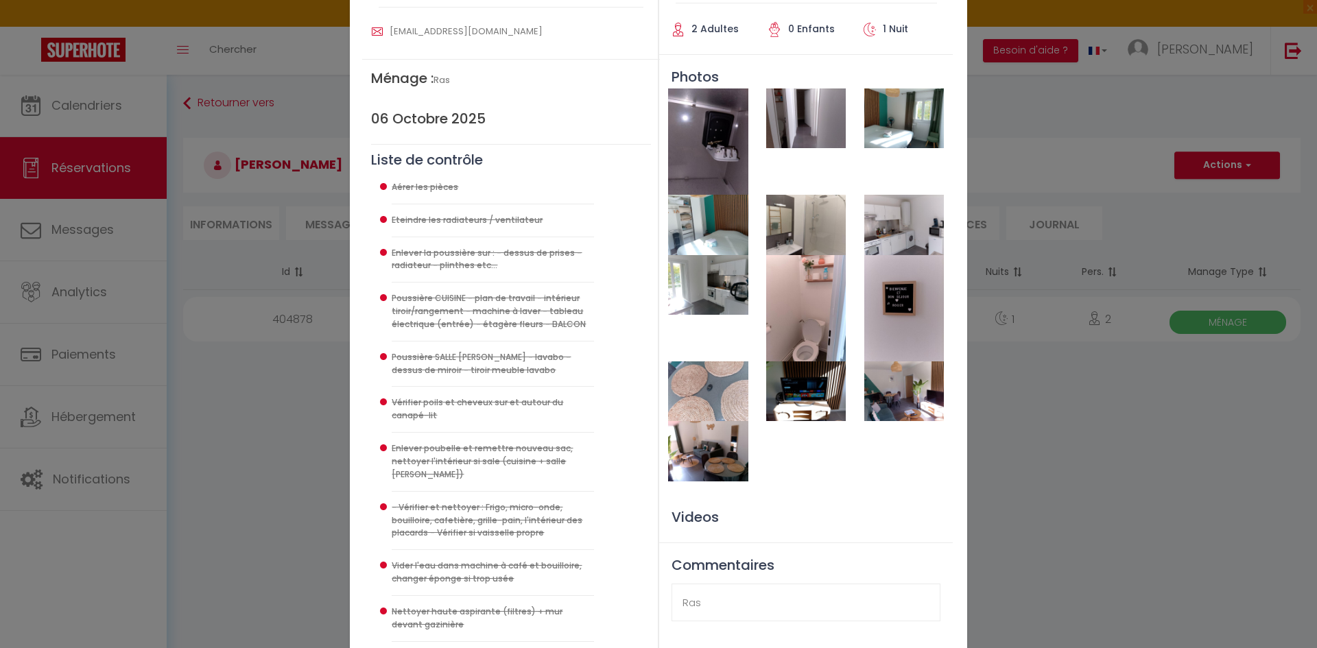
click at [917, 211] on img at bounding box center [904, 225] width 80 height 60
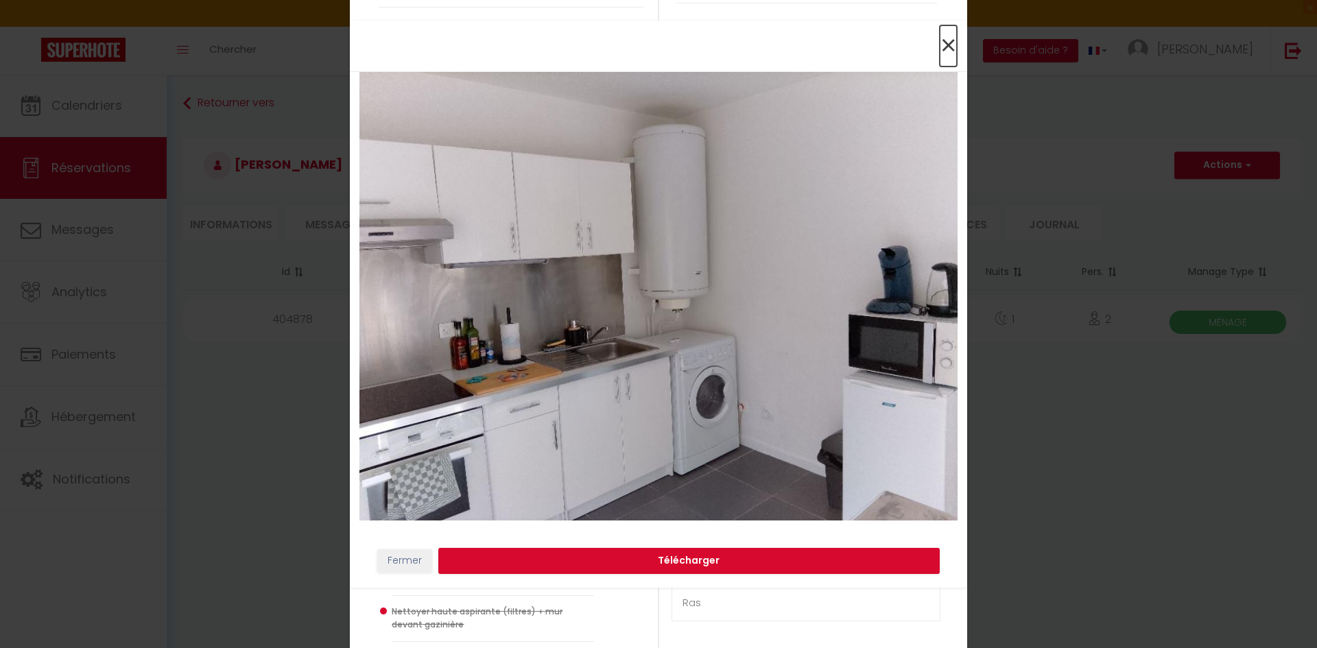
click at [952, 43] on span "×" at bounding box center [947, 45] width 17 height 41
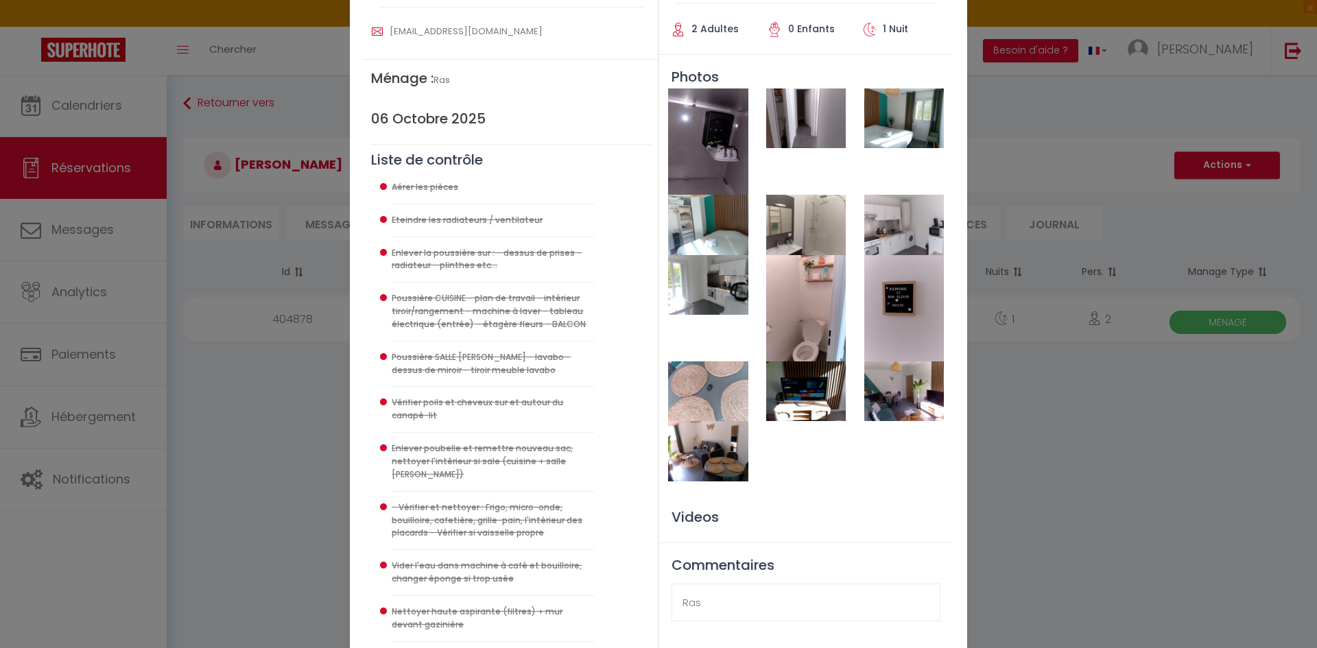
click at [729, 285] on img at bounding box center [708, 285] width 80 height 60
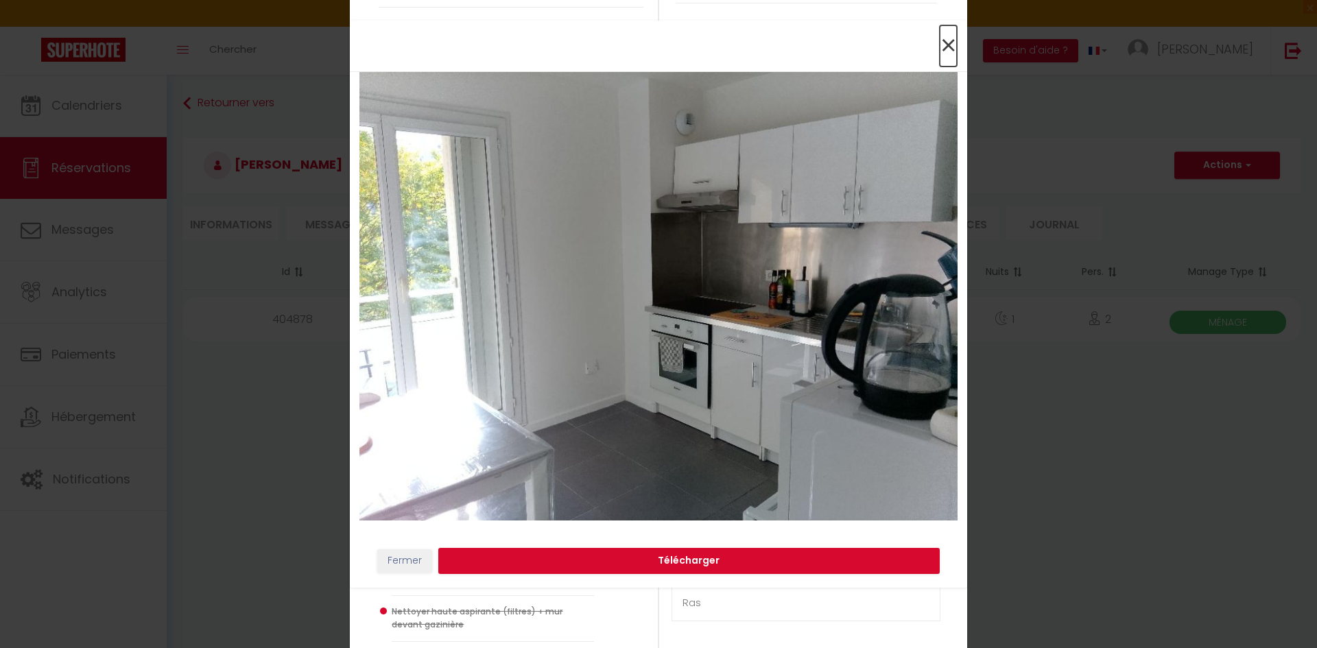
click at [946, 46] on span "×" at bounding box center [947, 45] width 17 height 41
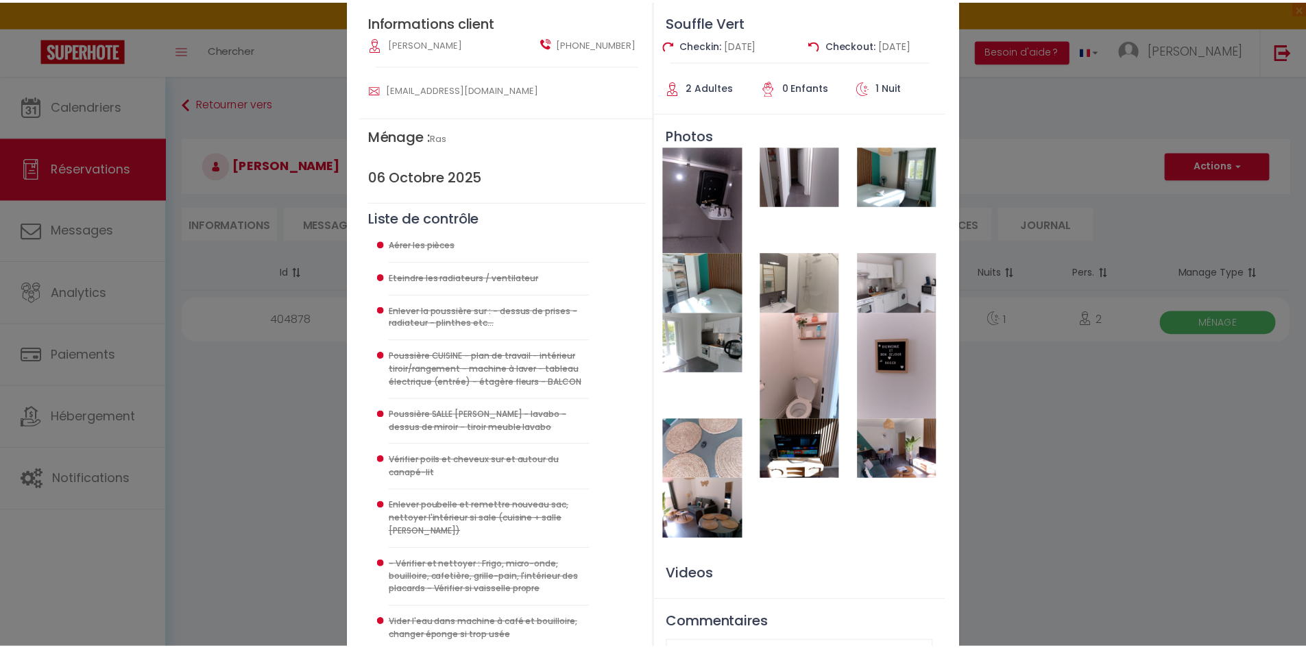
scroll to position [0, 0]
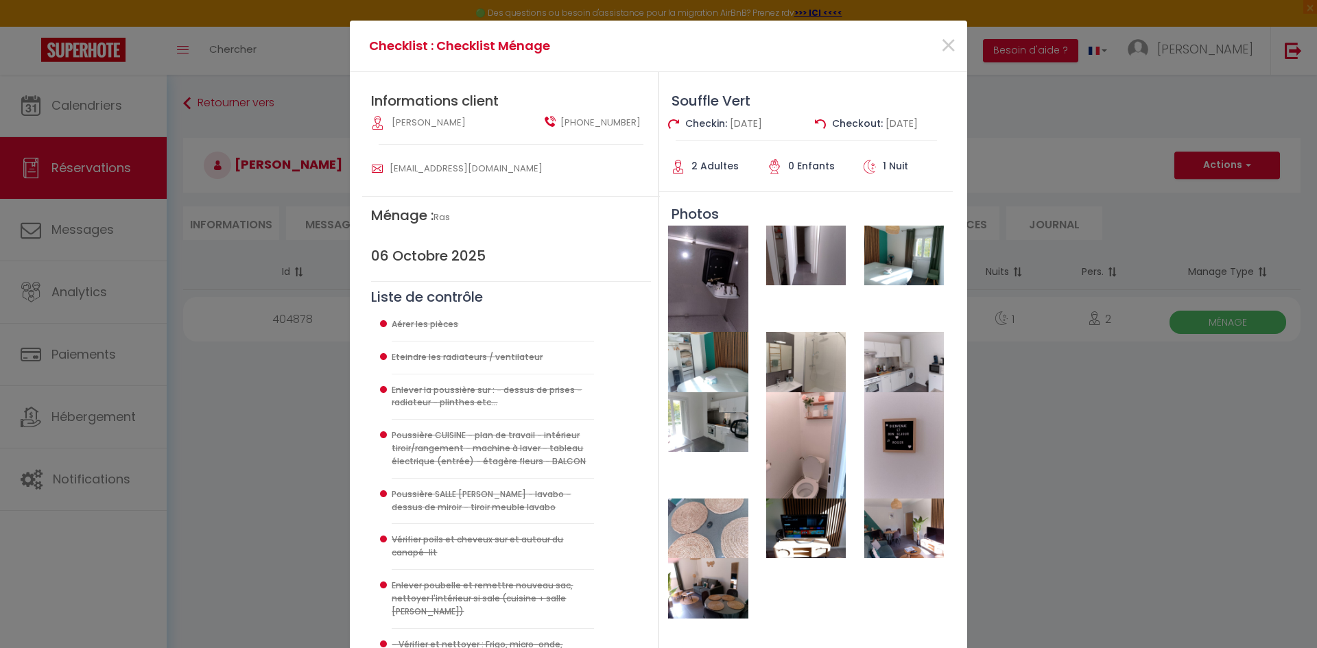
drag, startPoint x: 930, startPoint y: 37, endPoint x: 893, endPoint y: 51, distance: 40.1
click at [931, 37] on div "×" at bounding box center [862, 46] width 205 height 30
click at [946, 46] on span "×" at bounding box center [947, 45] width 17 height 41
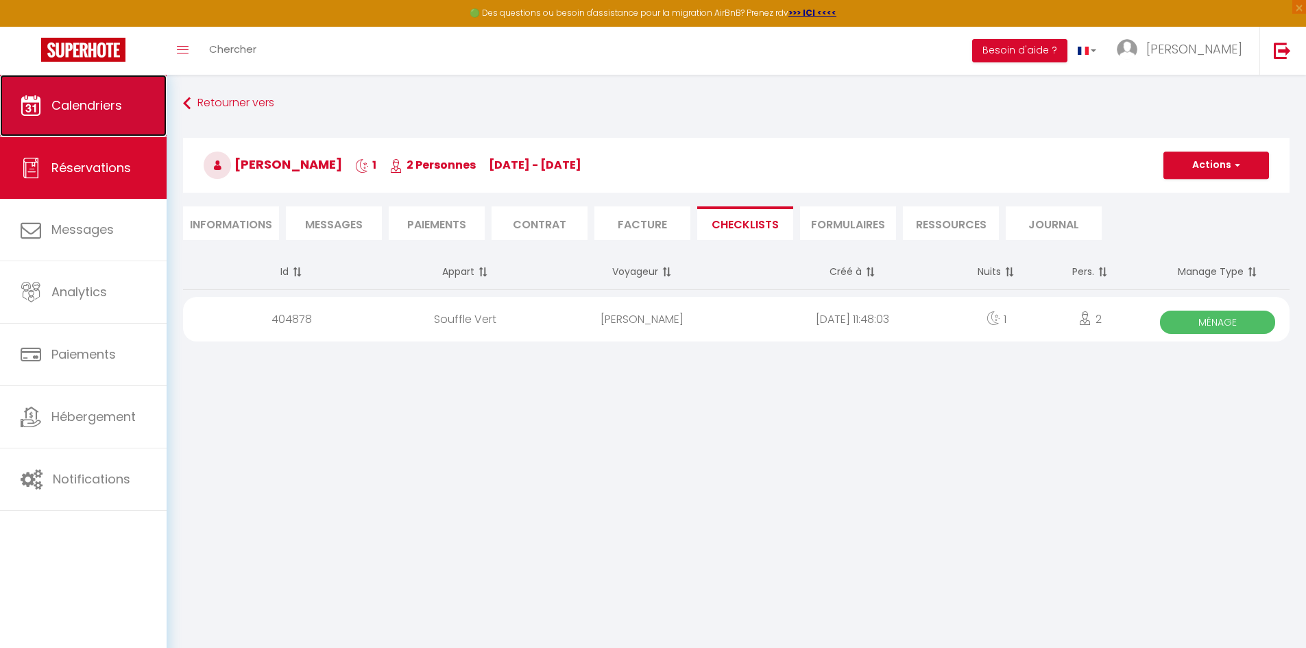
click at [102, 111] on span "Calendriers" at bounding box center [86, 105] width 71 height 17
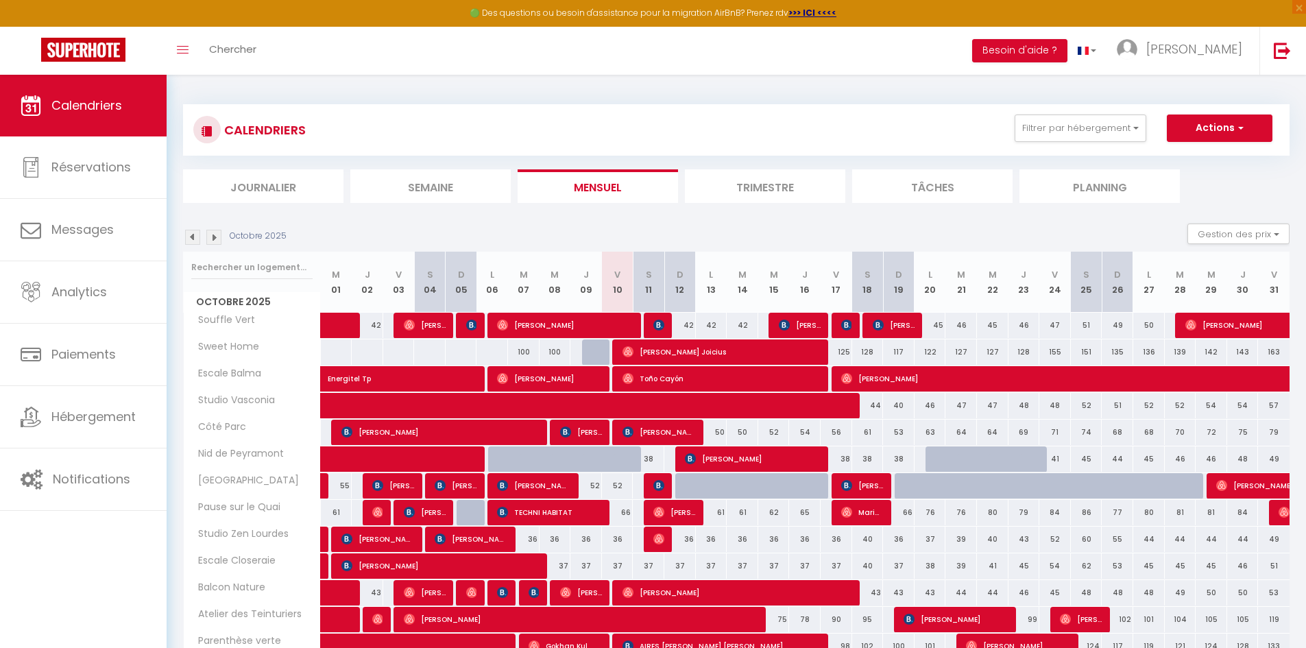
click at [219, 240] on img at bounding box center [213, 237] width 15 height 15
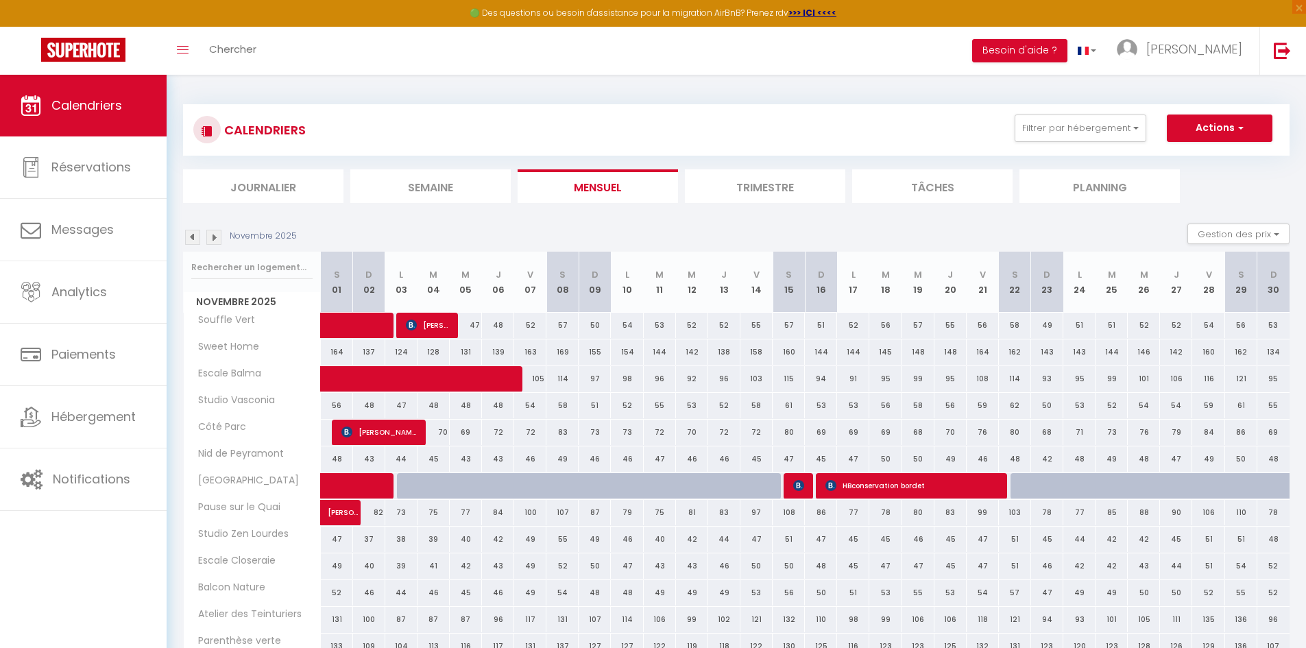
click at [194, 235] on img at bounding box center [192, 237] width 15 height 15
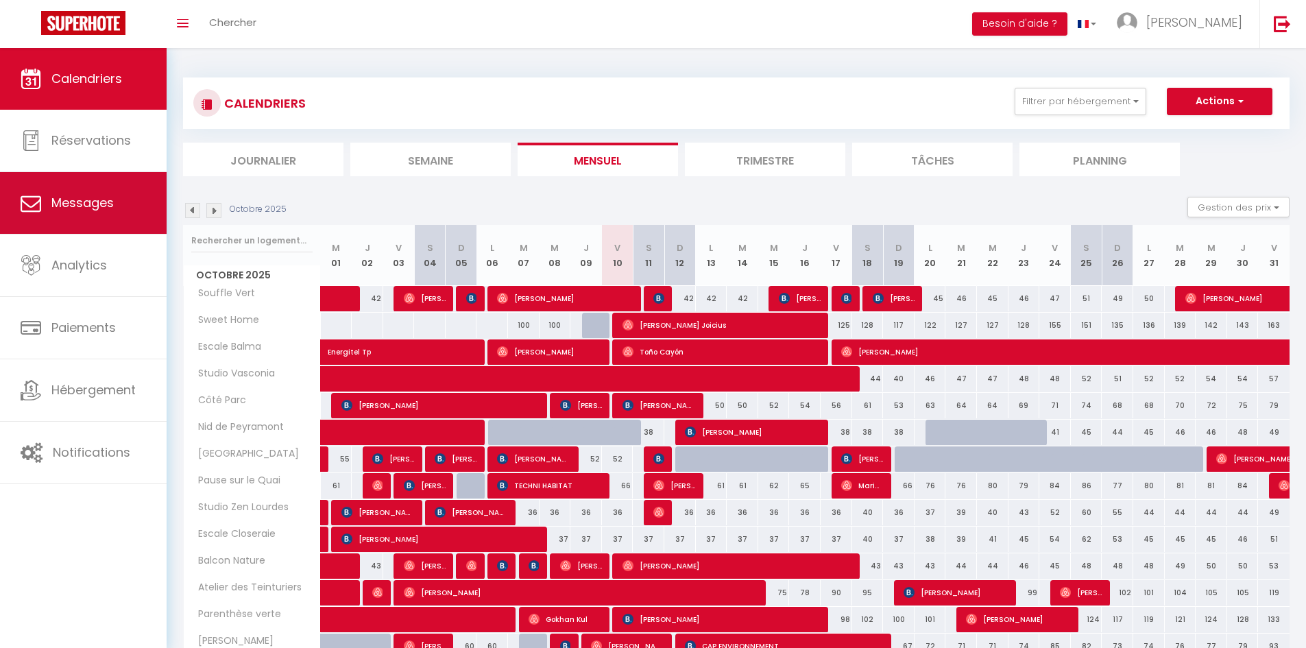
click at [75, 211] on span "Messages" at bounding box center [82, 202] width 62 height 17
select select "message"
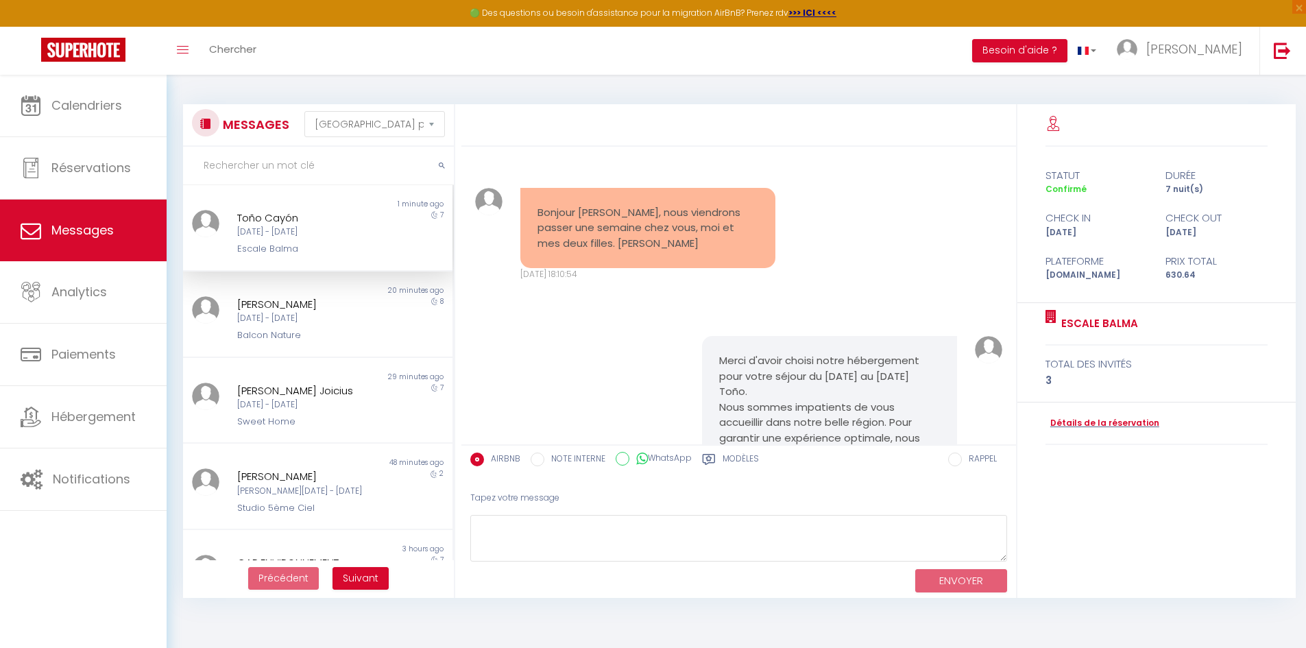
scroll to position [2280, 0]
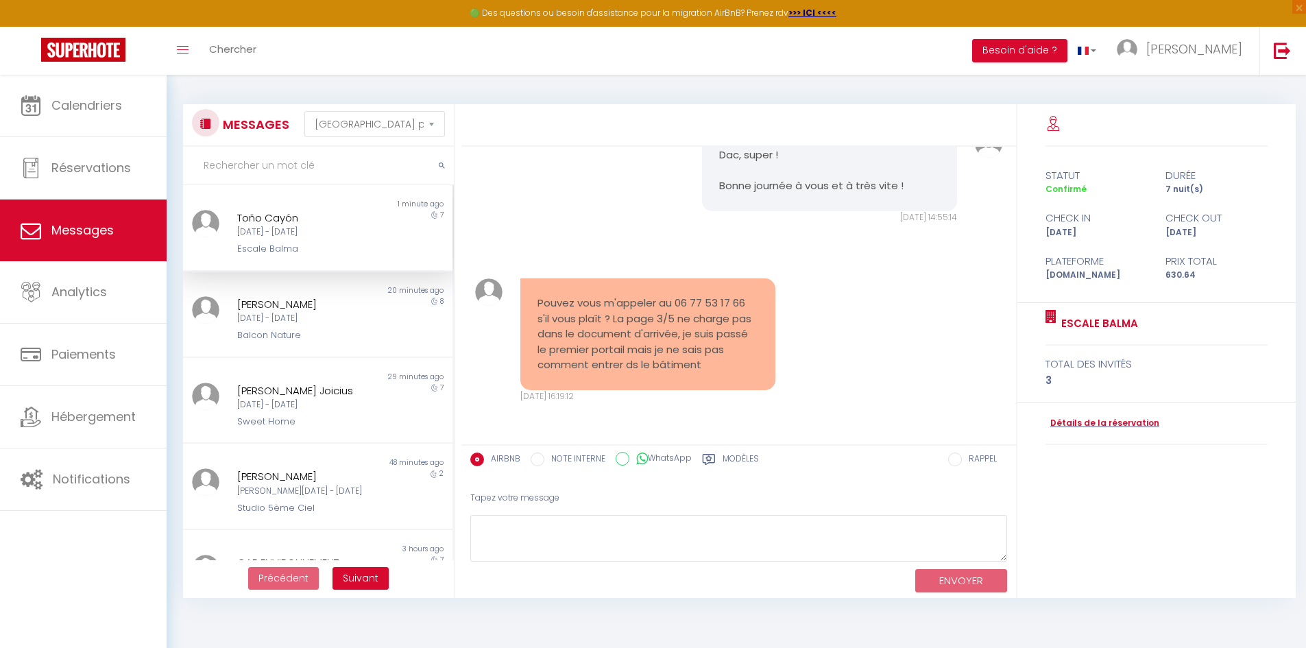
click at [300, 240] on div "Toño Cayón [DATE] - [DATE] Escale Balma" at bounding box center [306, 233] width 157 height 47
